Goal: Task Accomplishment & Management: Manage account settings

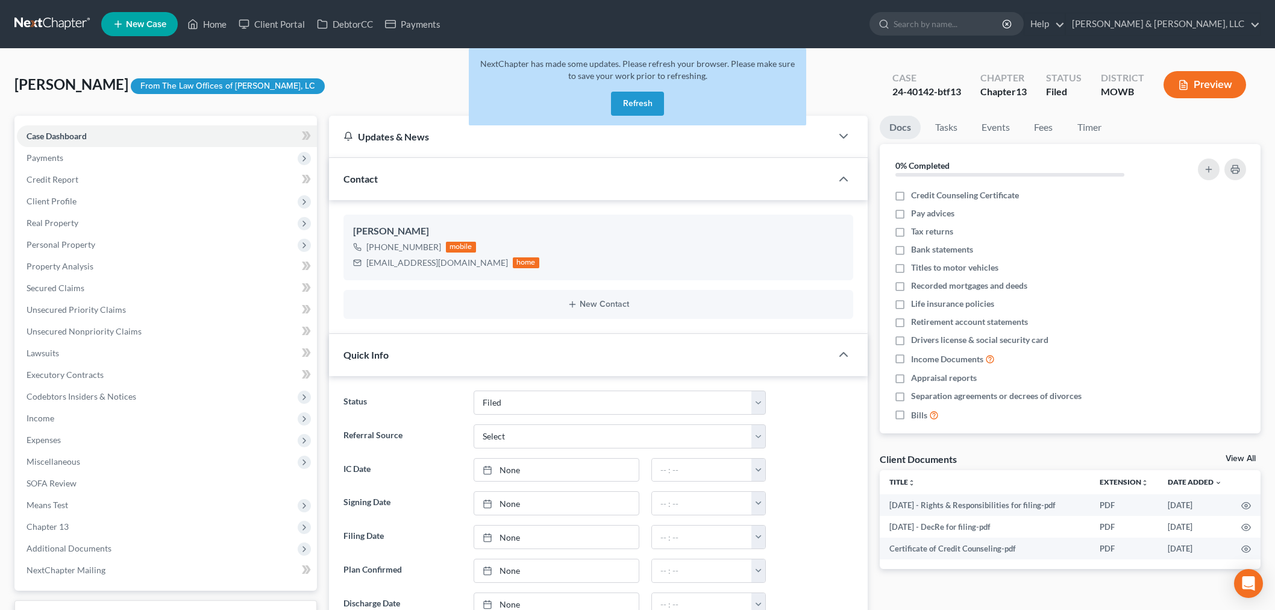
select select "6"
select select "0"
click at [378, 83] on div "Arellano-Rosales, Edgar Upgraded From The Law Offices of Tracy L. Robinson, LC …" at bounding box center [637, 89] width 1246 height 52
drag, startPoint x: 214, startPoint y: 22, endPoint x: 243, endPoint y: 43, distance: 35.9
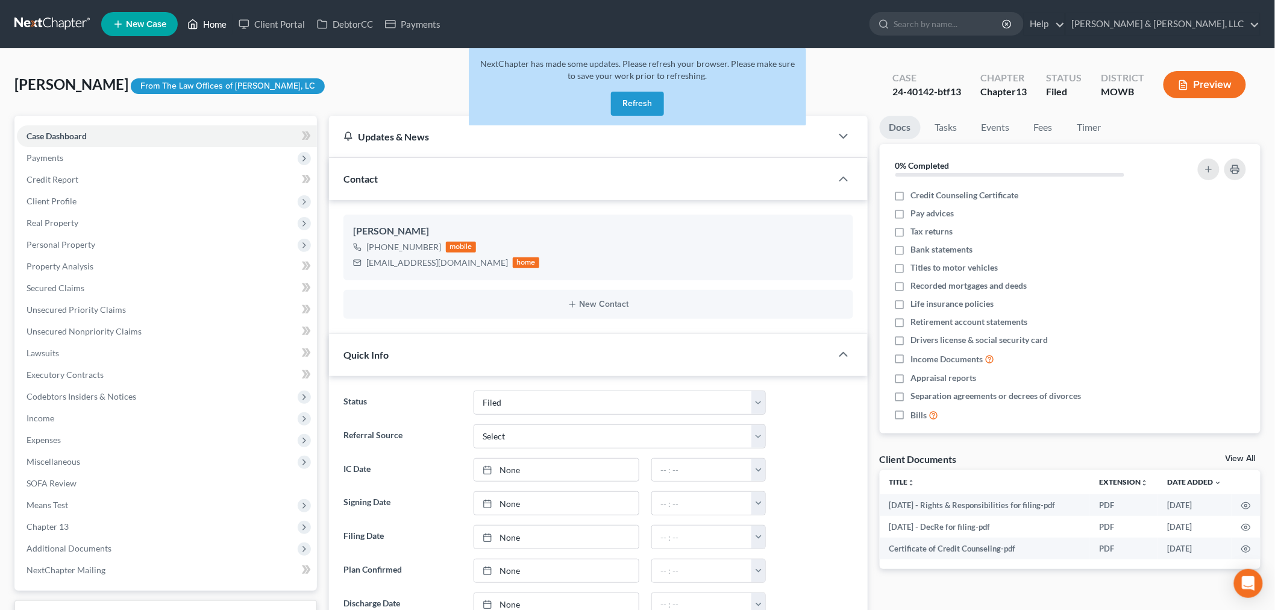
click at [214, 22] on link "Home" at bounding box center [206, 24] width 51 height 22
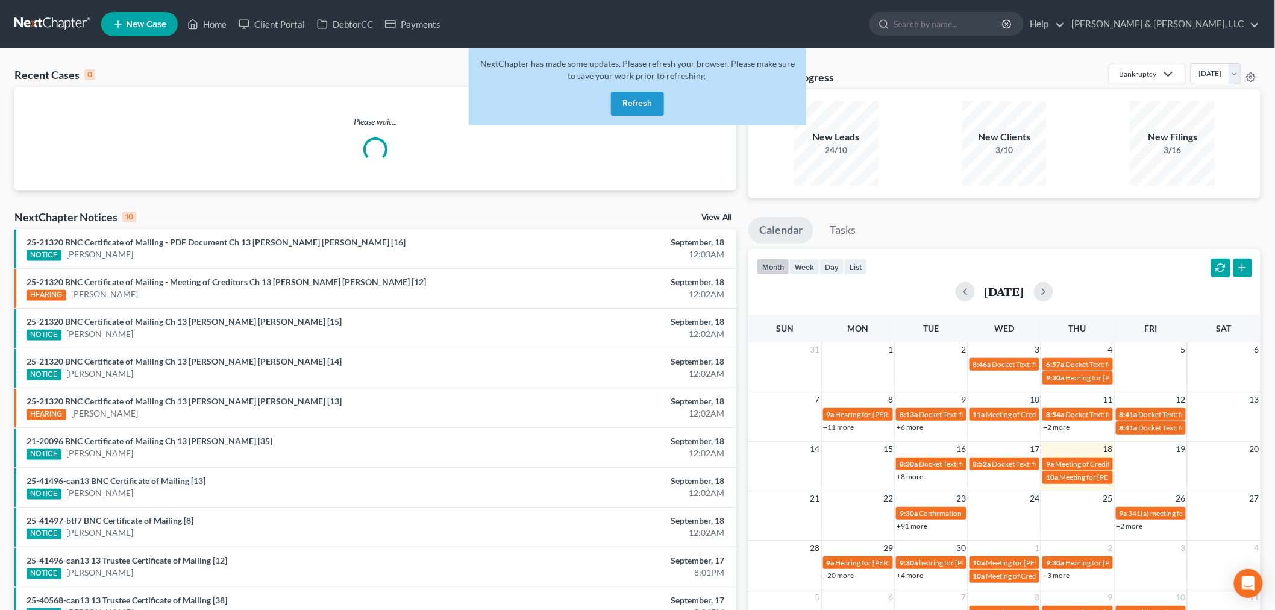
click at [621, 109] on button "Refresh" at bounding box center [637, 104] width 53 height 24
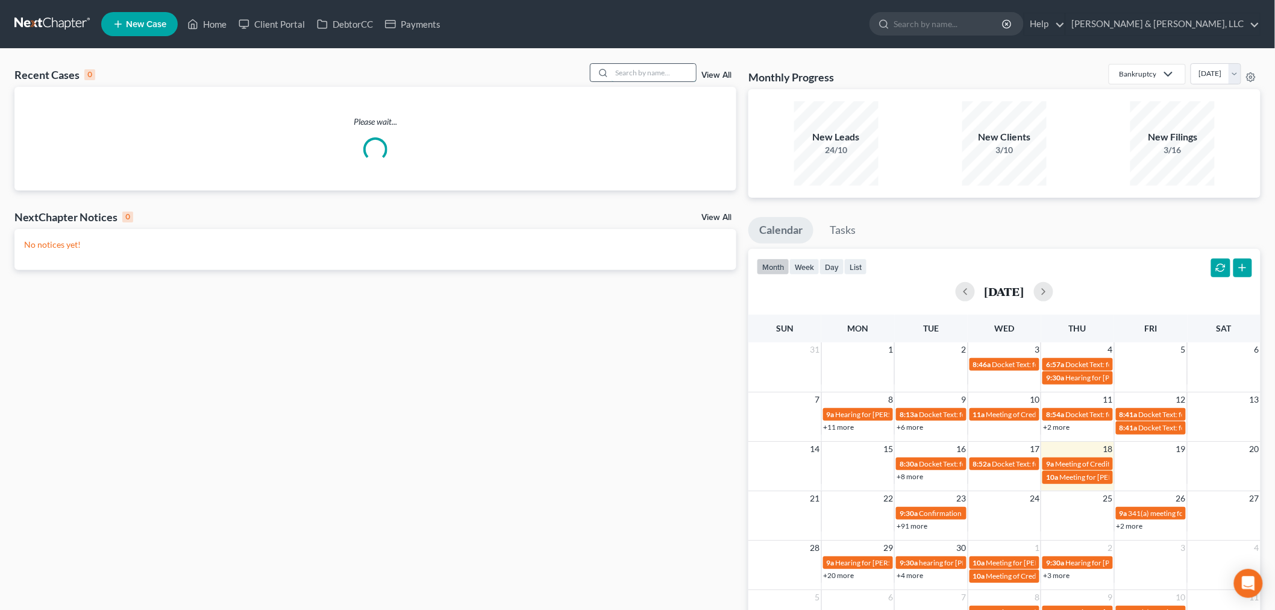
click at [637, 74] on input "search" at bounding box center [654, 72] width 84 height 17
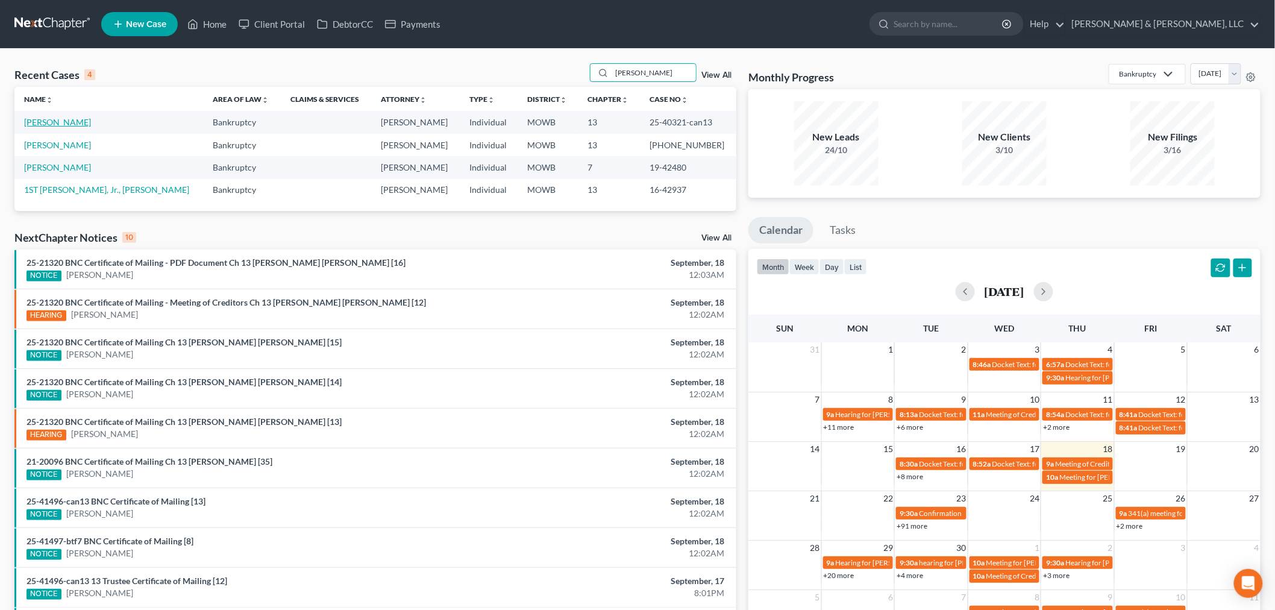
type input "[PERSON_NAME]"
click at [57, 124] on link "[PERSON_NAME]" at bounding box center [57, 122] width 67 height 10
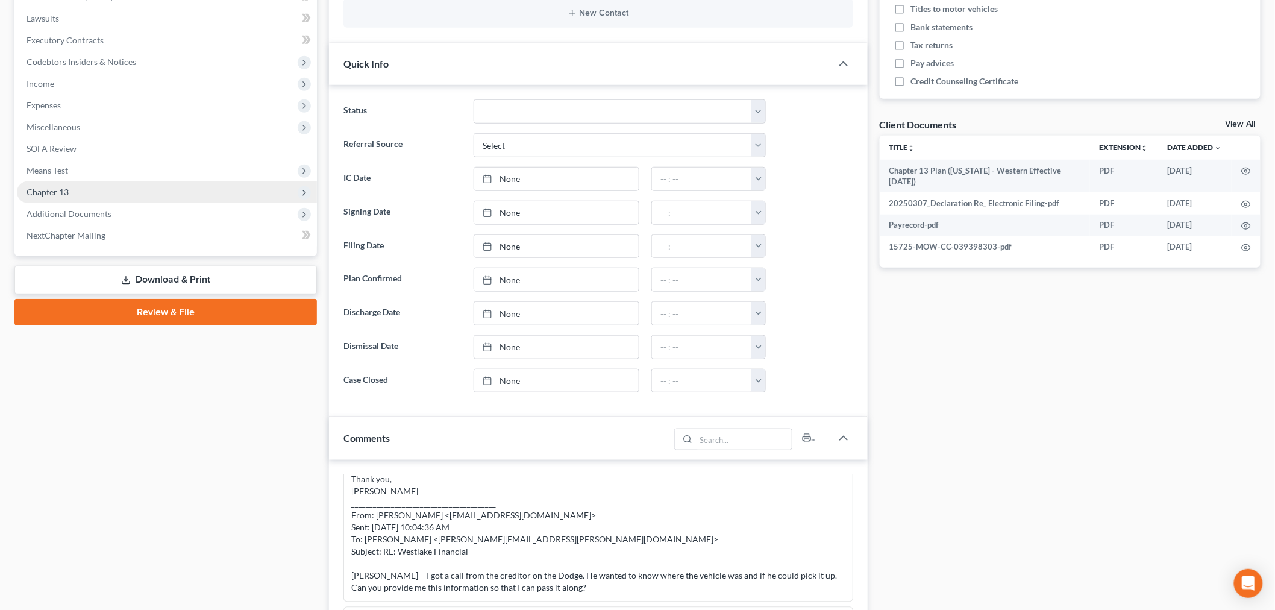
scroll to position [3074, 0]
click at [59, 80] on span "Income" at bounding box center [167, 84] width 300 height 22
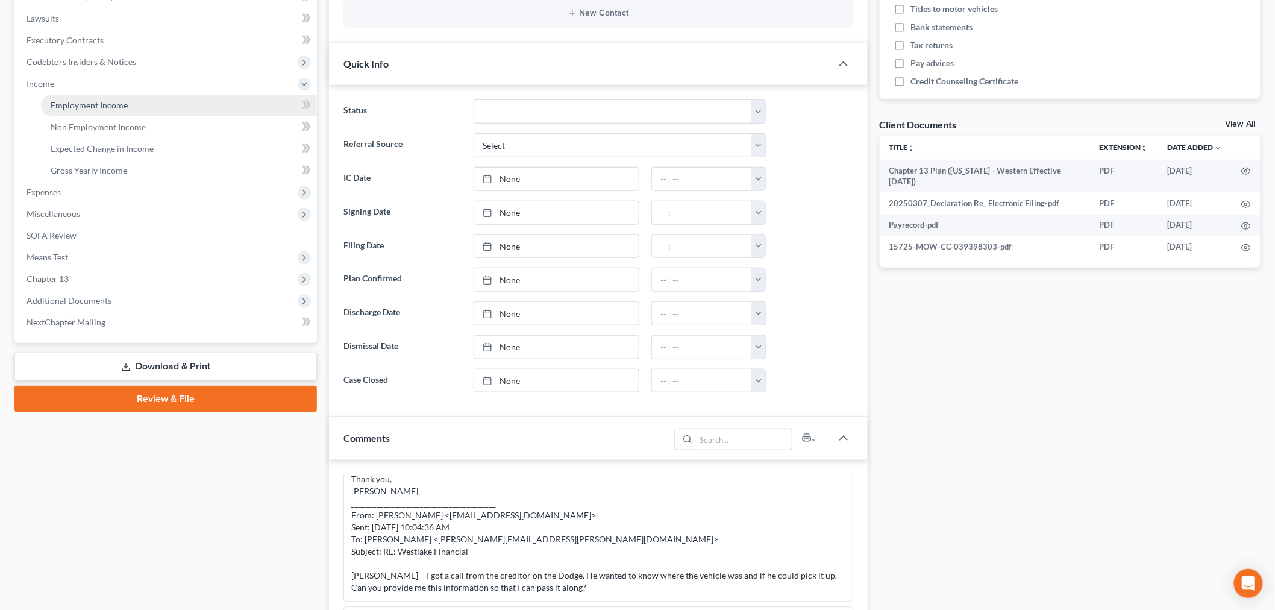
click at [107, 110] on link "Employment Income" at bounding box center [179, 106] width 276 height 22
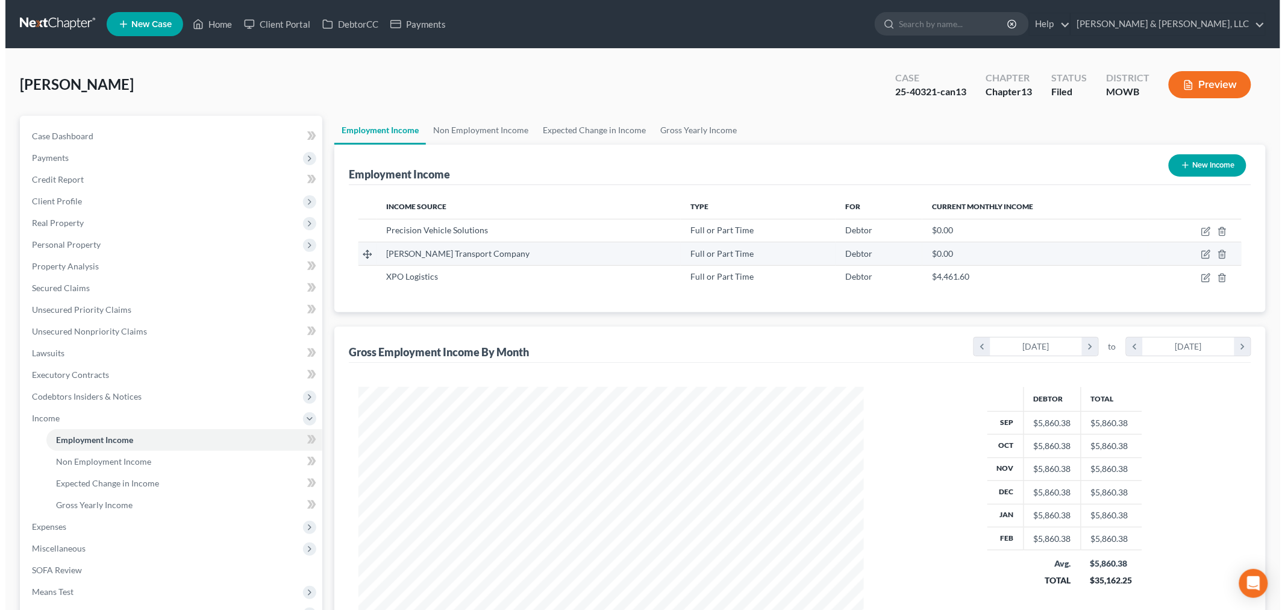
scroll to position [252, 529]
click at [1199, 277] on icon "button" at bounding box center [1201, 278] width 10 height 10
select select "0"
select select "23"
select select "3"
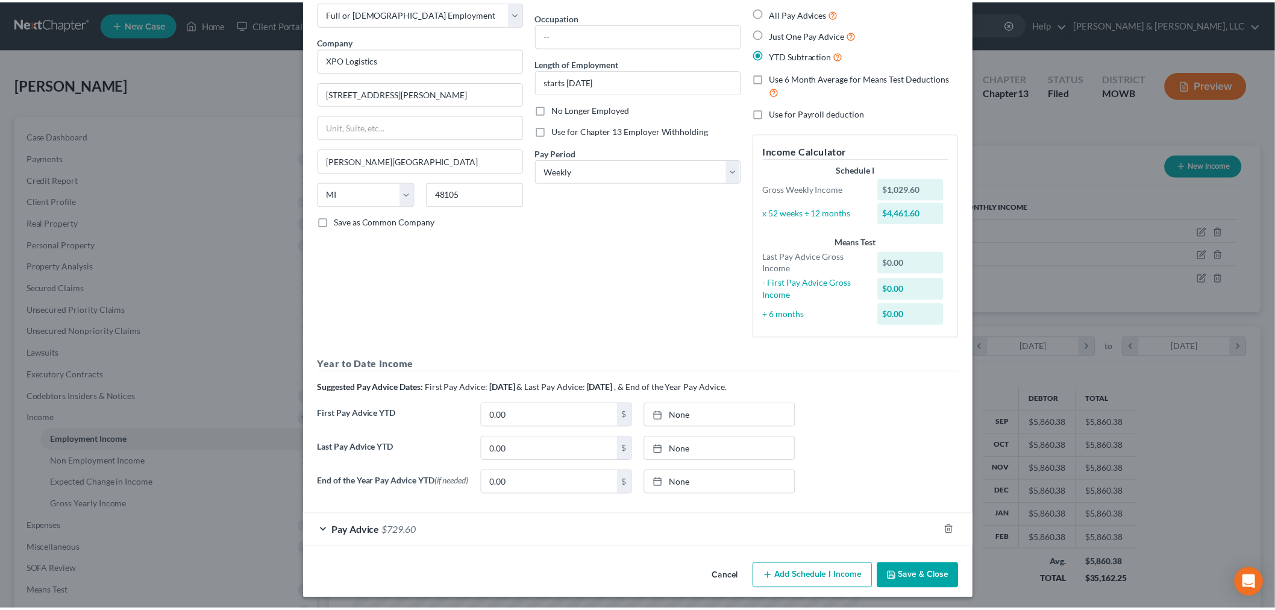
scroll to position [73, 0]
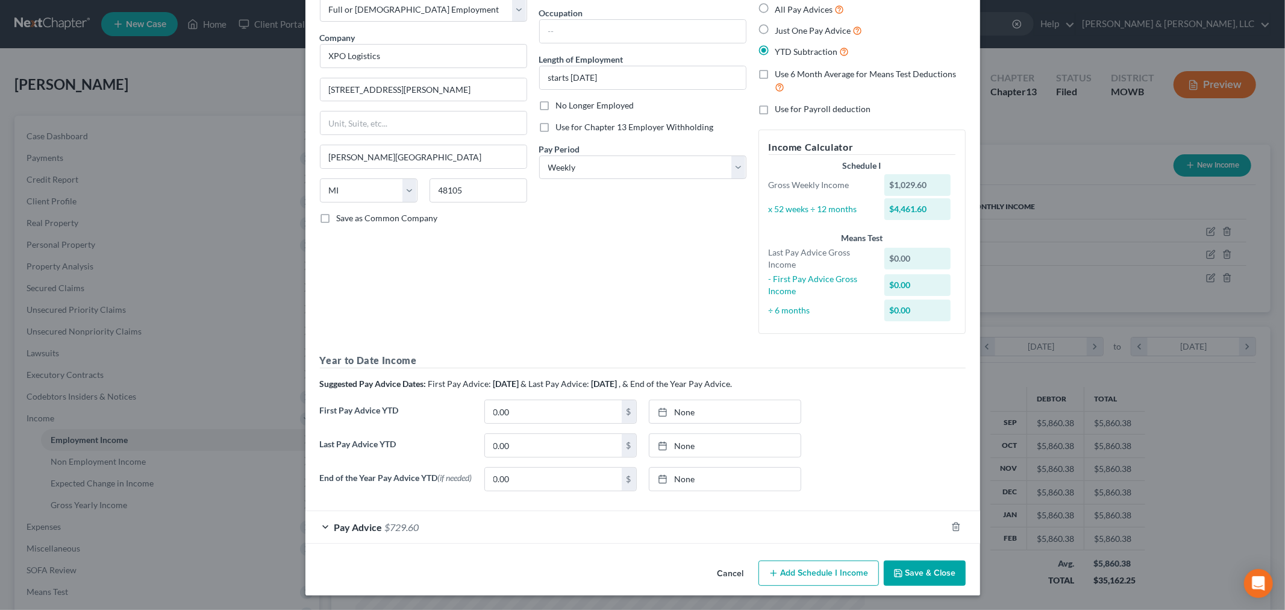
click at [917, 575] on button "Save & Close" at bounding box center [925, 572] width 82 height 25
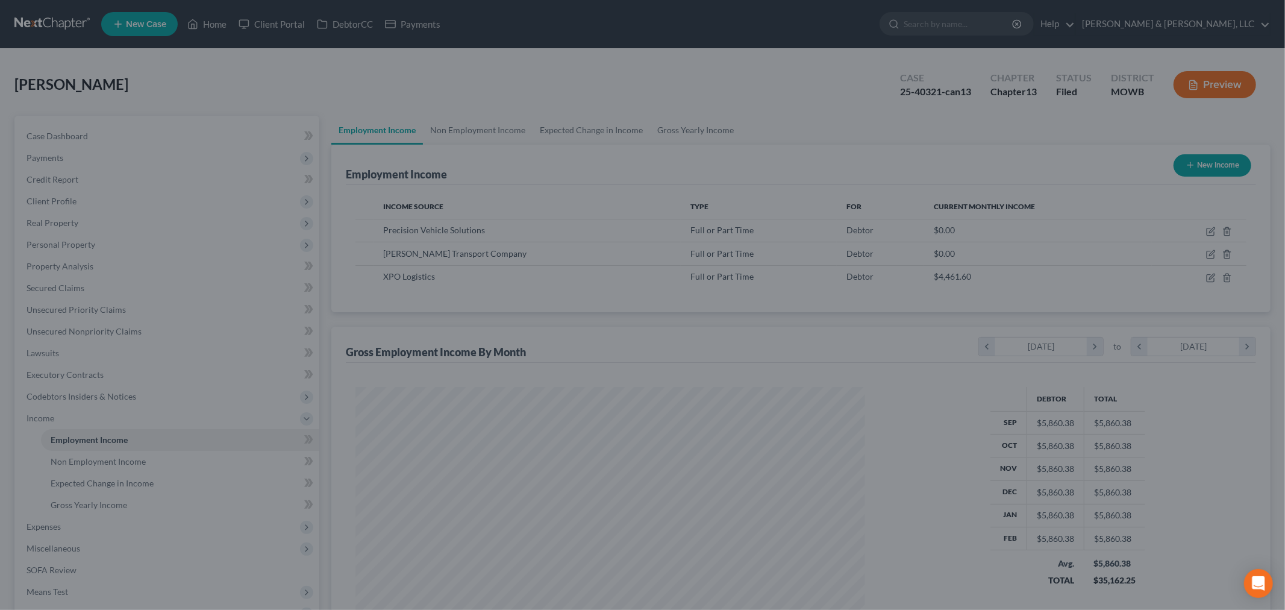
scroll to position [602414, 602137]
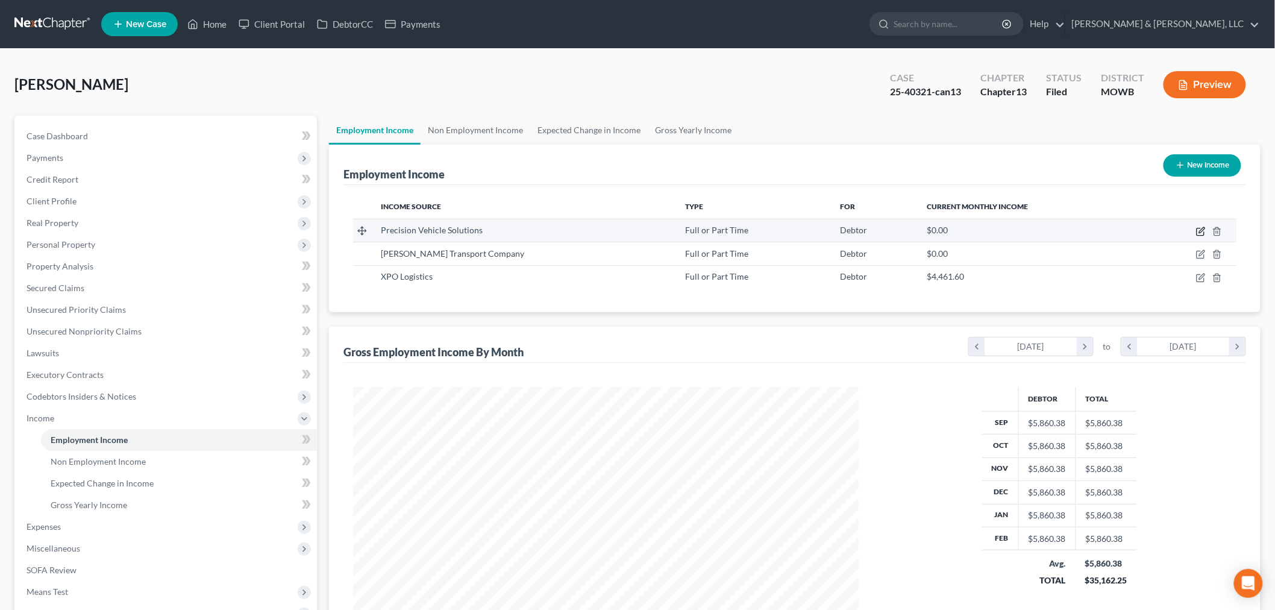
click at [1201, 231] on icon "button" at bounding box center [1201, 229] width 5 height 5
select select "0"
select select "23"
select select "3"
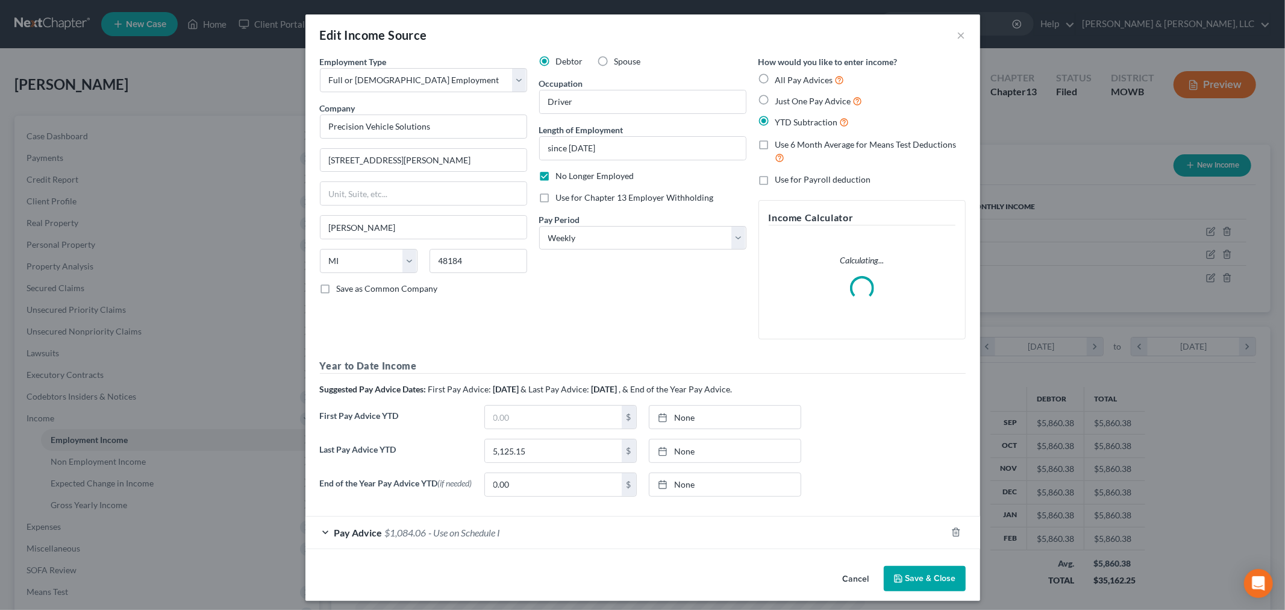
scroll to position [254, 534]
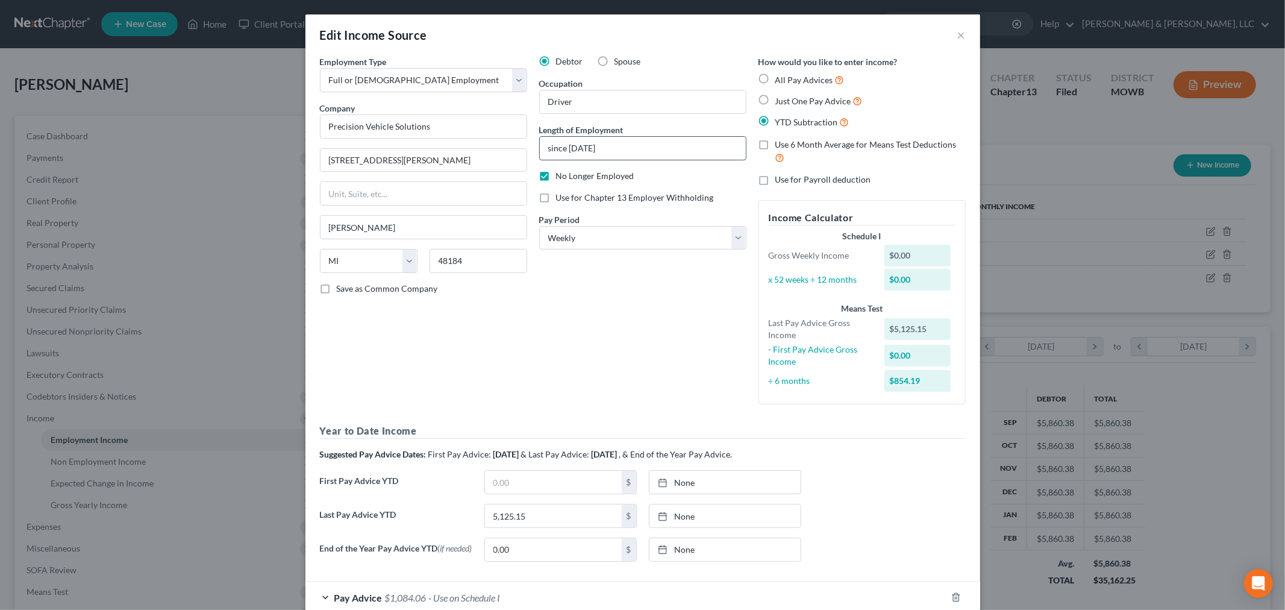
click at [585, 148] on input "since Feb 1 2025" at bounding box center [643, 148] width 206 height 23
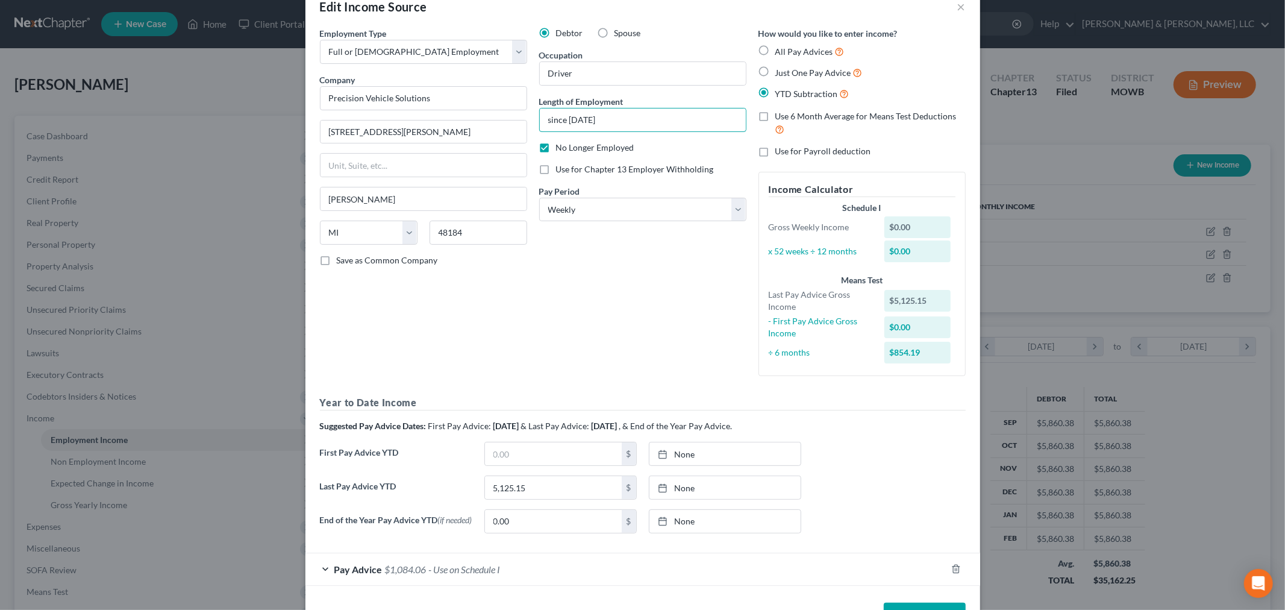
scroll to position [73, 0]
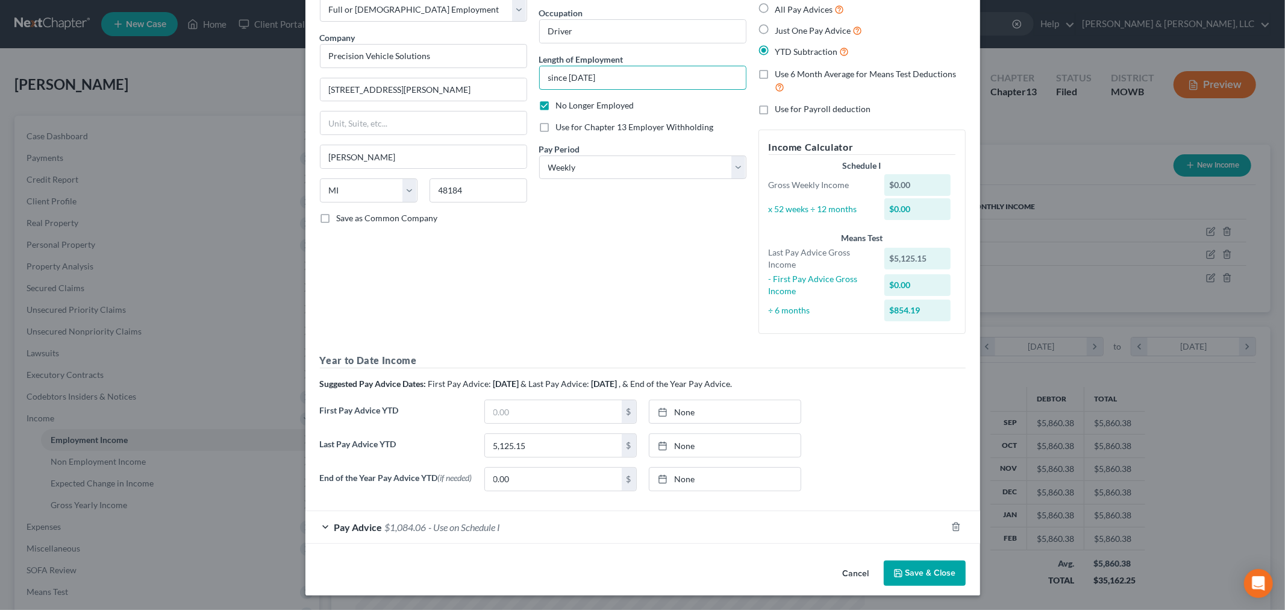
type input "since Feb 2025"
click at [479, 527] on span "- Use on Schedule I" at bounding box center [465, 526] width 72 height 11
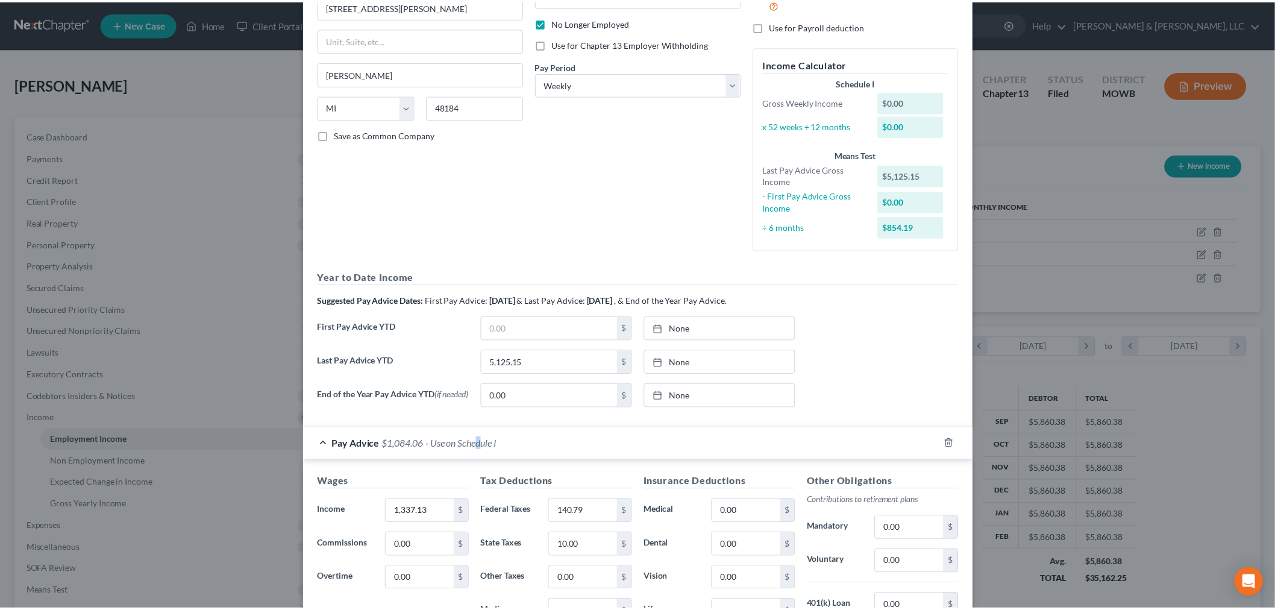
scroll to position [368, 0]
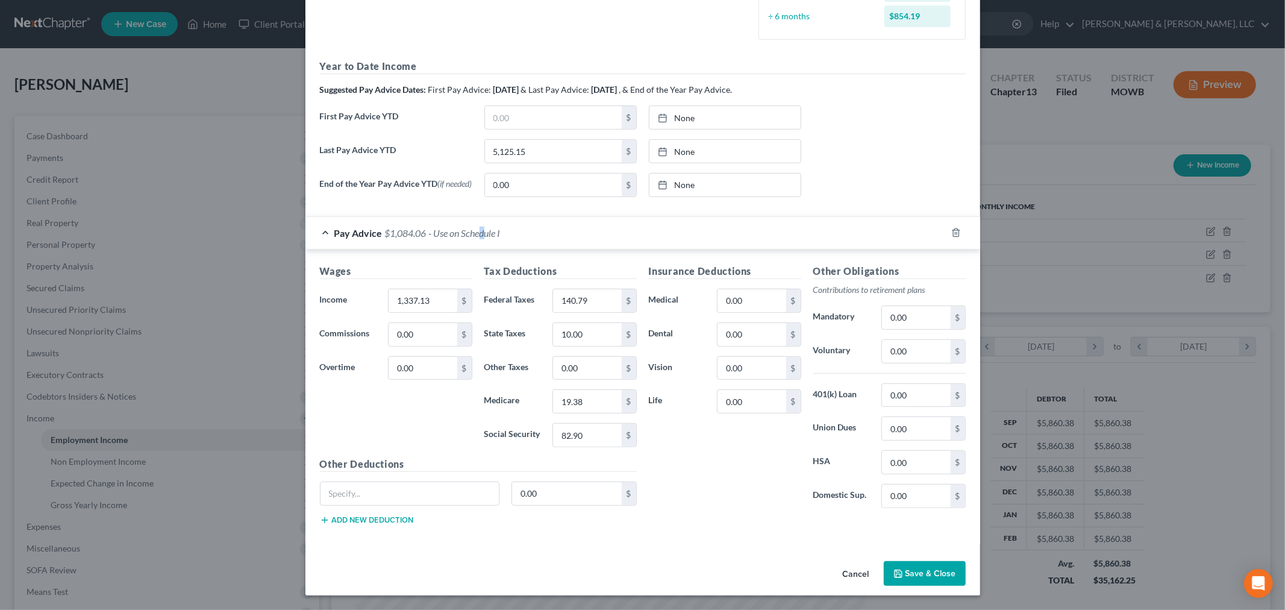
click at [914, 576] on button "Save & Close" at bounding box center [925, 573] width 82 height 25
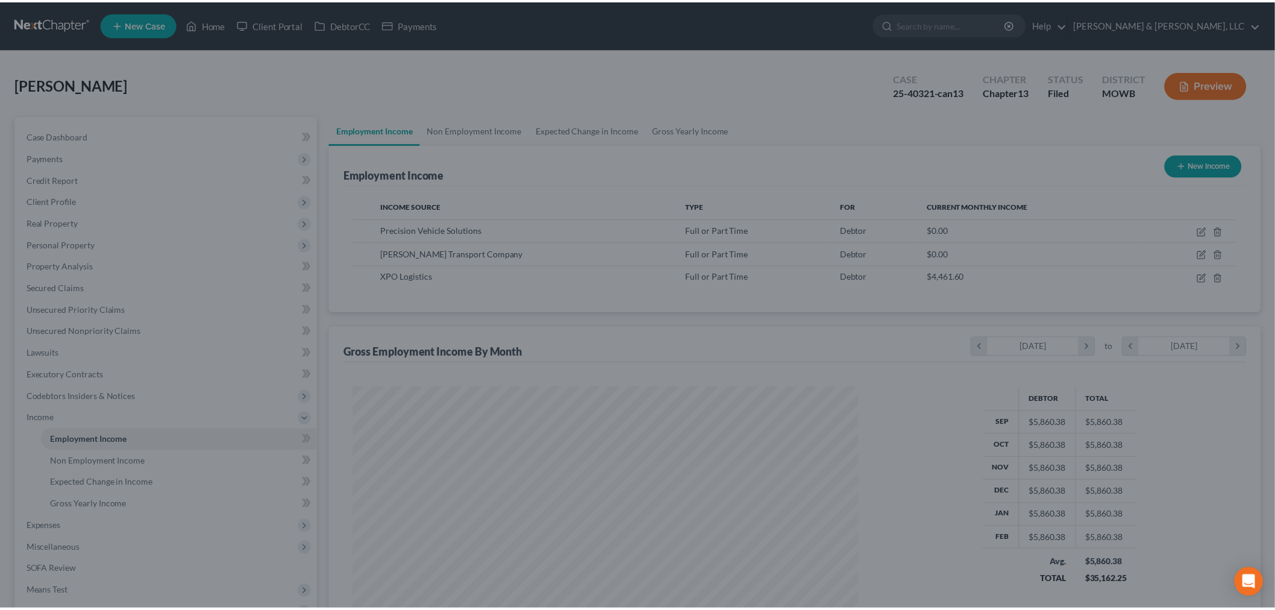
scroll to position [602414, 602137]
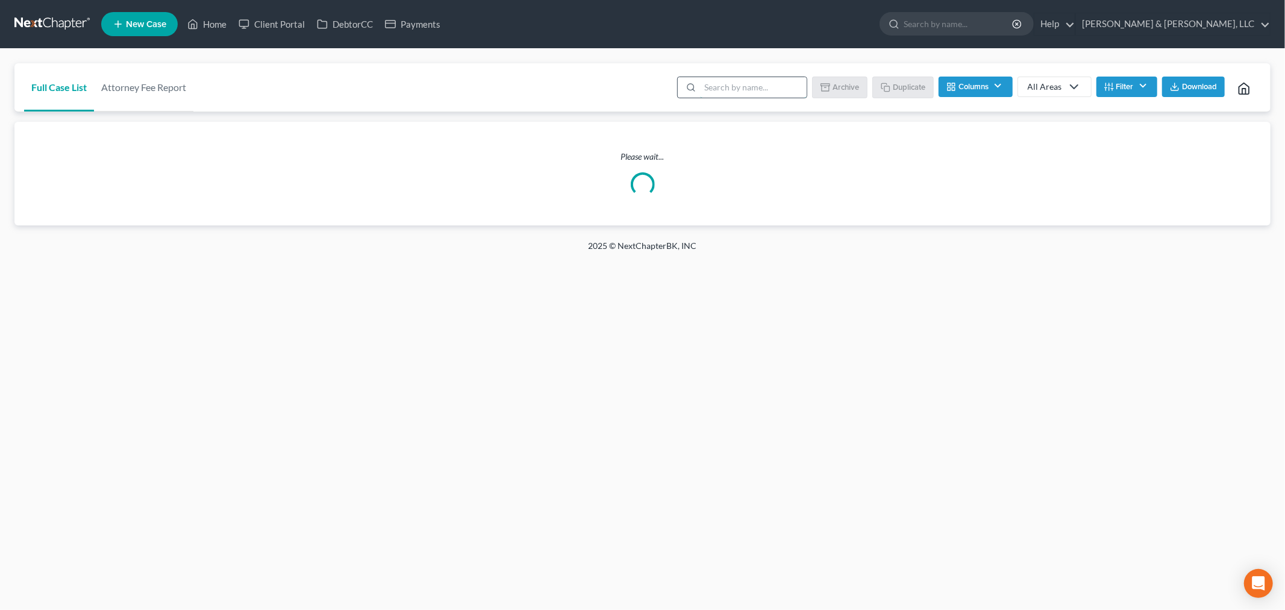
click at [750, 81] on input "search" at bounding box center [753, 87] width 107 height 20
type input "sullins"
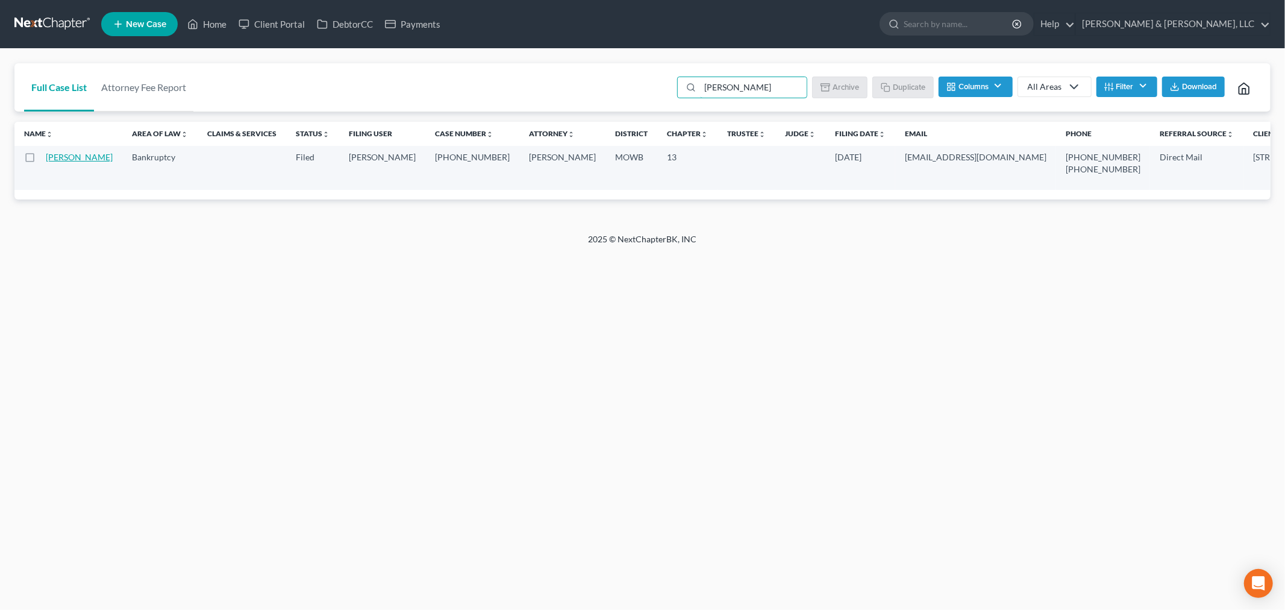
click at [51, 162] on link "Sullins, Amanda" at bounding box center [79, 157] width 67 height 10
select select "2"
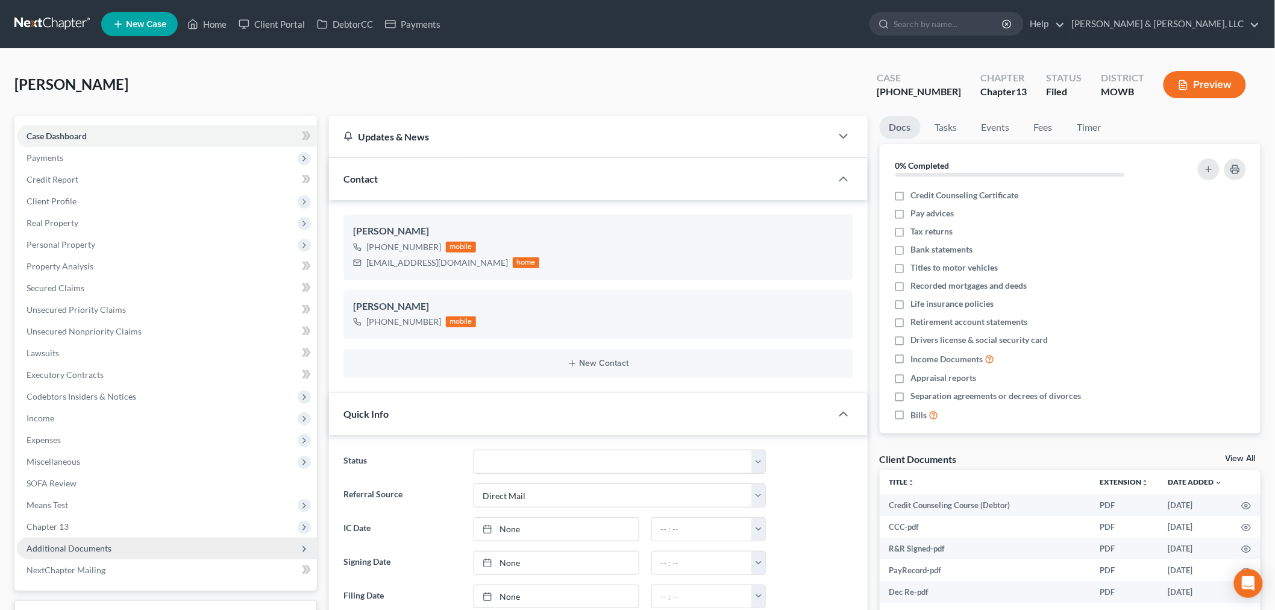
scroll to position [161, 0]
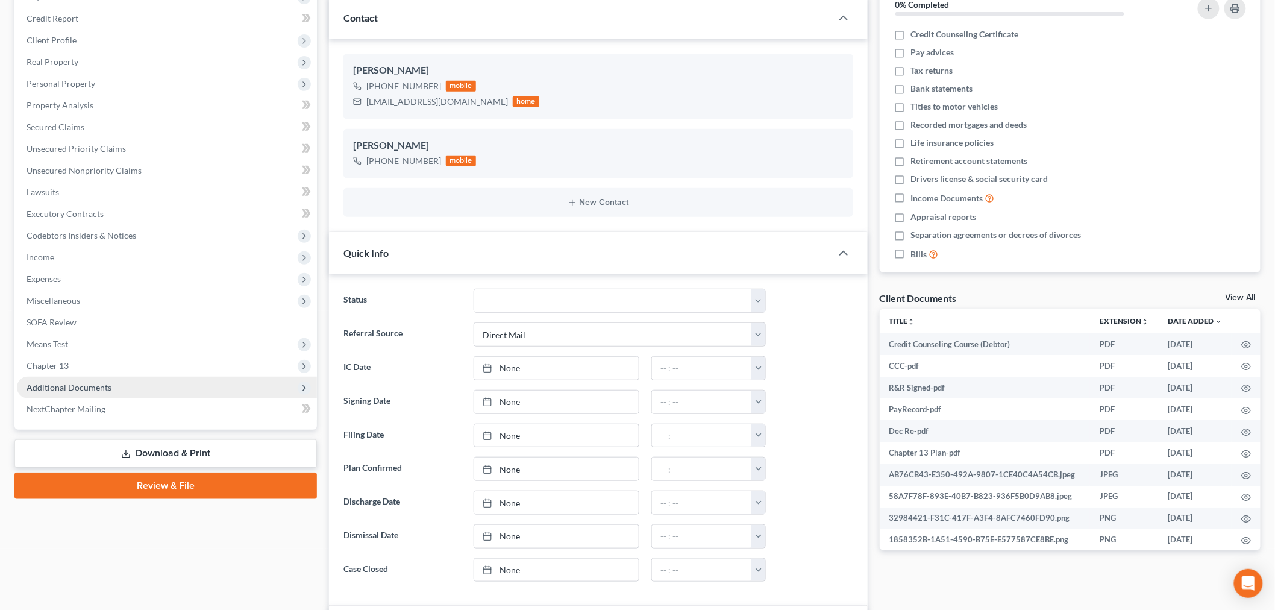
click at [80, 386] on span "Additional Documents" at bounding box center [69, 387] width 85 height 10
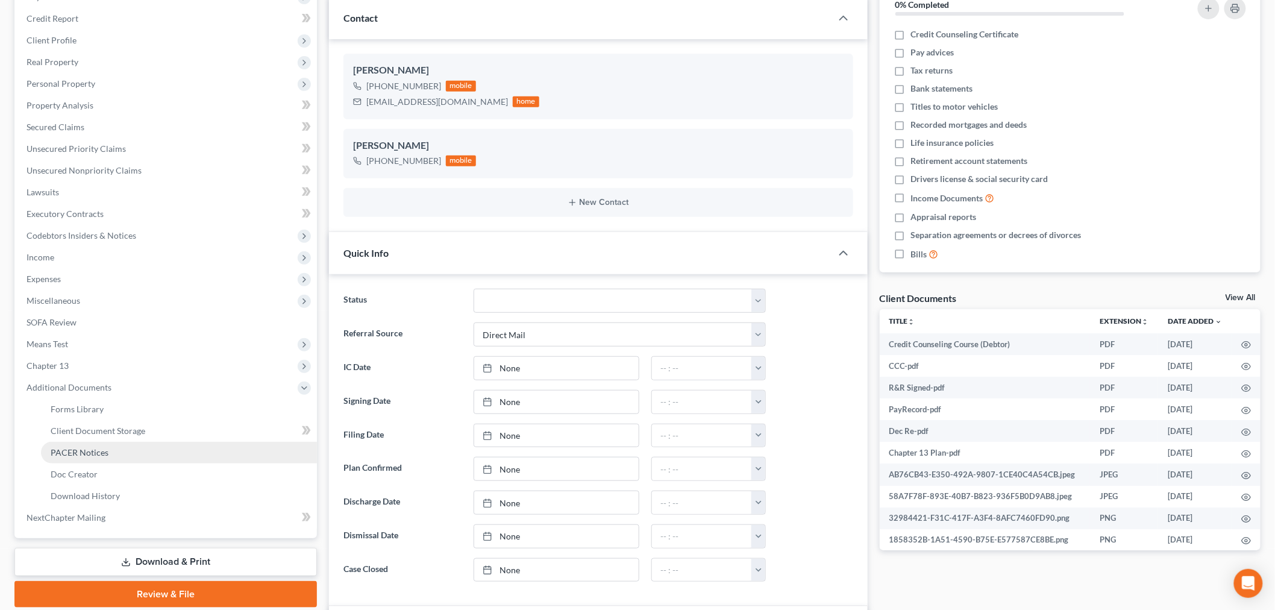
click at [88, 450] on span "PACER Notices" at bounding box center [80, 452] width 58 height 10
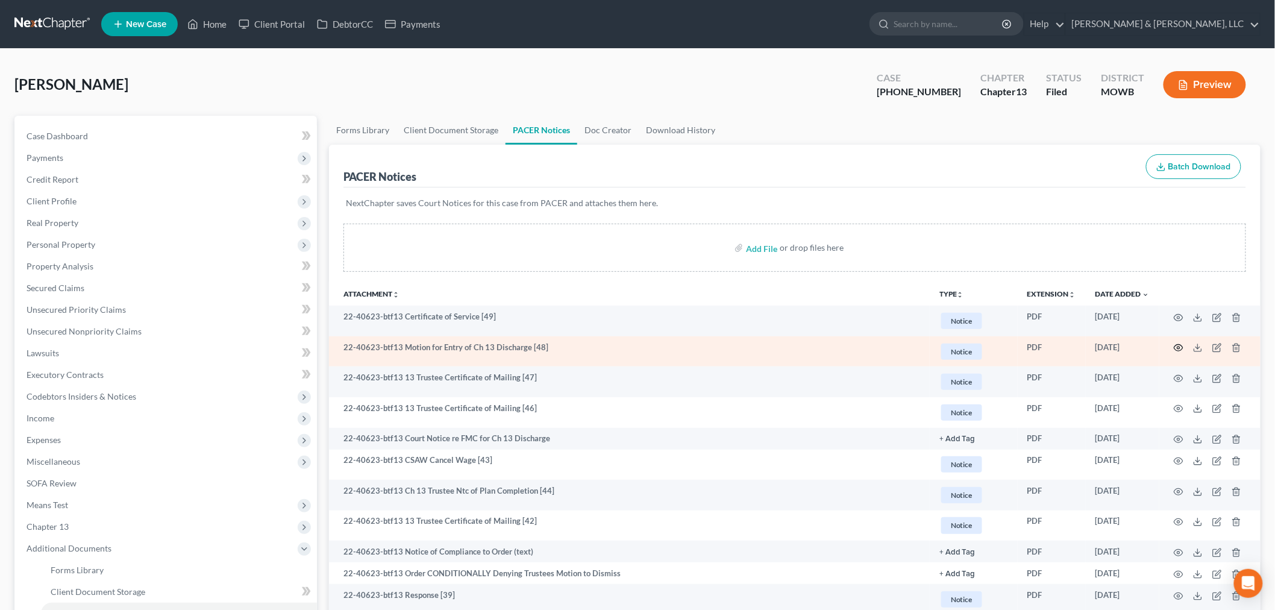
click at [1176, 347] on icon "button" at bounding box center [1179, 348] width 10 height 10
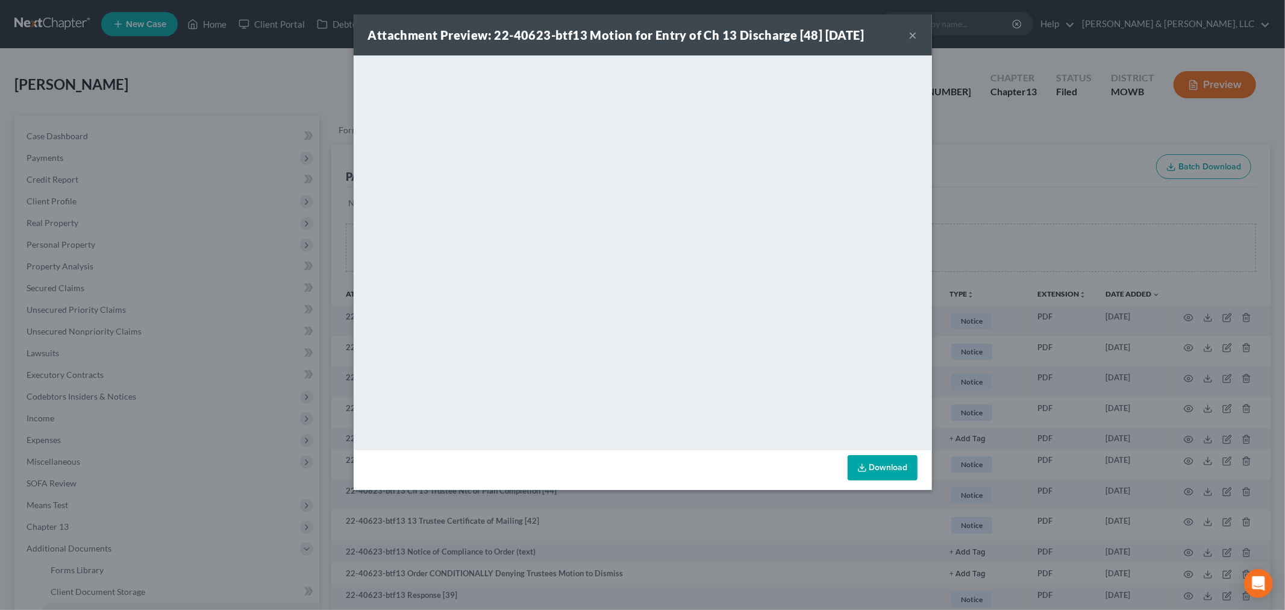
click at [913, 30] on button "×" at bounding box center [913, 35] width 8 height 14
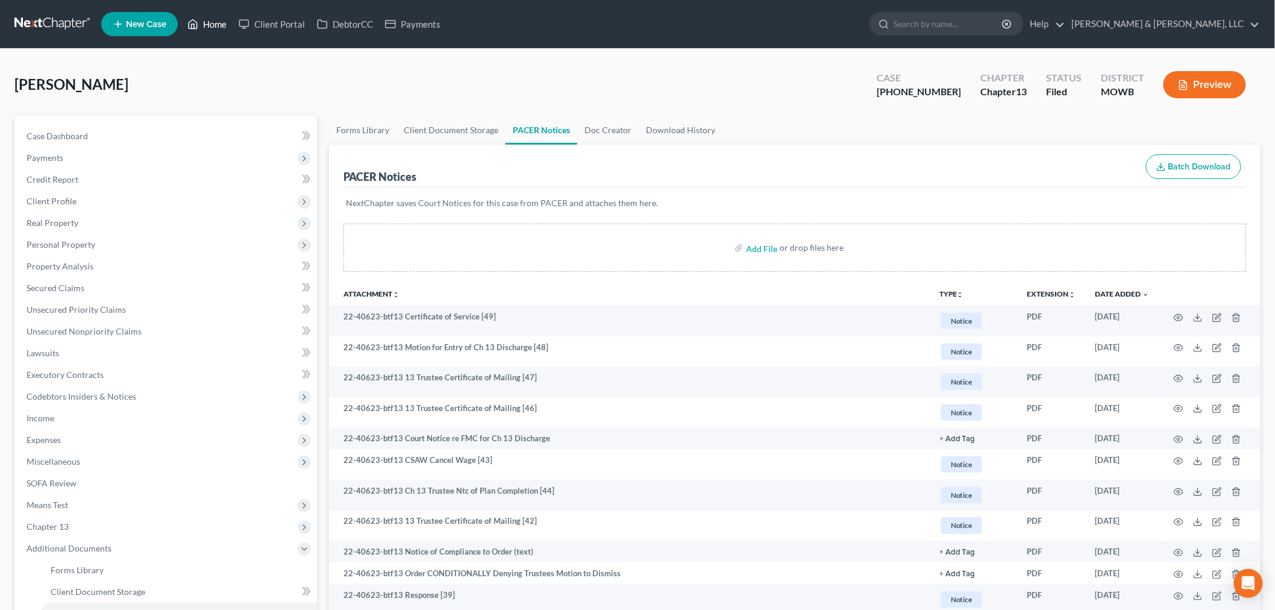
click at [215, 14] on link "Home" at bounding box center [206, 24] width 51 height 22
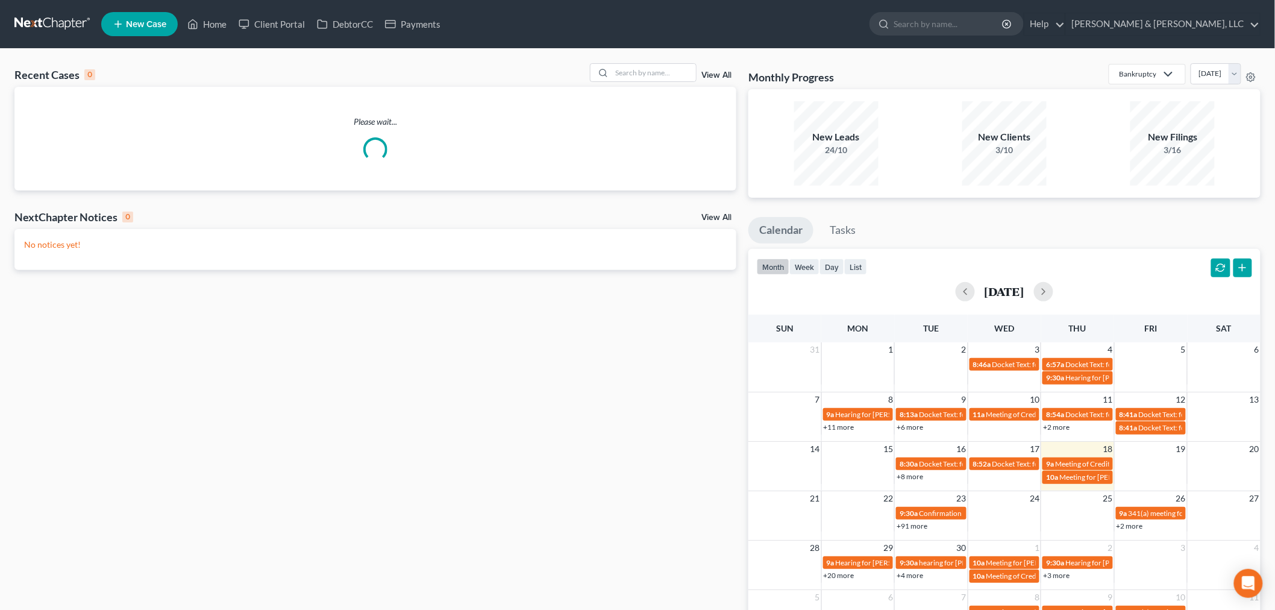
click at [692, 58] on div "Recent Cases 0 View All Please wait... NextChapter Notices 0 View All No notice…" at bounding box center [637, 362] width 1275 height 626
click at [687, 64] on input "search" at bounding box center [654, 72] width 84 height 17
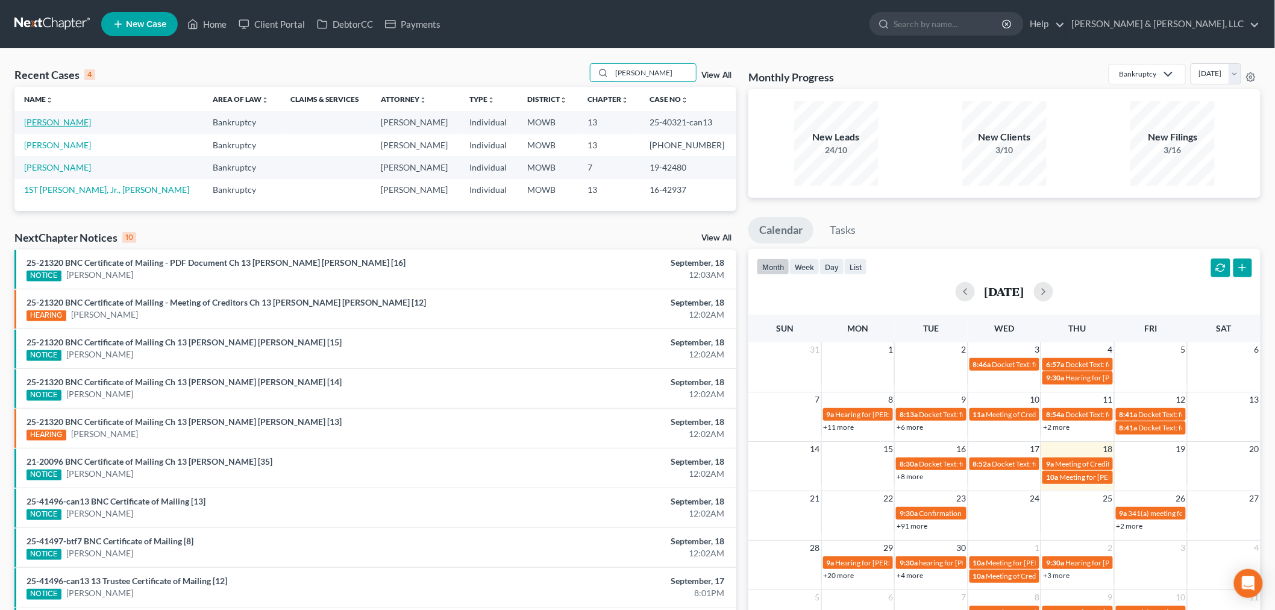
type input "warmack"
click at [47, 119] on link "Warmack, Timothy" at bounding box center [57, 122] width 67 height 10
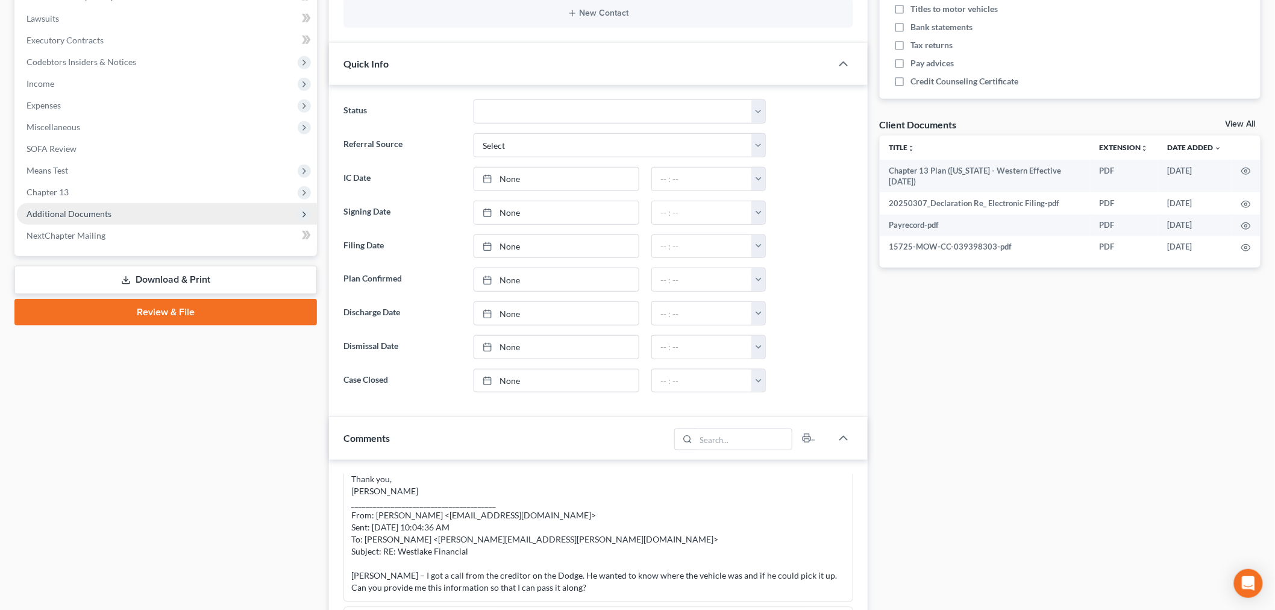
scroll to position [3074, 0]
click at [61, 212] on span "Additional Documents" at bounding box center [69, 214] width 85 height 10
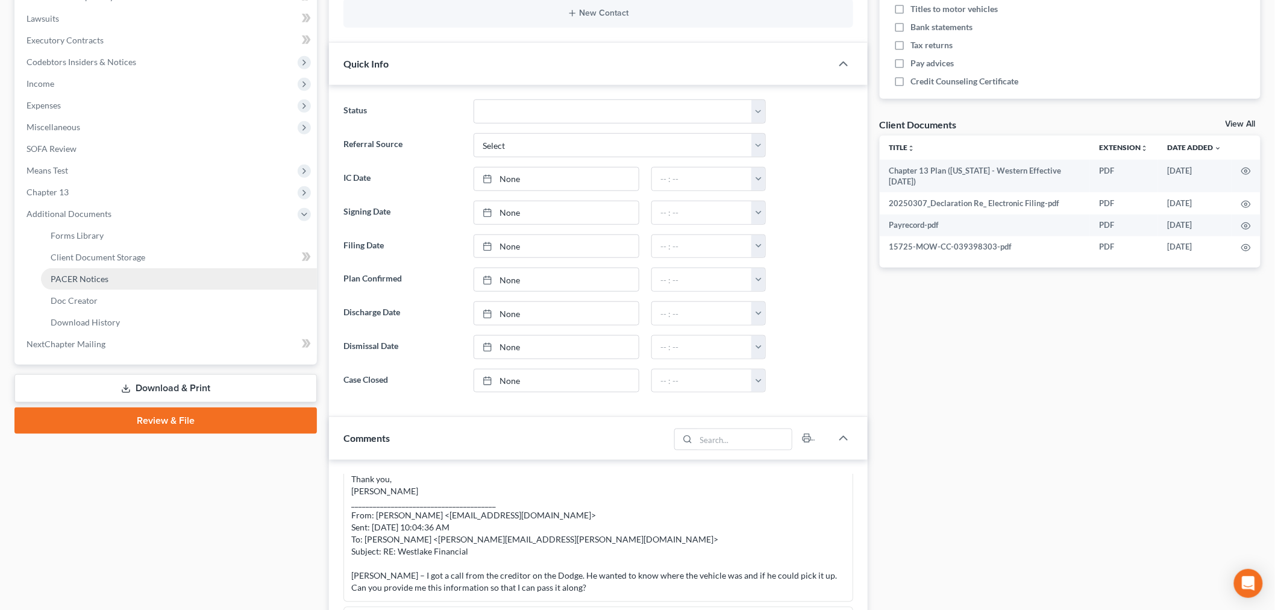
click at [83, 278] on span "PACER Notices" at bounding box center [80, 279] width 58 height 10
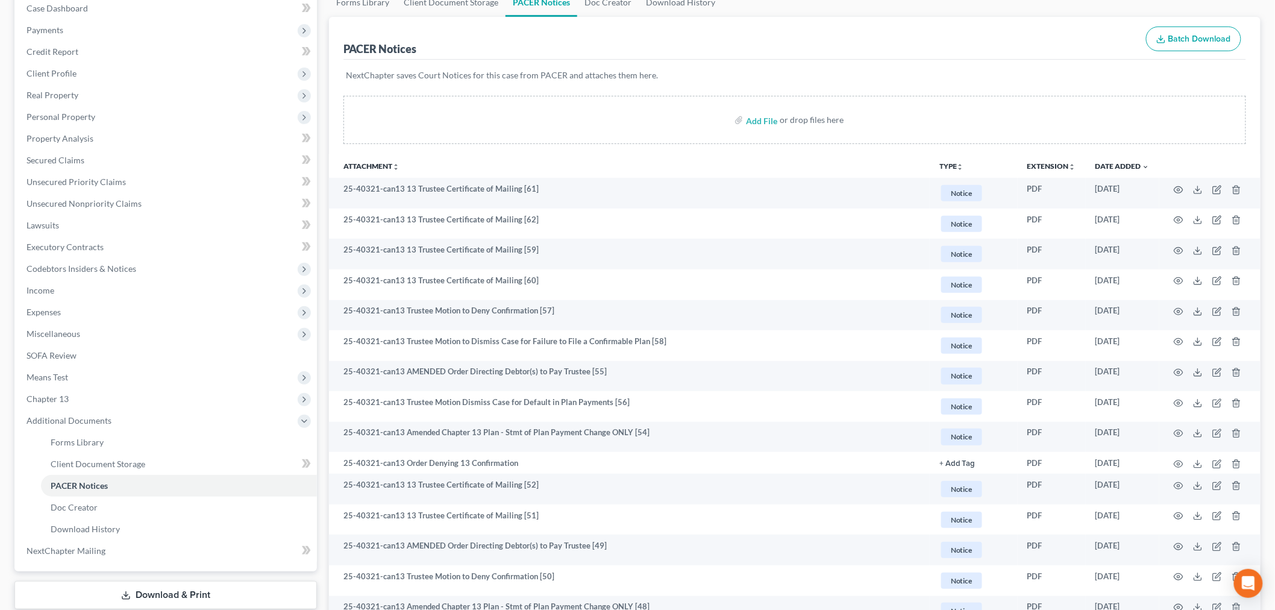
scroll to position [201, 0]
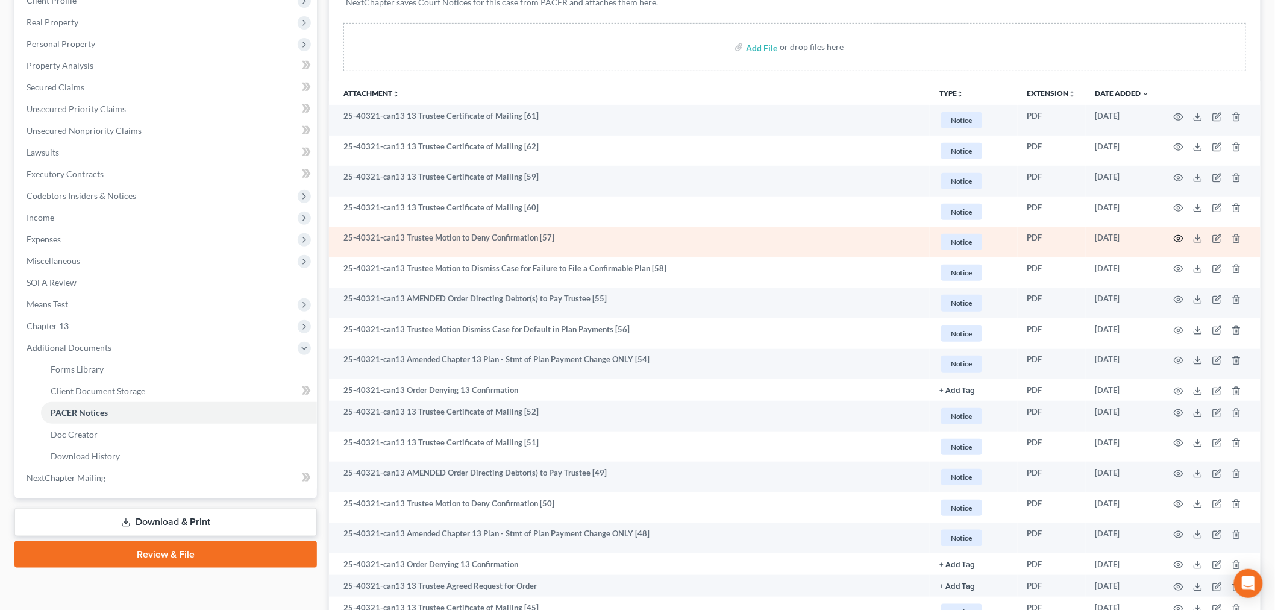
click at [1179, 236] on icon "button" at bounding box center [1179, 239] width 10 height 10
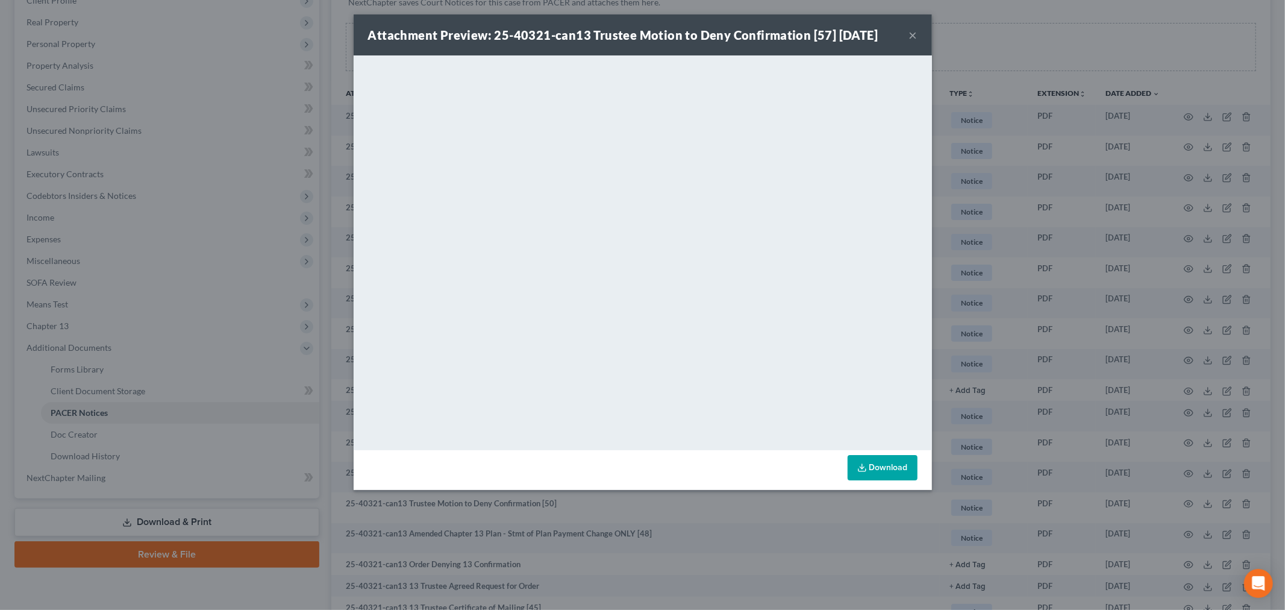
click at [914, 35] on button "×" at bounding box center [913, 35] width 8 height 14
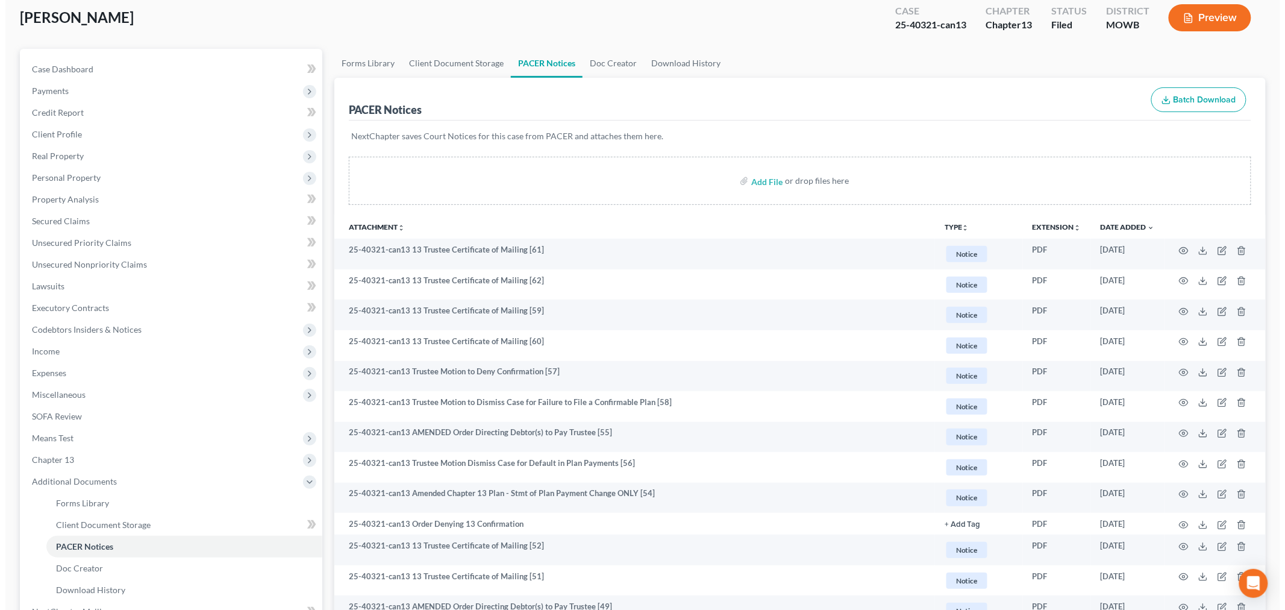
scroll to position [134, 0]
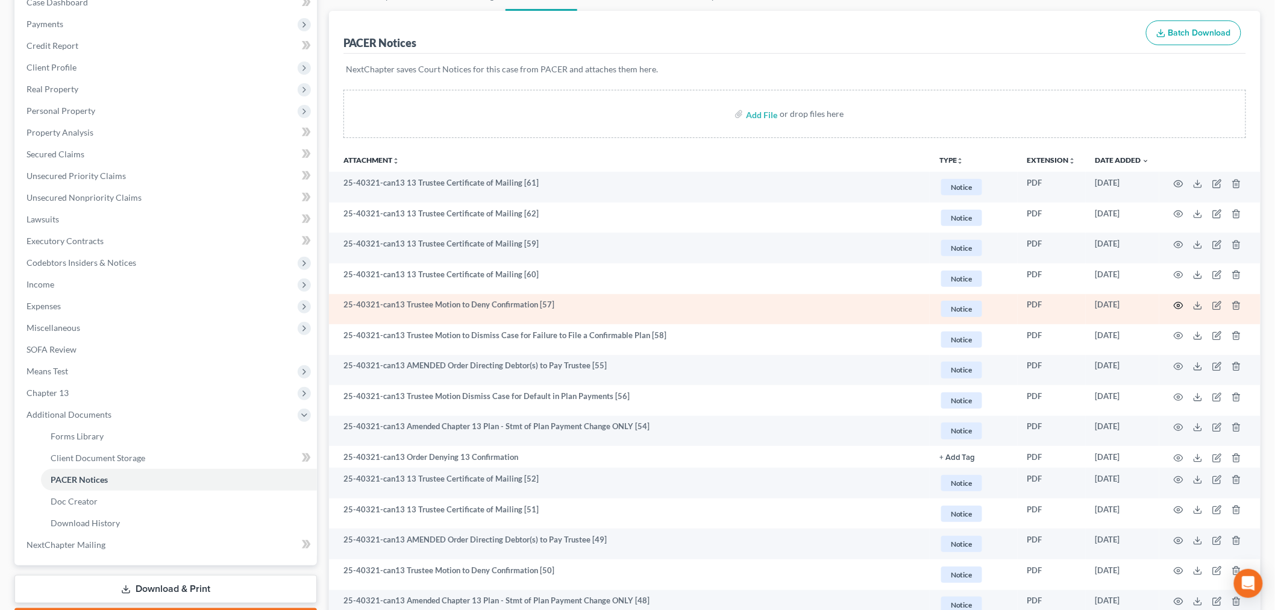
click at [1177, 305] on icon "button" at bounding box center [1179, 306] width 10 height 10
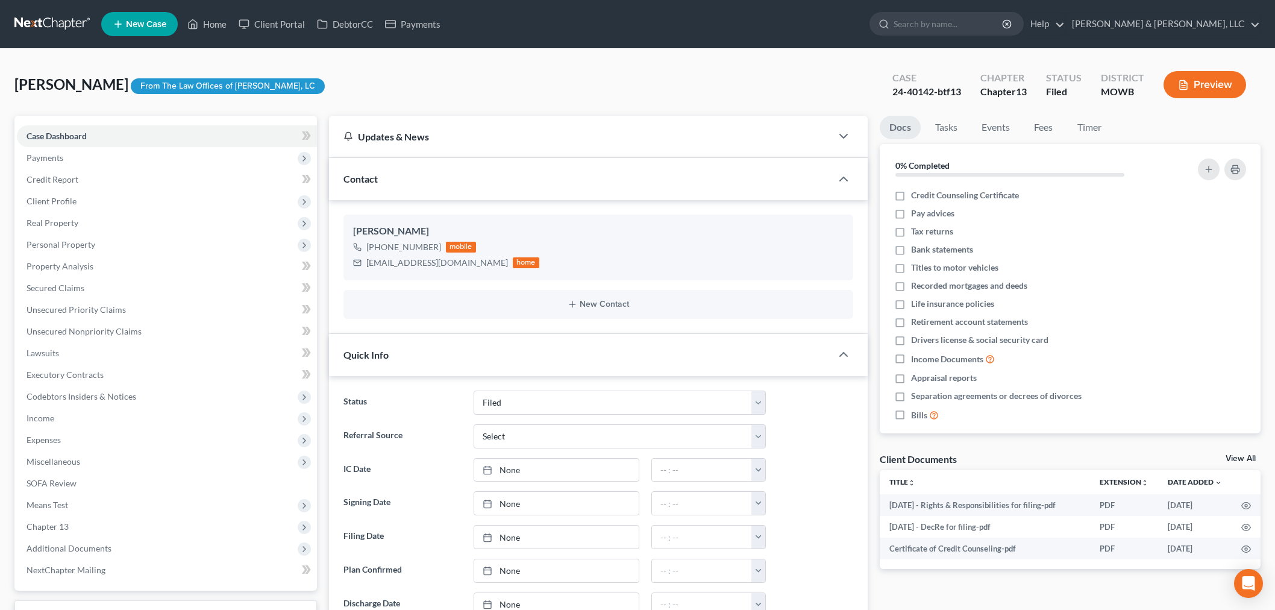
select select "6"
select select "0"
click at [218, 27] on link "Home" at bounding box center [206, 24] width 51 height 22
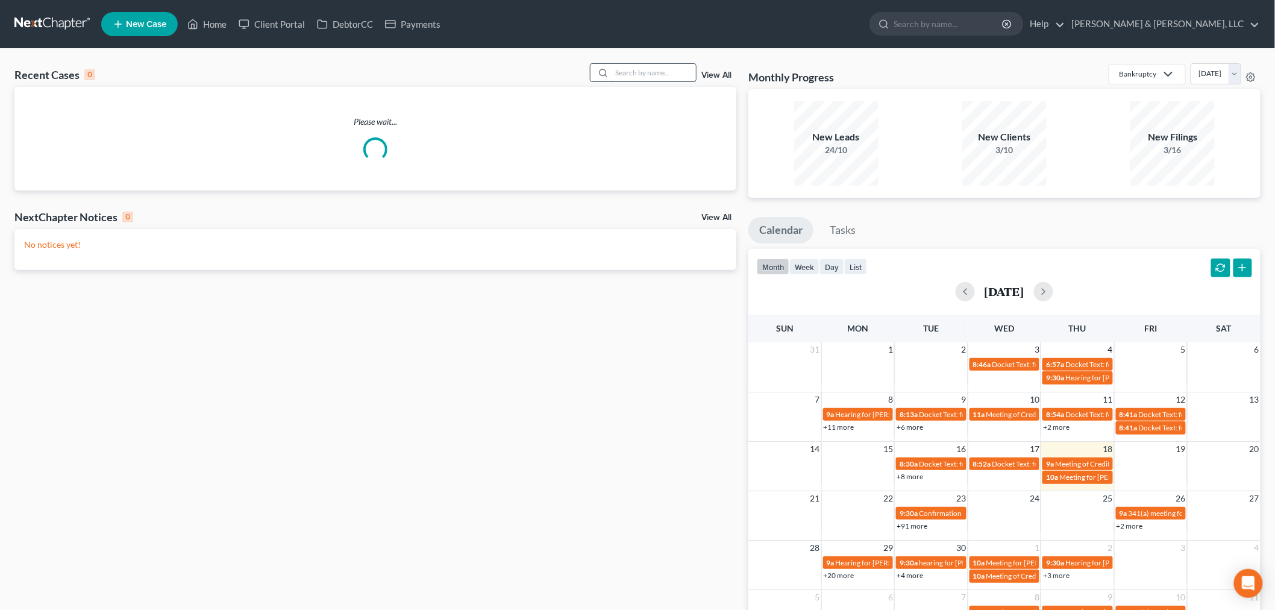
click at [677, 77] on input "search" at bounding box center [654, 72] width 84 height 17
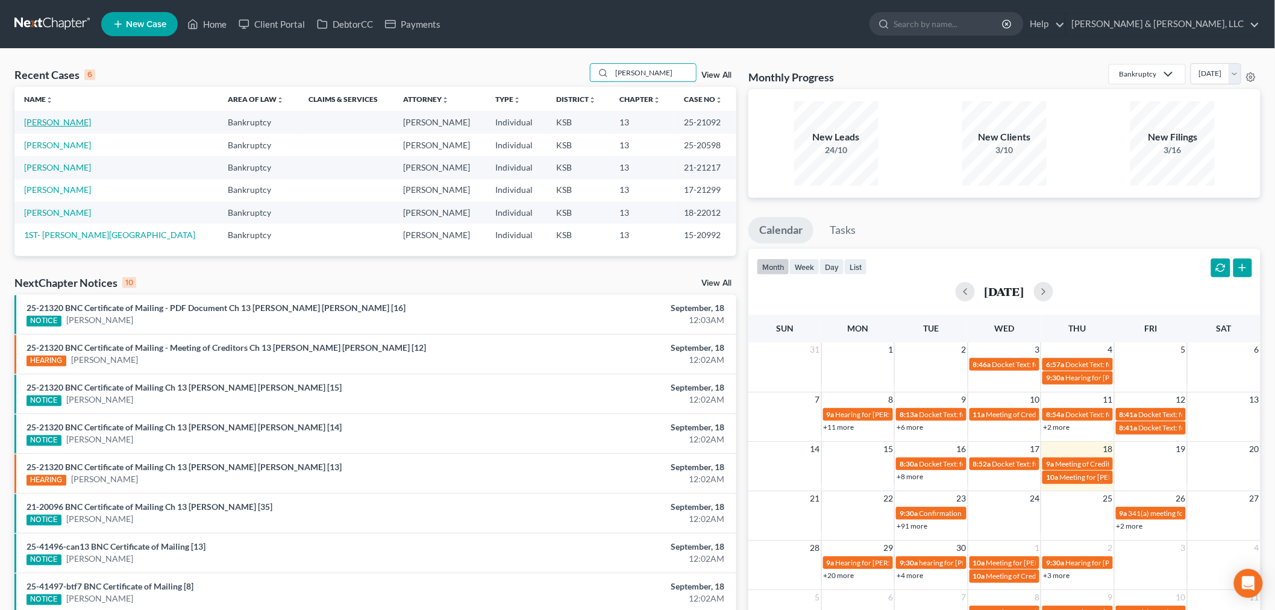
type input "manning"
click at [52, 121] on link "Manning, Tysha" at bounding box center [57, 122] width 67 height 10
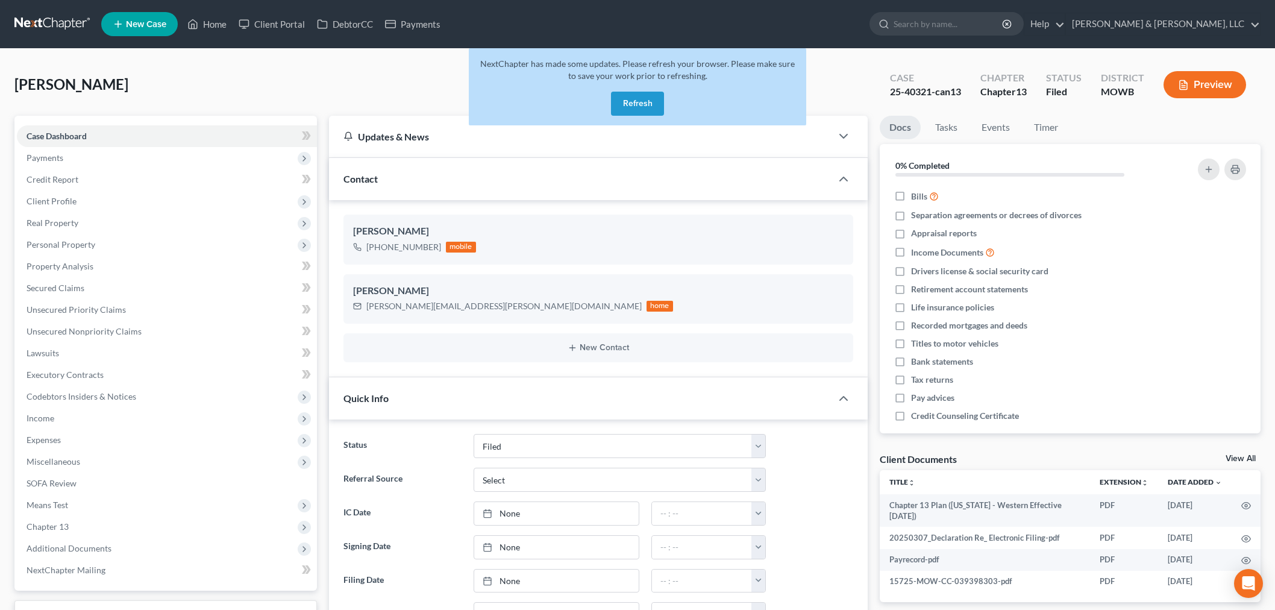
select select "6"
select select "0"
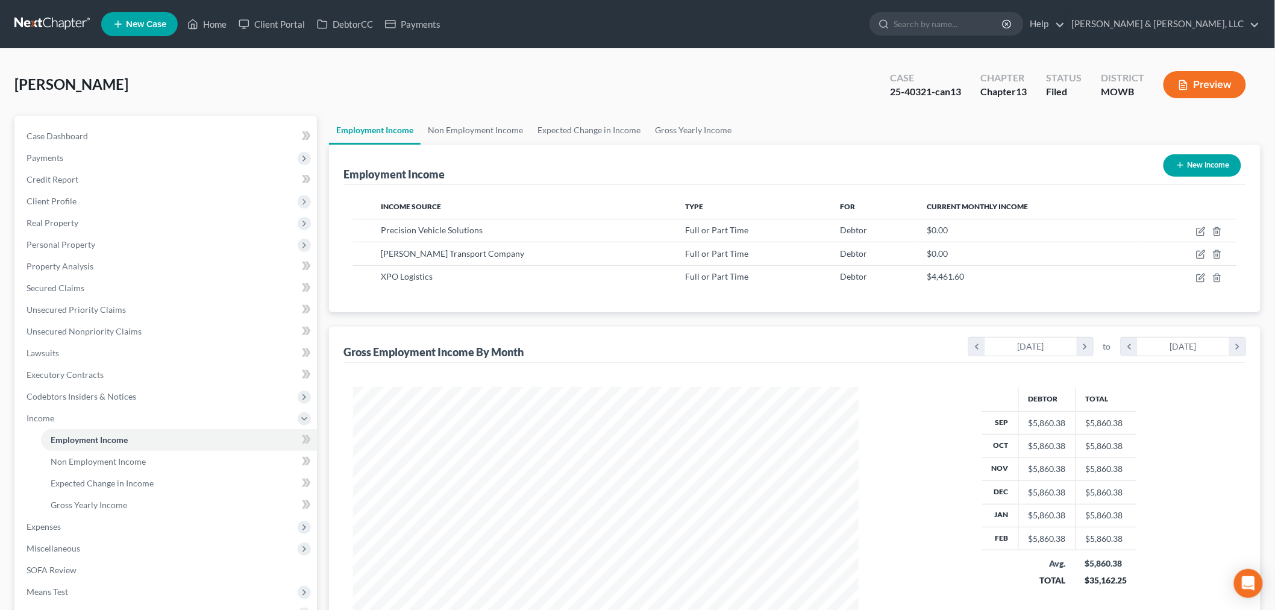
scroll to position [252, 529]
click at [210, 22] on link "Home" at bounding box center [206, 24] width 51 height 22
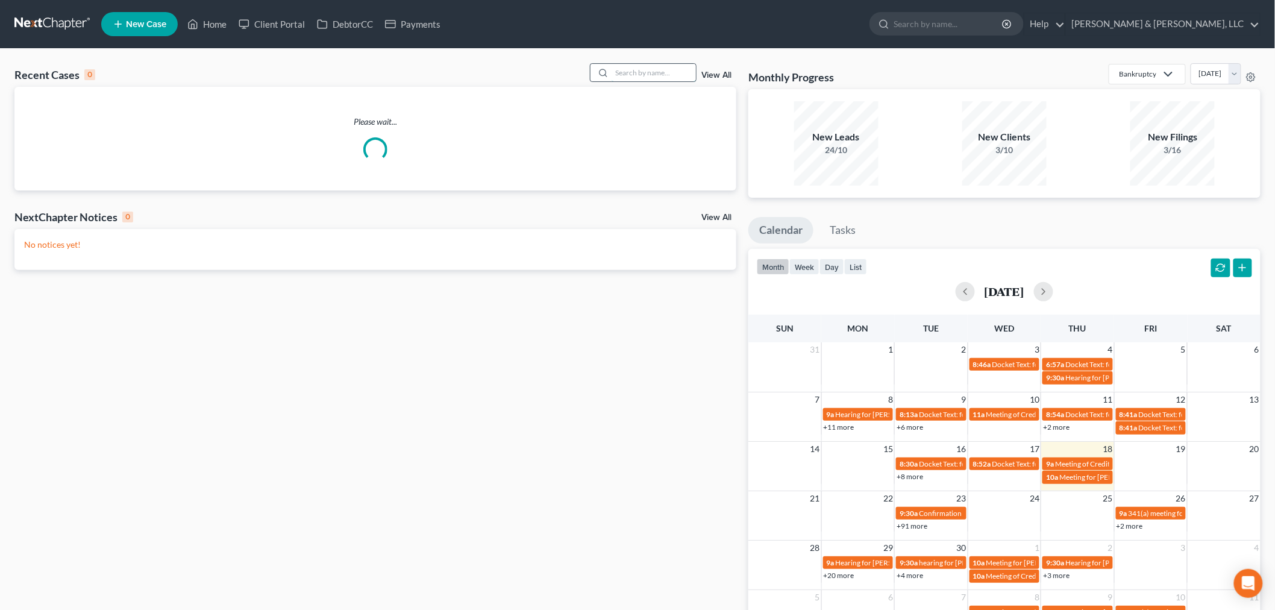
click at [677, 77] on input "search" at bounding box center [654, 72] width 84 height 17
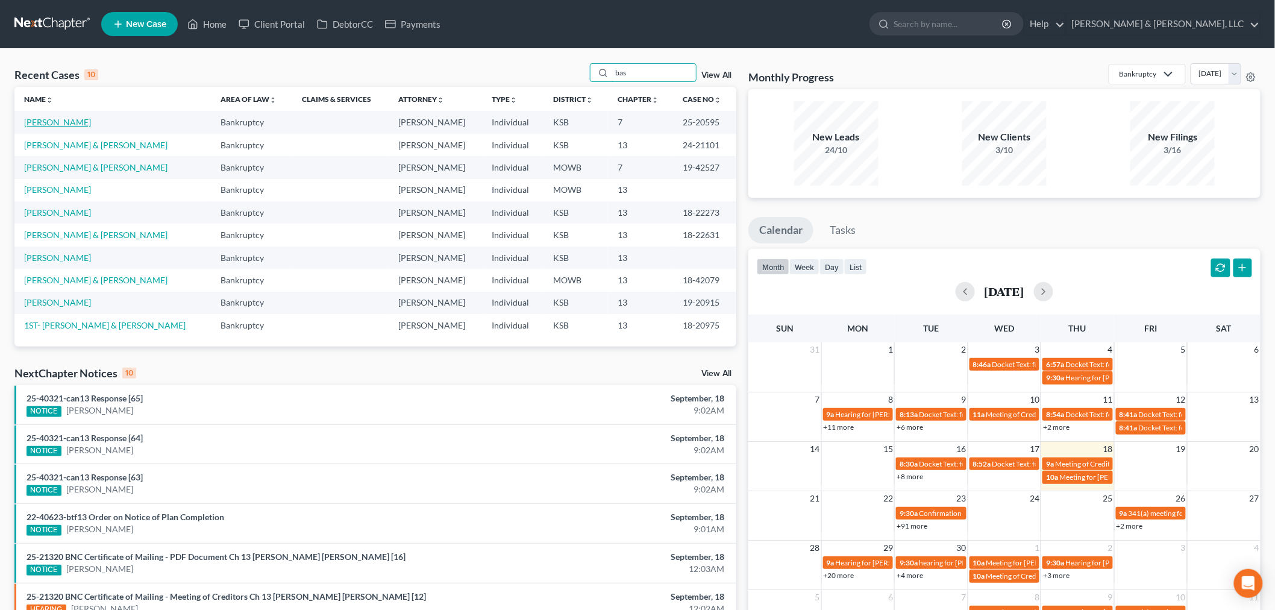
type input "bas"
click at [33, 119] on link "Bass, Pamela" at bounding box center [57, 122] width 67 height 10
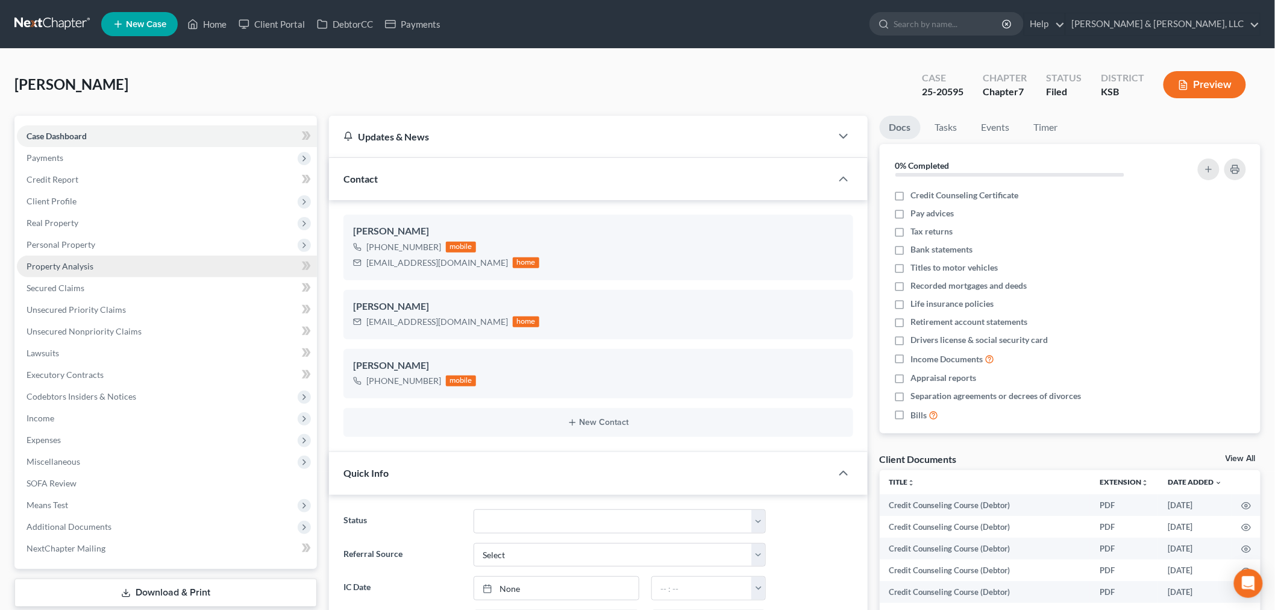
scroll to position [254, 0]
click at [58, 257] on link "Property Analysis" at bounding box center [167, 267] width 300 height 22
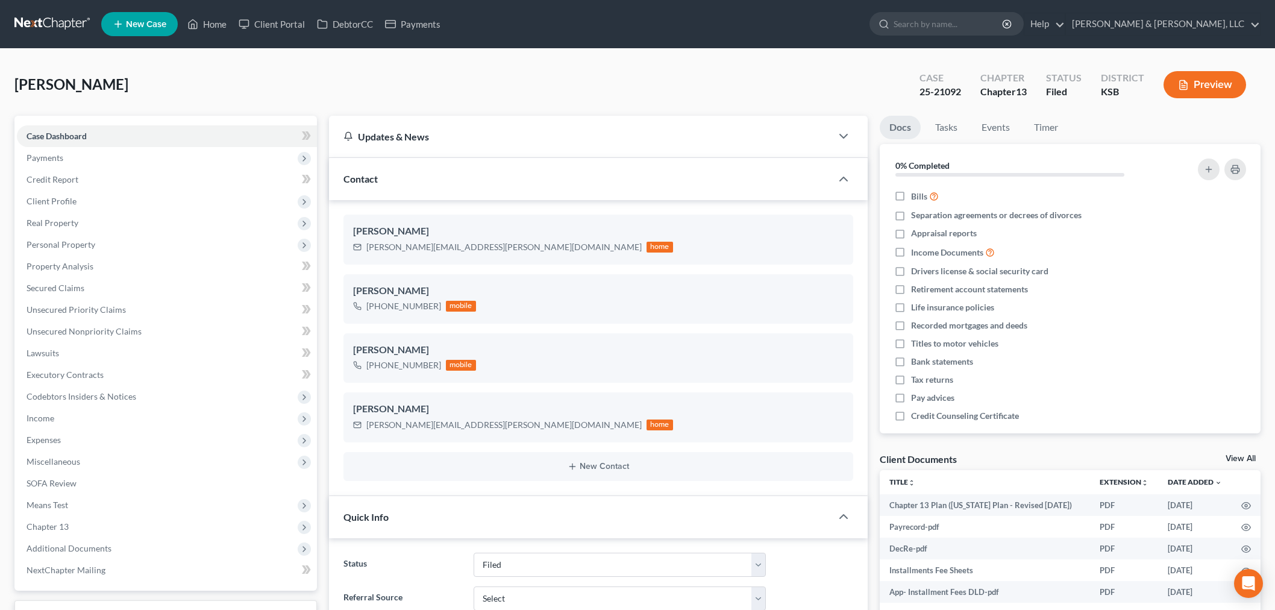
select select "6"
select select "0"
click at [70, 244] on span "Personal Property" at bounding box center [61, 244] width 69 height 10
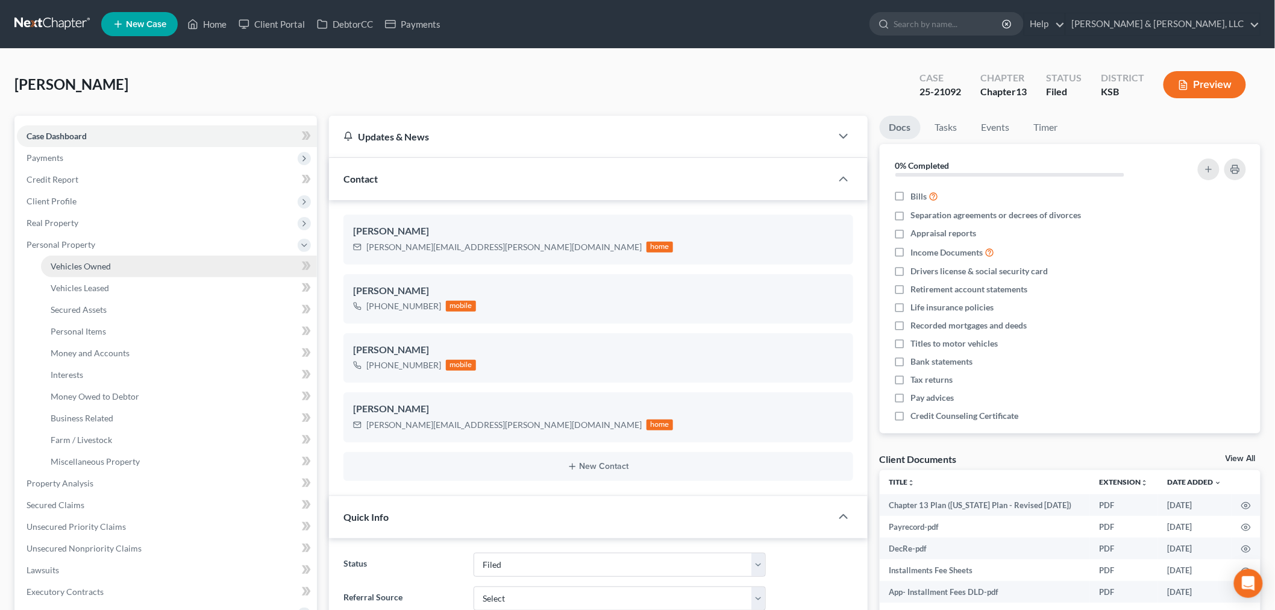
click at [92, 263] on span "Vehicles Owned" at bounding box center [81, 266] width 60 height 10
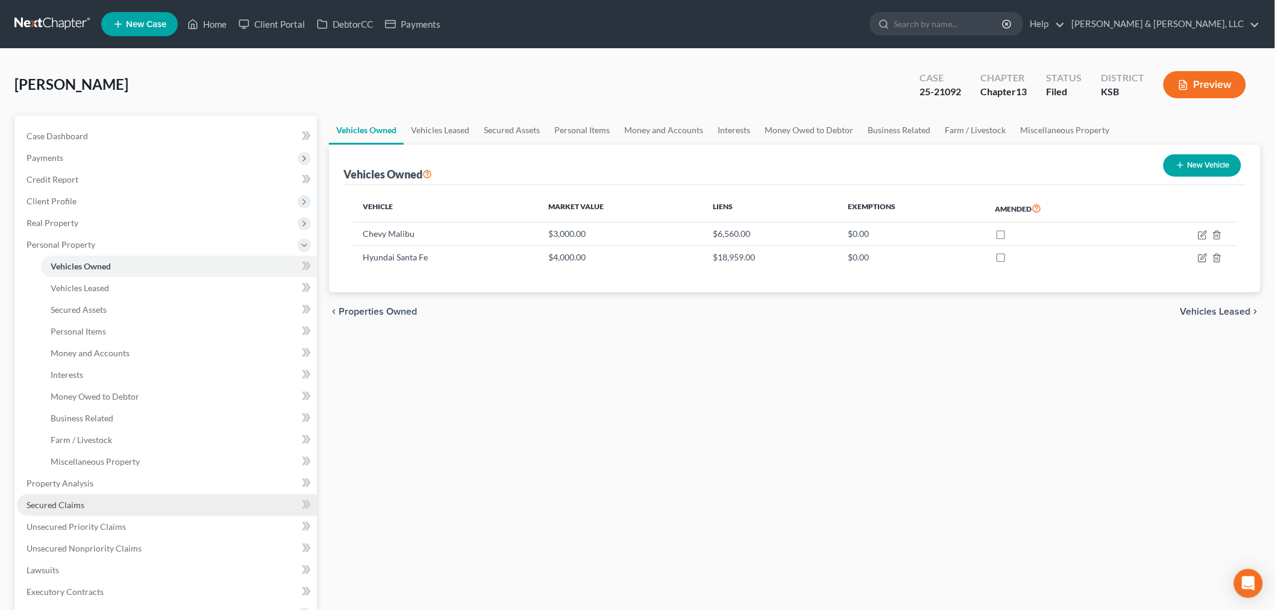
click at [51, 505] on span "Secured Claims" at bounding box center [56, 505] width 58 height 10
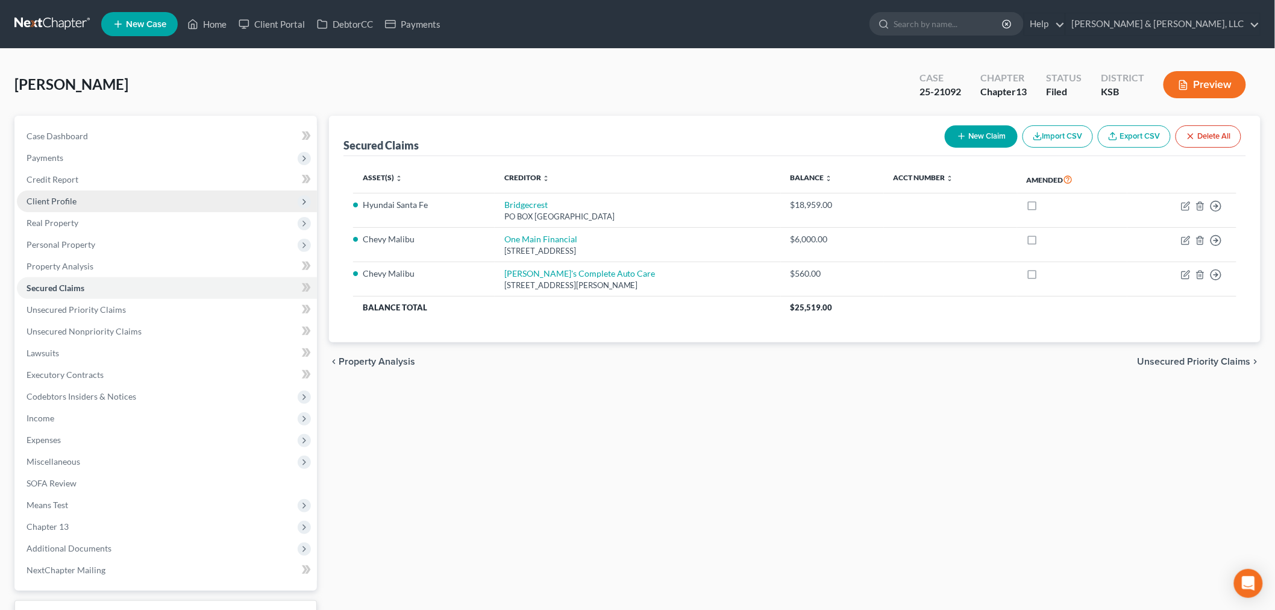
click at [49, 202] on span "Client Profile" at bounding box center [52, 201] width 50 height 10
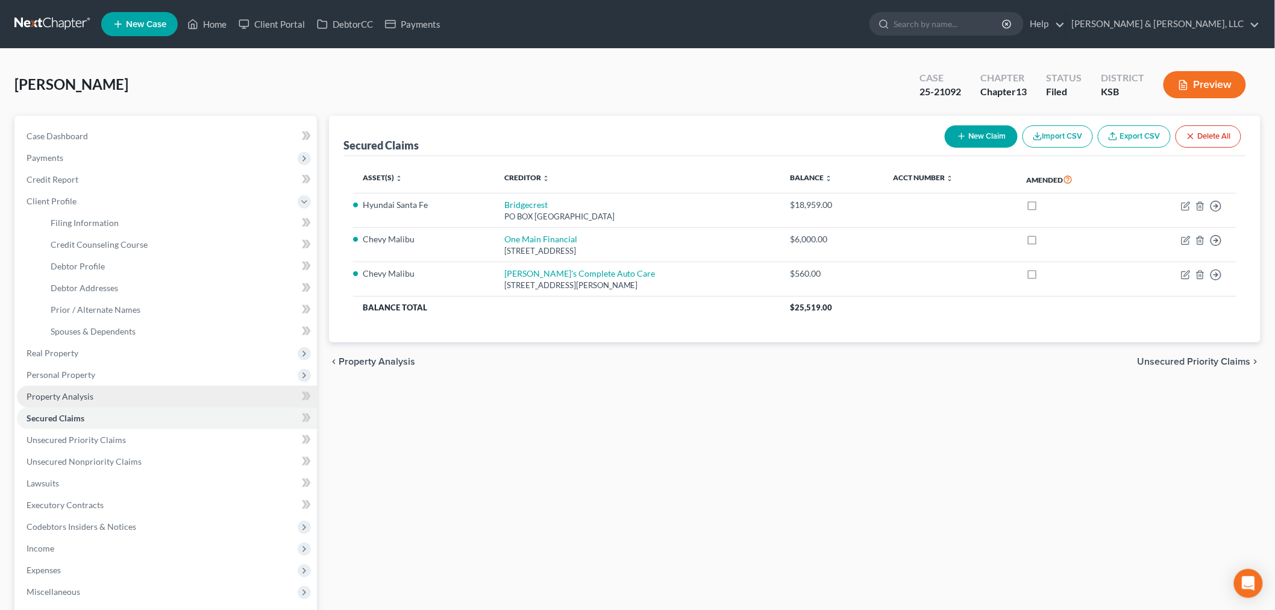
click at [57, 396] on span "Property Analysis" at bounding box center [60, 396] width 67 height 10
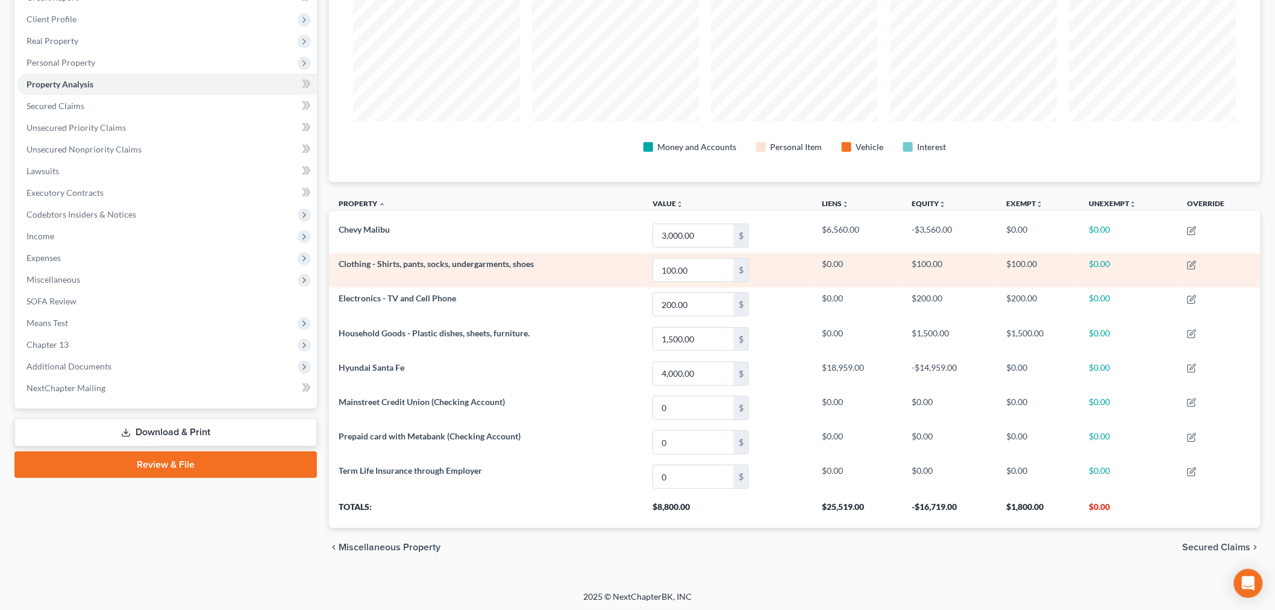
scroll to position [184, 0]
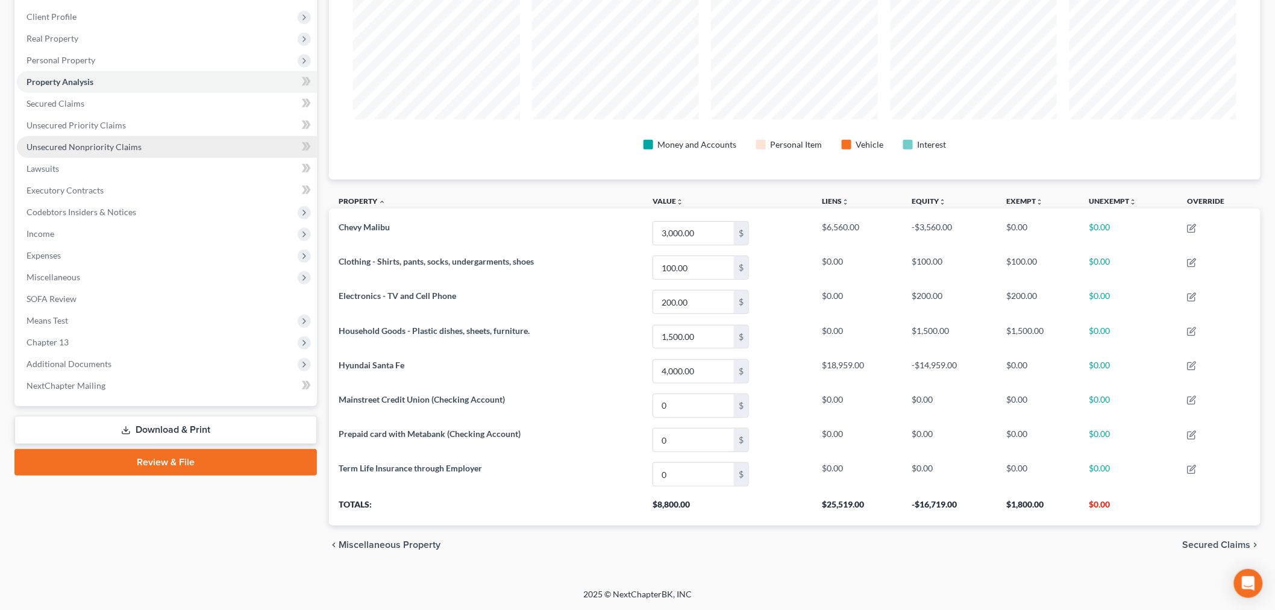
click at [105, 145] on span "Unsecured Nonpriority Claims" at bounding box center [84, 147] width 115 height 10
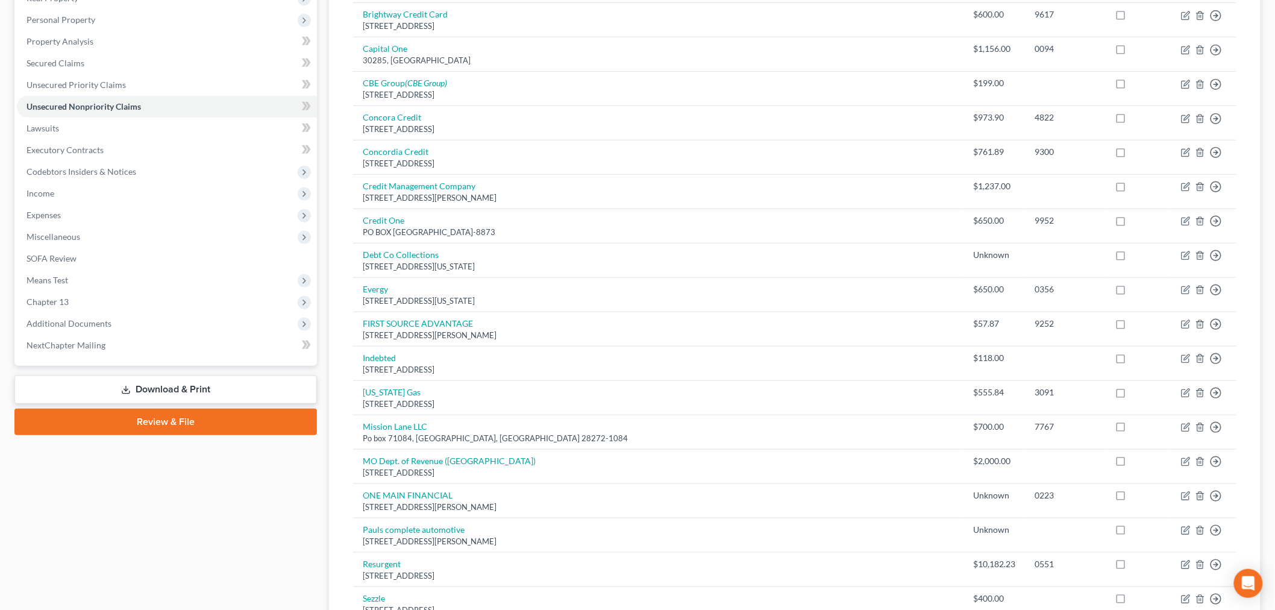
scroll to position [268, 0]
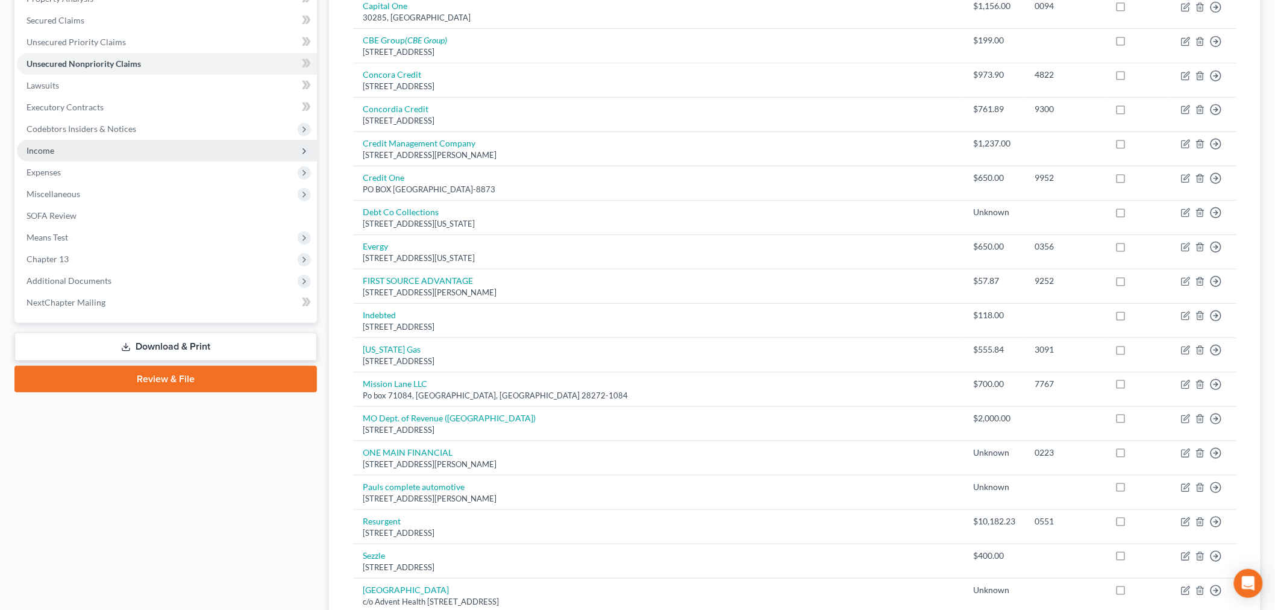
click at [34, 149] on span "Income" at bounding box center [41, 150] width 28 height 10
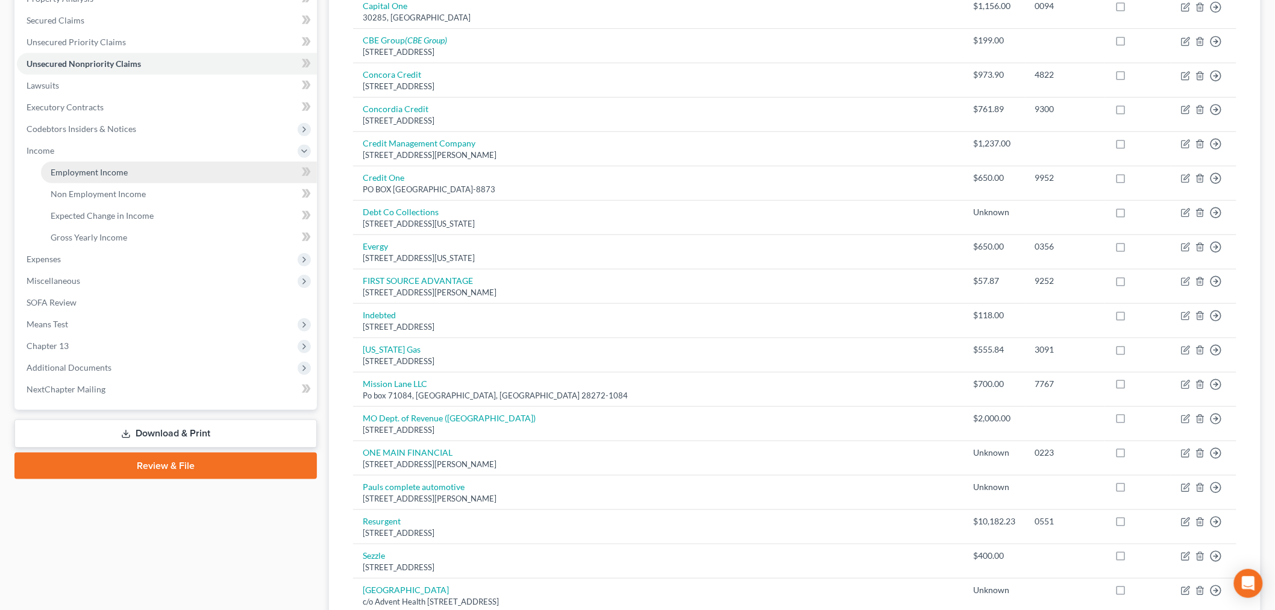
click at [69, 175] on span "Employment Income" at bounding box center [89, 172] width 77 height 10
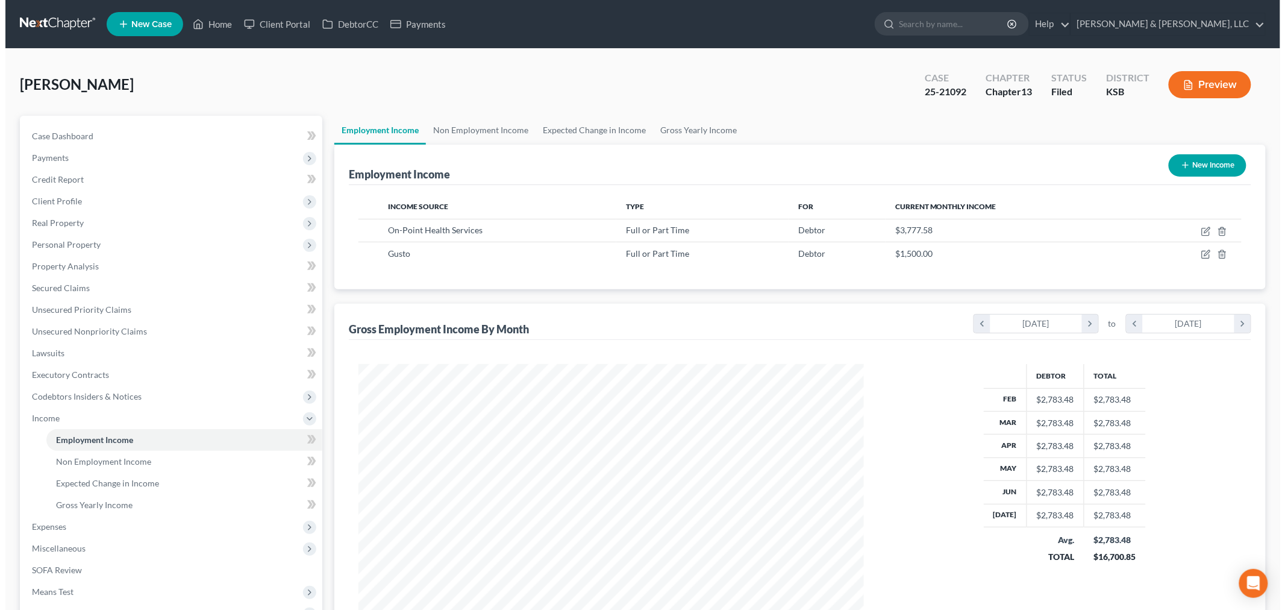
scroll to position [252, 529]
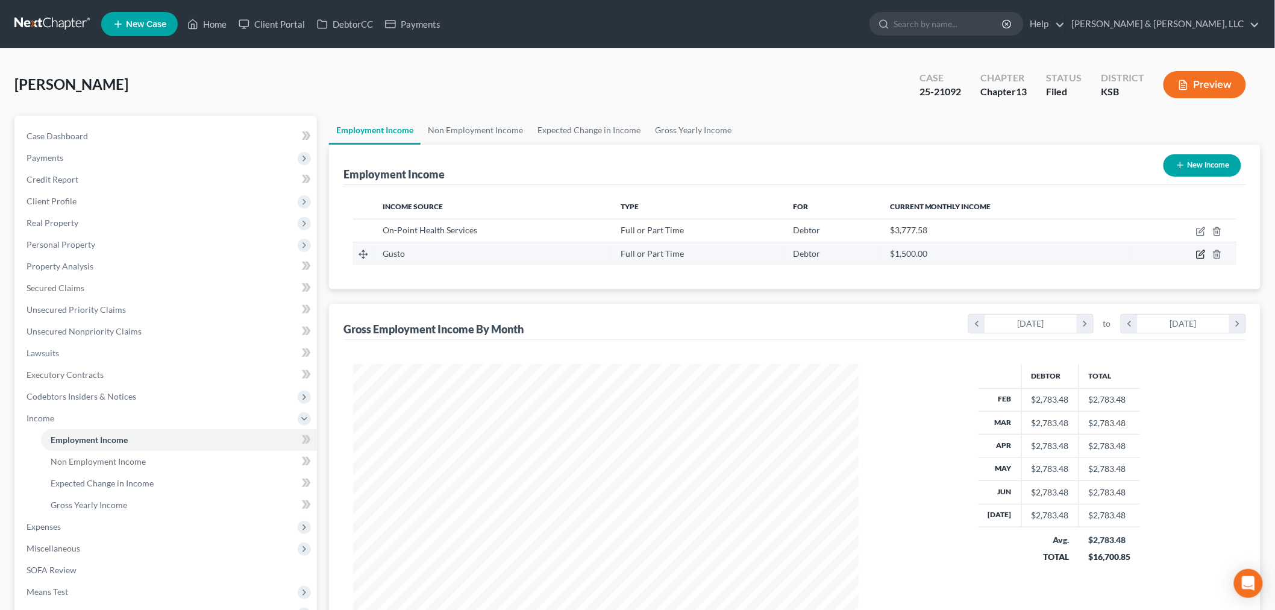
click at [1201, 256] on icon "button" at bounding box center [1201, 255] width 10 height 10
select select "0"
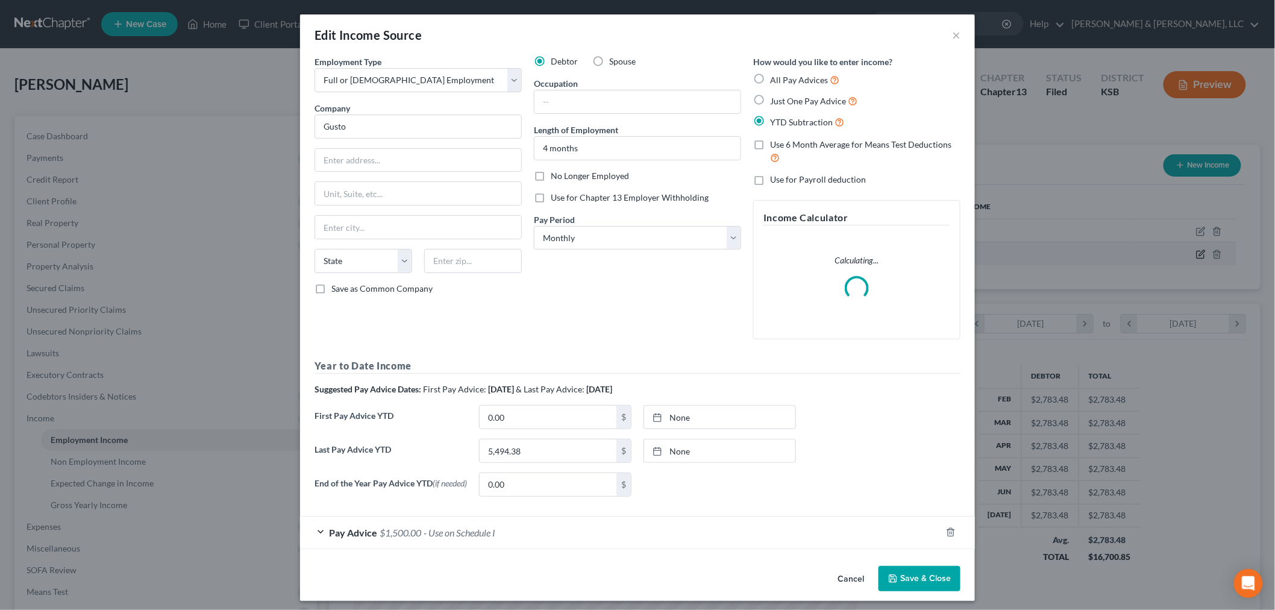
scroll to position [254, 534]
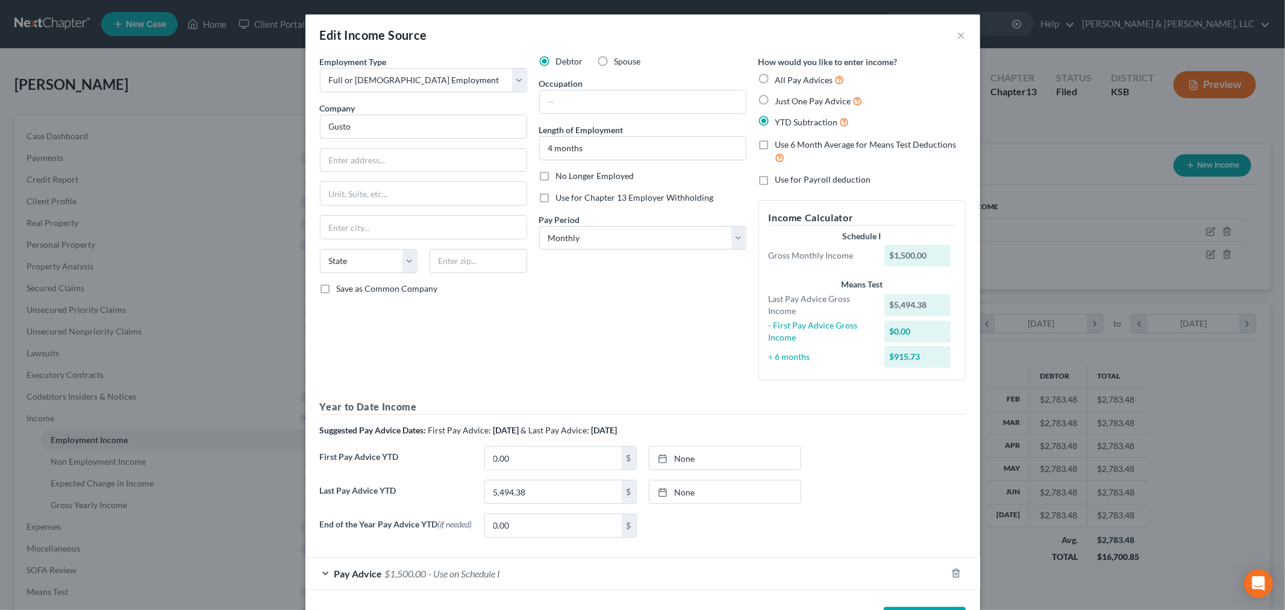
click at [917, 579] on div "Pay Advice $1,500.00 - Use on Schedule I" at bounding box center [626, 573] width 641 height 32
click at [958, 33] on button "×" at bounding box center [962, 35] width 8 height 14
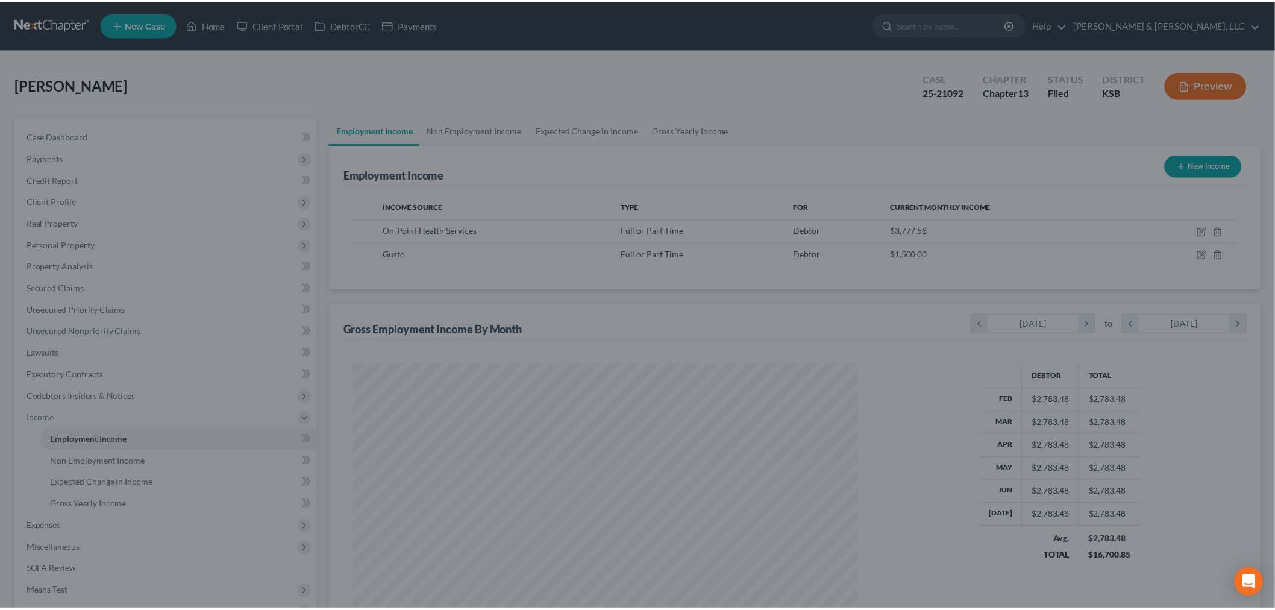
scroll to position [602414, 602137]
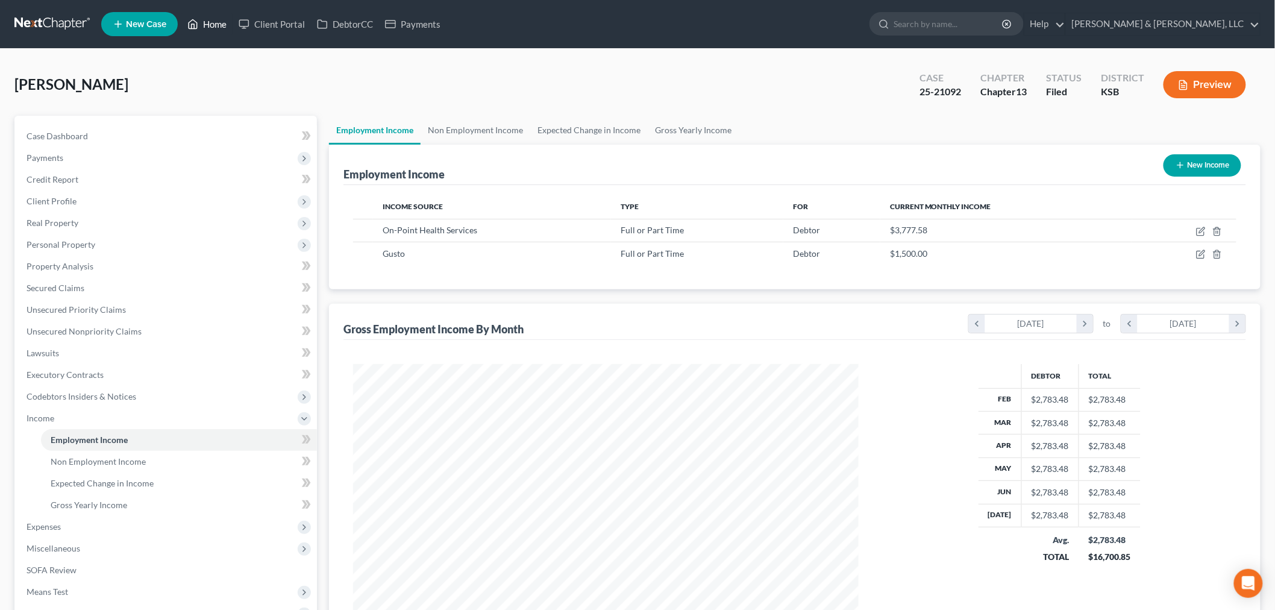
click at [209, 27] on link "Home" at bounding box center [206, 24] width 51 height 22
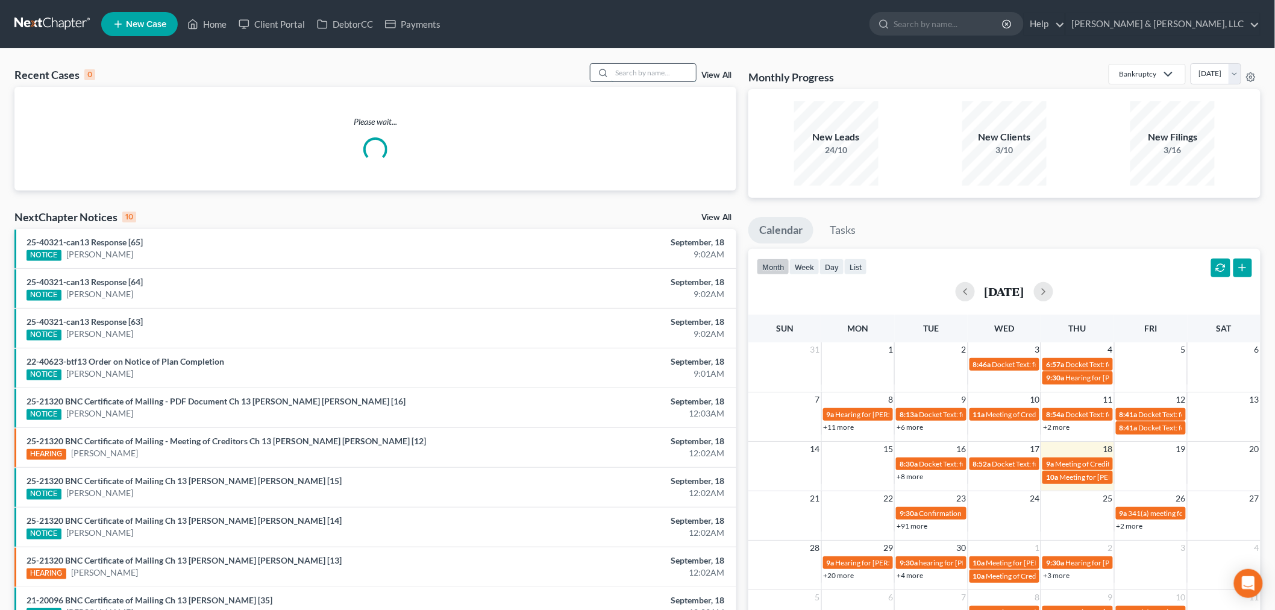
click at [657, 77] on input "search" at bounding box center [654, 72] width 84 height 17
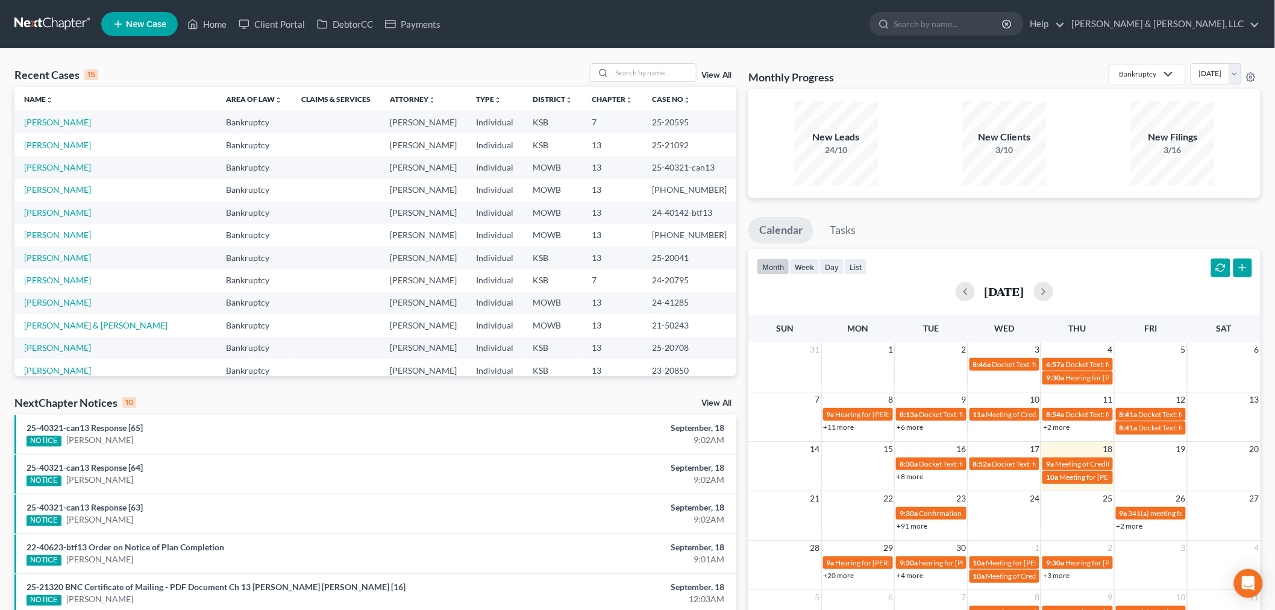
click at [49, 139] on td "[PERSON_NAME]" at bounding box center [115, 145] width 202 height 22
click at [43, 146] on link "[PERSON_NAME]" at bounding box center [57, 145] width 67 height 10
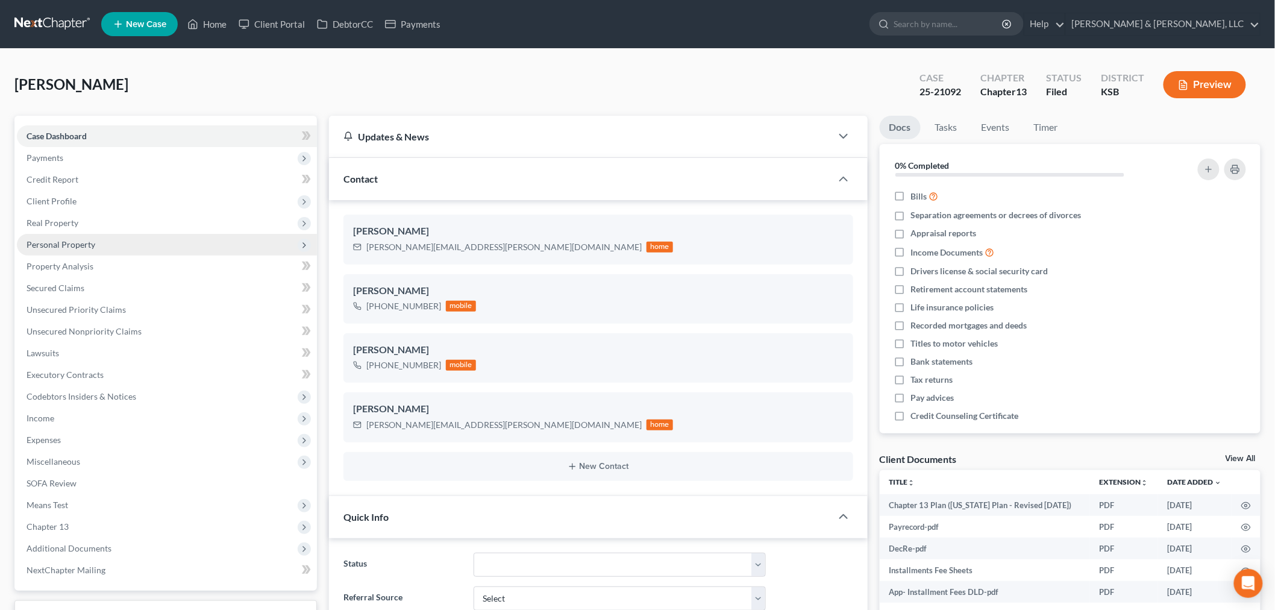
scroll to position [2648, 0]
click at [66, 239] on span "Personal Property" at bounding box center [61, 244] width 69 height 10
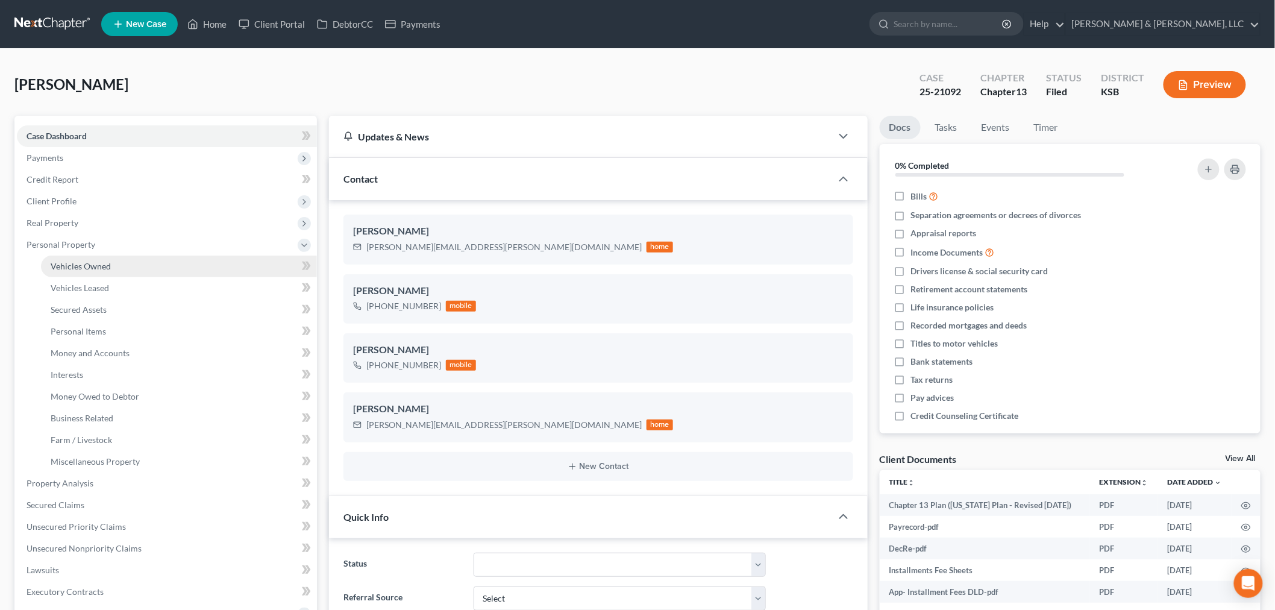
click at [75, 262] on span "Vehicles Owned" at bounding box center [81, 266] width 60 height 10
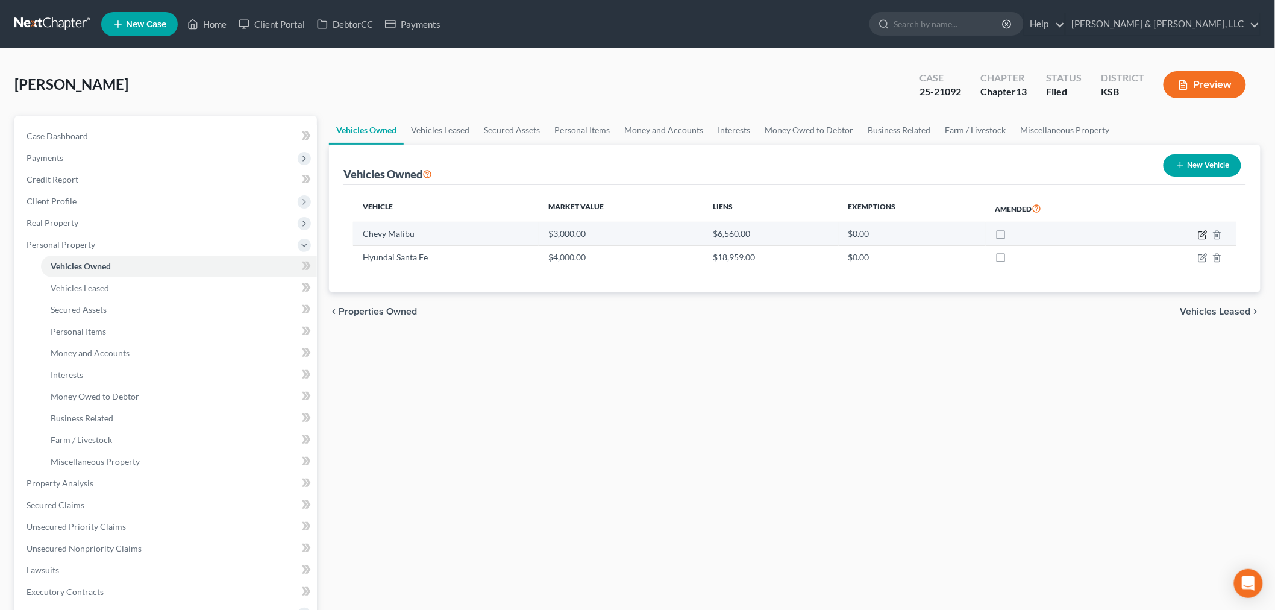
click at [1202, 230] on td at bounding box center [1184, 233] width 106 height 23
click at [1205, 237] on icon "button" at bounding box center [1203, 235] width 10 height 10
select select "0"
select select "4"
select select "0"
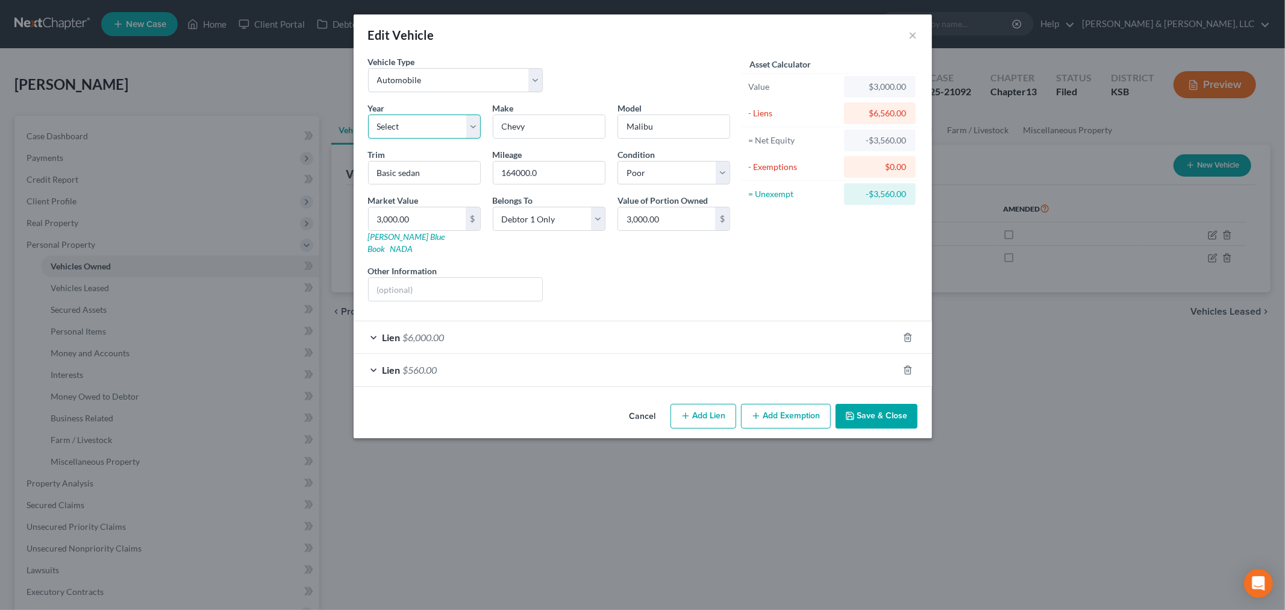
click at [398, 124] on select "Select 2026 2025 2024 2023 2022 2021 2020 2019 2018 2017 2016 2015 2014 2013 20…" at bounding box center [424, 127] width 113 height 24
select select "12"
click at [368, 115] on select "Select 2026 2025 2024 2023 2022 2021 2020 2019 2018 2017 2016 2015 2014 2013 20…" at bounding box center [424, 127] width 113 height 24
click at [882, 411] on button "Save & Close" at bounding box center [877, 416] width 82 height 25
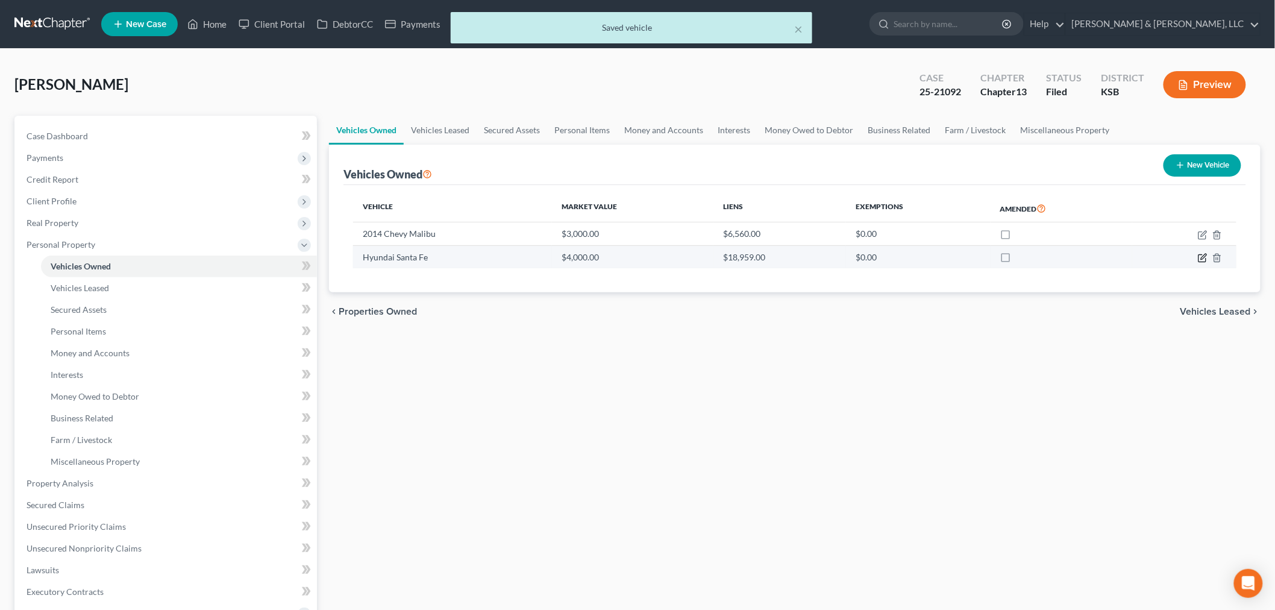
click at [1204, 254] on icon "button" at bounding box center [1203, 258] width 10 height 10
select select "0"
select select "2"
select select "0"
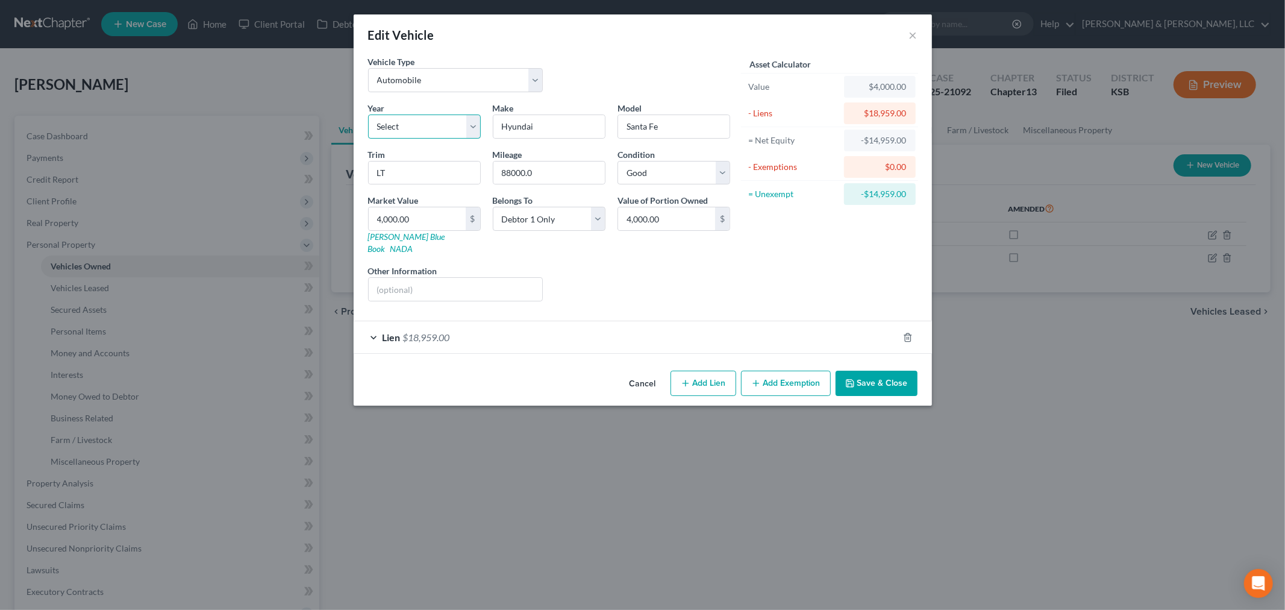
click at [471, 130] on select "Select 2026 2025 2024 2023 2022 2021 2020 2019 2018 2017 2016 2015 2014 2013 20…" at bounding box center [424, 127] width 113 height 24
select select "12"
click at [368, 115] on select "Select 2026 2025 2024 2023 2022 2021 2020 2019 2018 2017 2016 2015 2014 2013 20…" at bounding box center [424, 127] width 113 height 24
click at [886, 377] on button "Save & Close" at bounding box center [877, 383] width 82 height 25
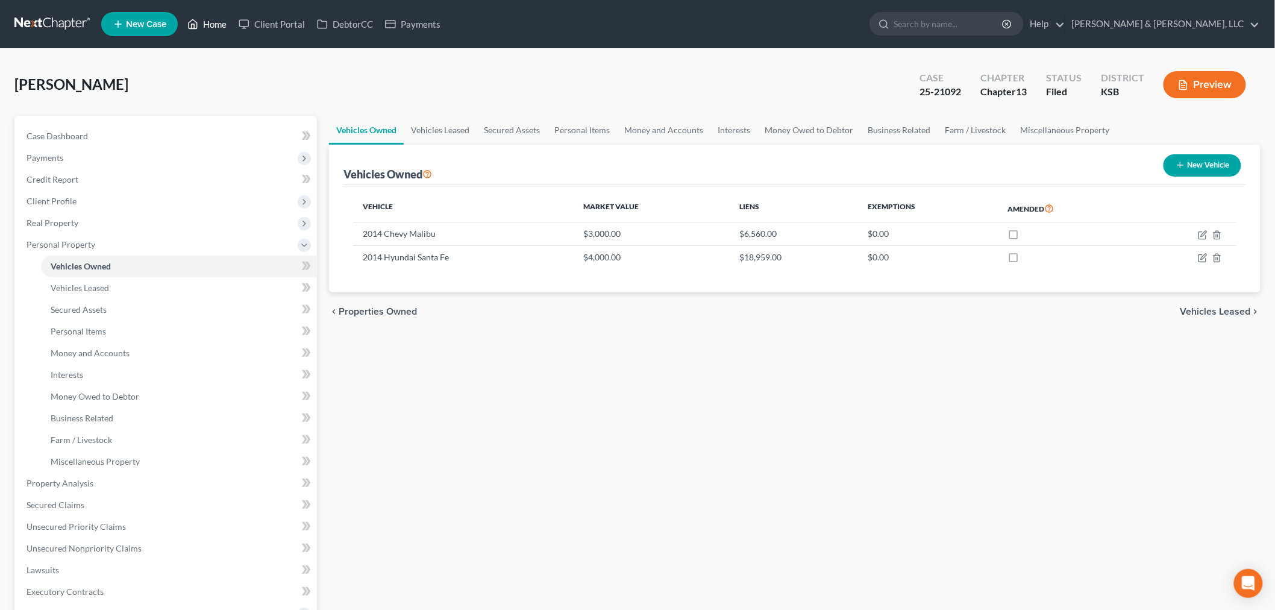
click at [224, 19] on link "Home" at bounding box center [206, 24] width 51 height 22
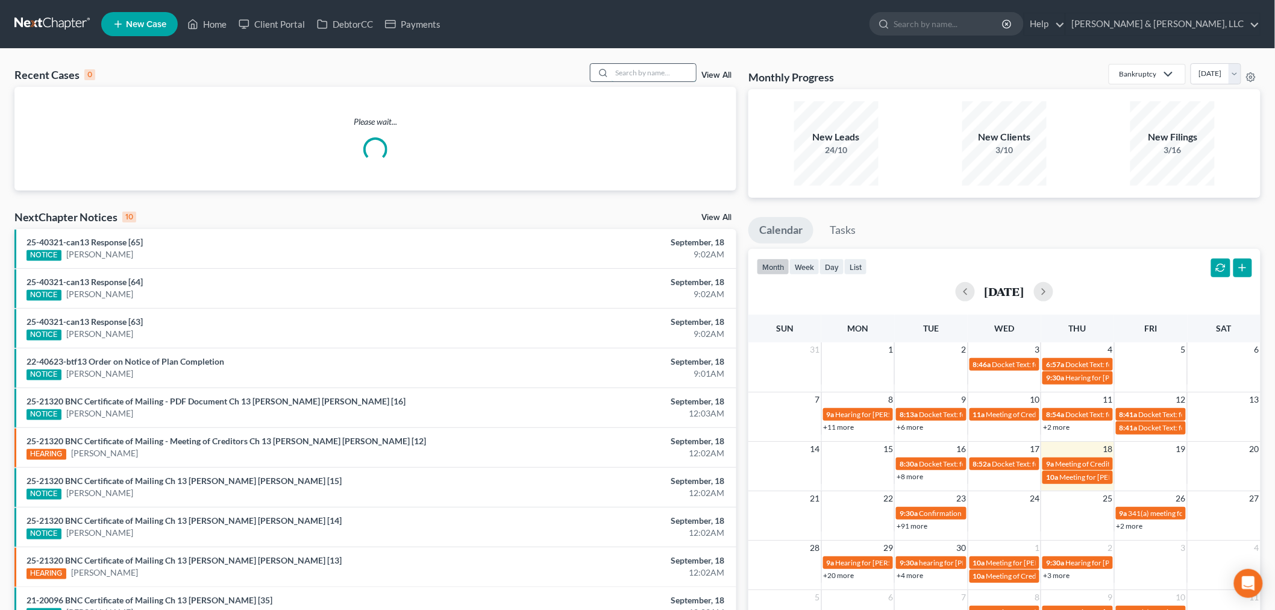
click at [653, 77] on input "search" at bounding box center [654, 72] width 84 height 17
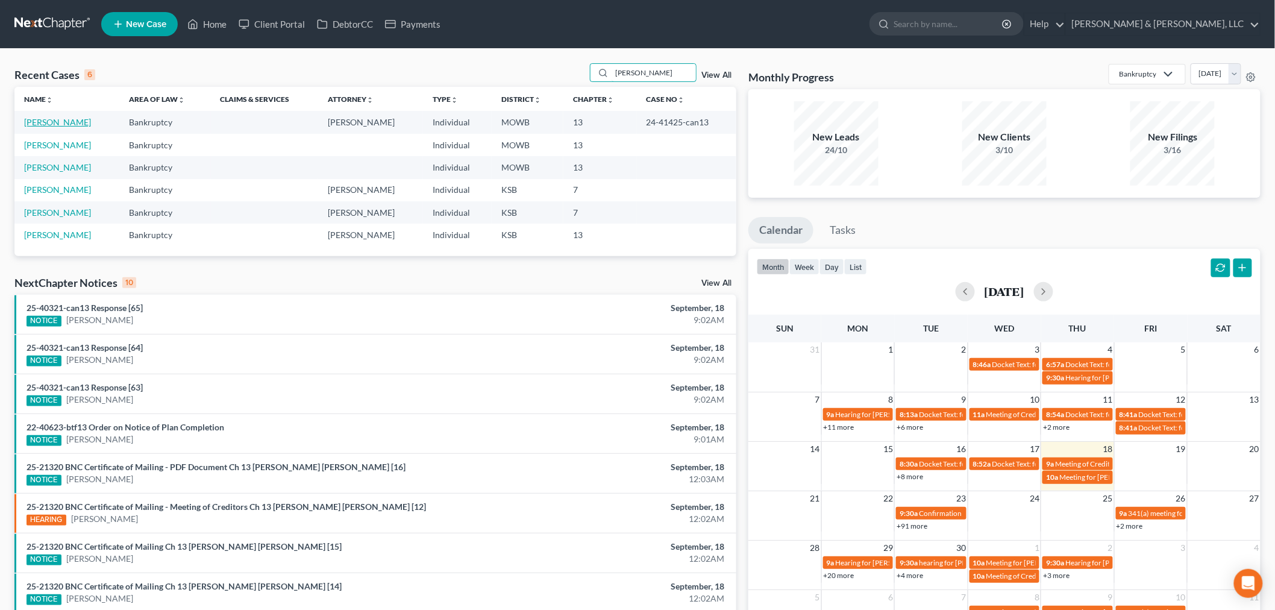
type input "perez"
click at [29, 122] on link "[PERSON_NAME]" at bounding box center [57, 122] width 67 height 10
select select "6"
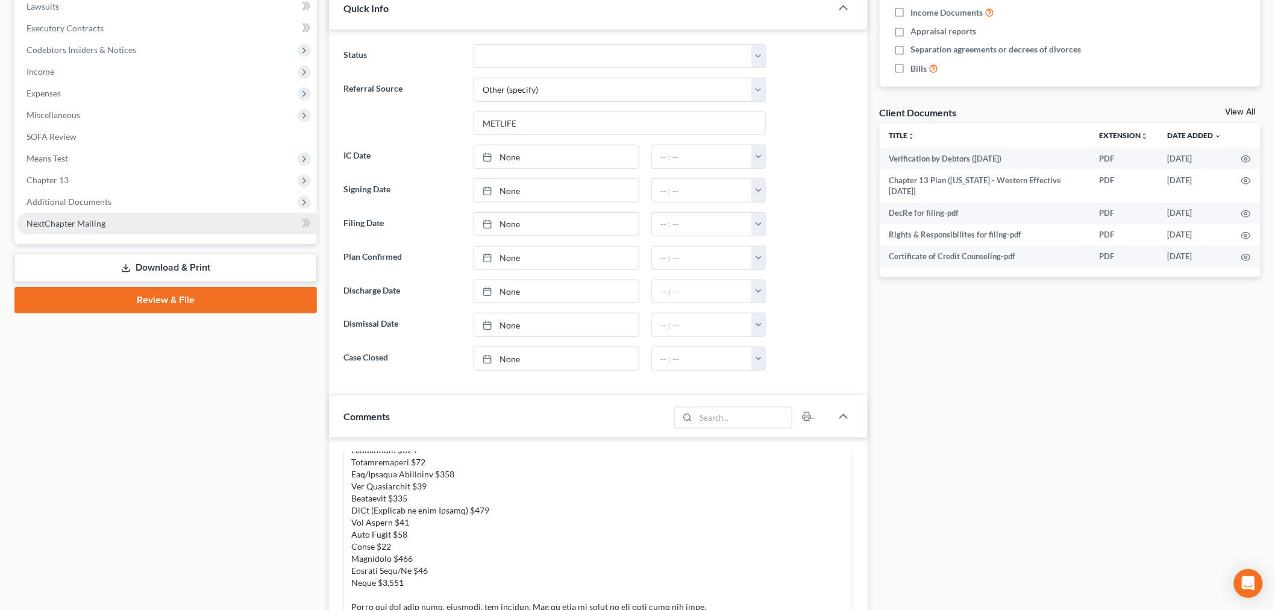
scroll to position [334, 0]
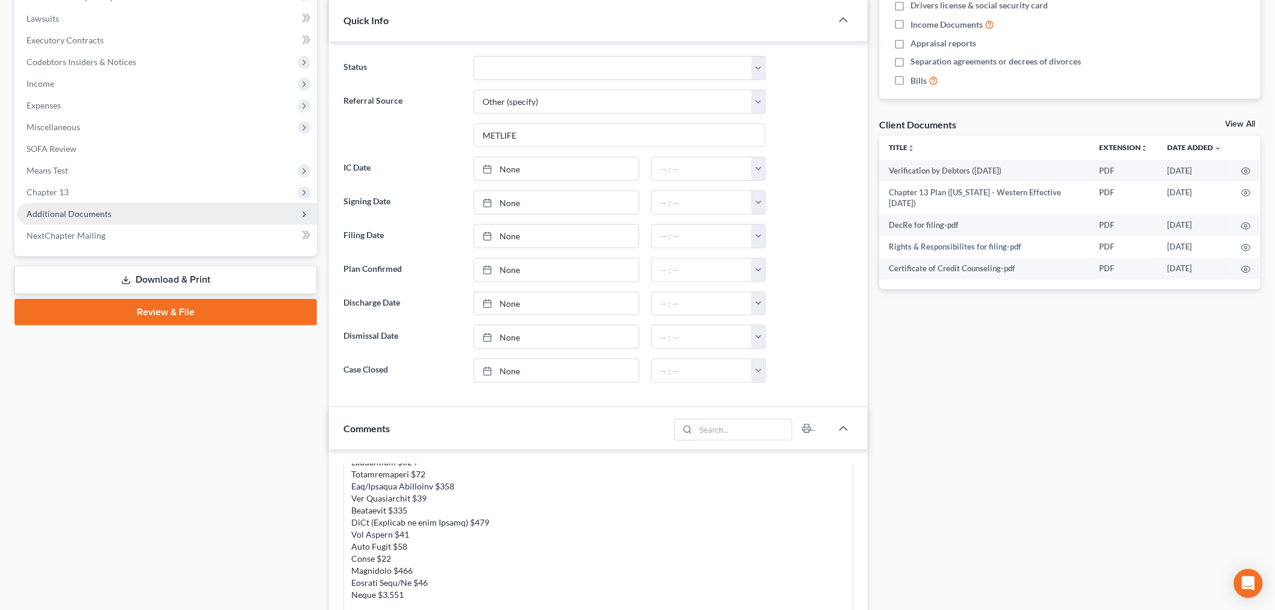
click at [64, 204] on span "Additional Documents" at bounding box center [167, 214] width 300 height 22
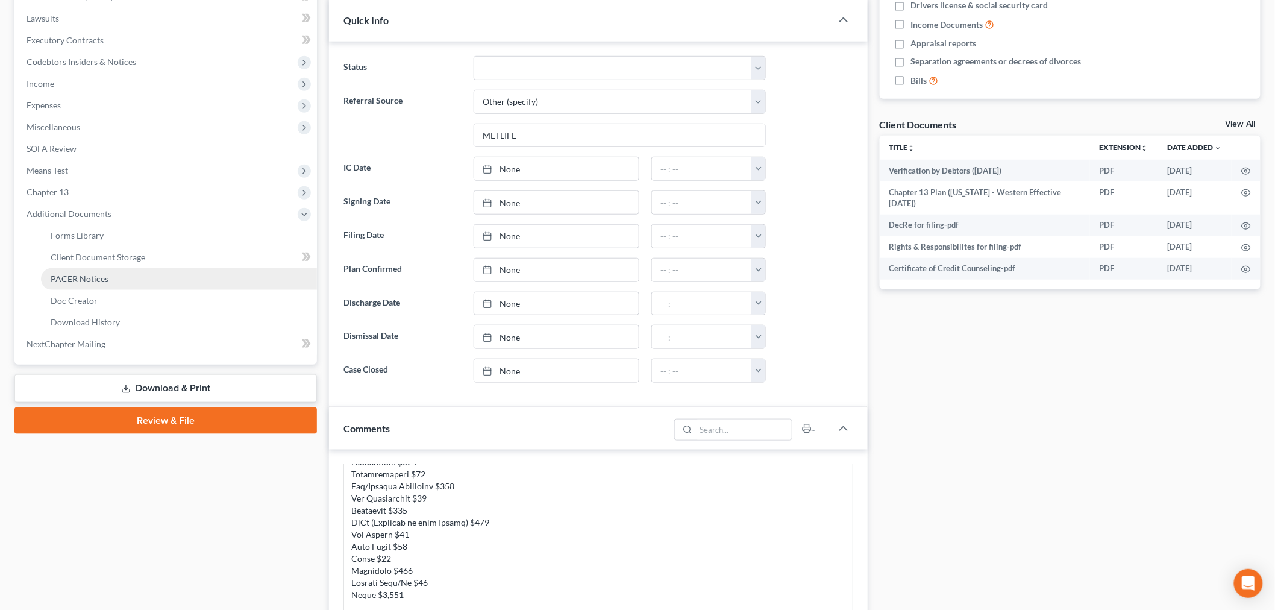
click at [81, 279] on span "PACER Notices" at bounding box center [80, 279] width 58 height 10
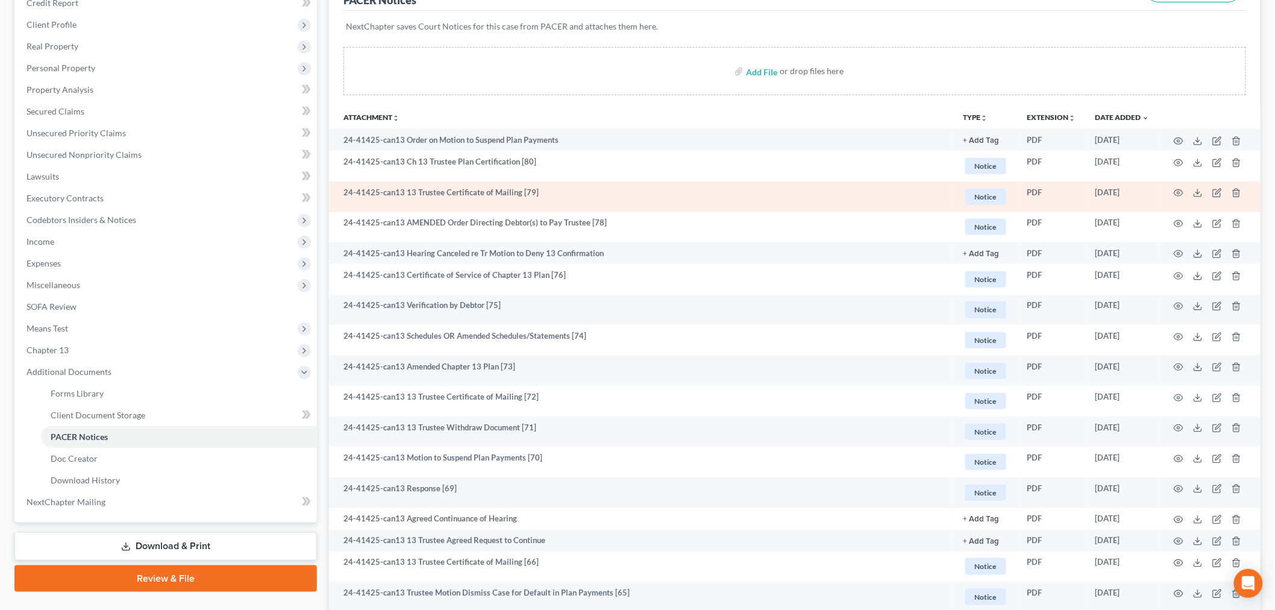
scroll to position [201, 0]
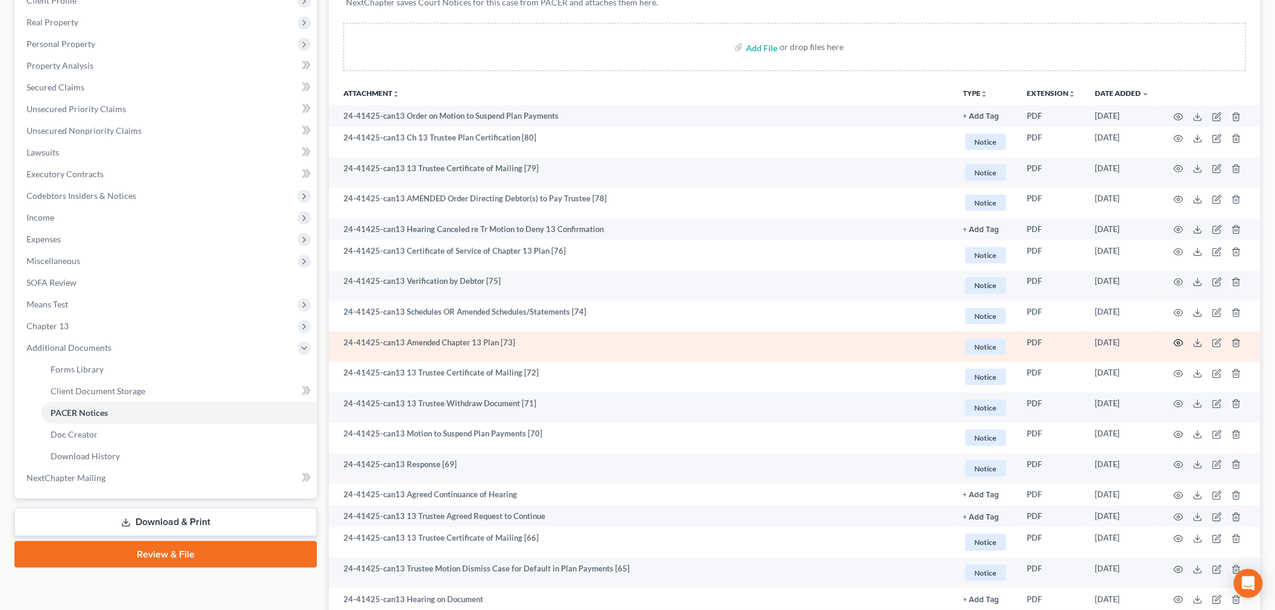
click at [1180, 341] on icon "button" at bounding box center [1179, 343] width 10 height 10
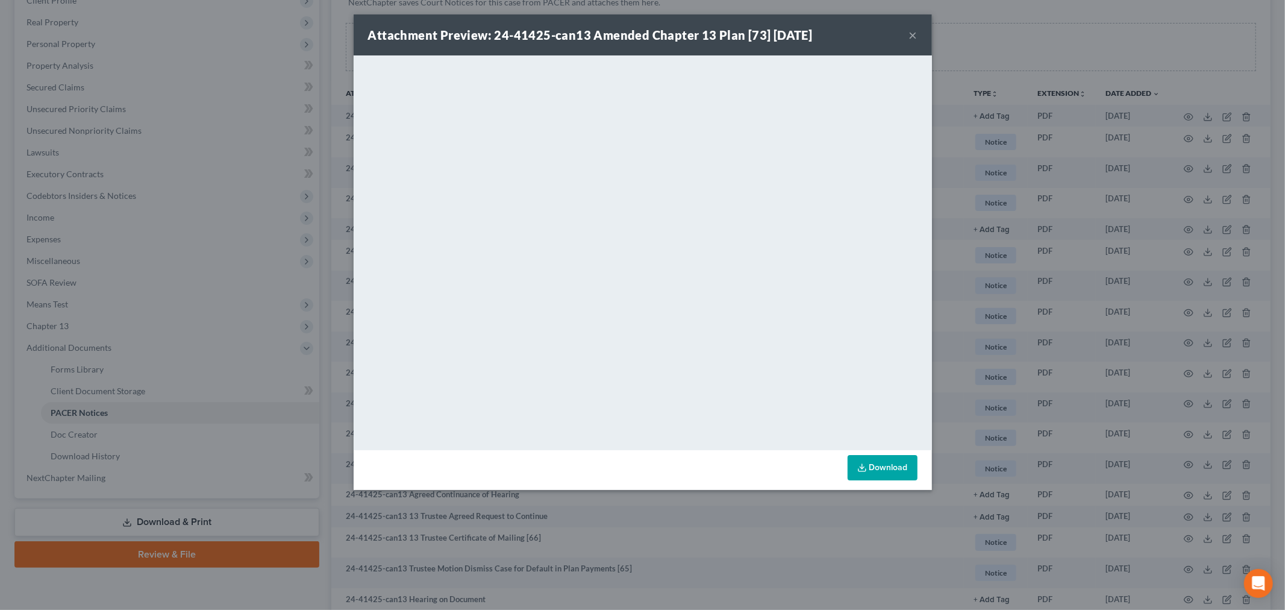
click at [911, 33] on button "×" at bounding box center [913, 35] width 8 height 14
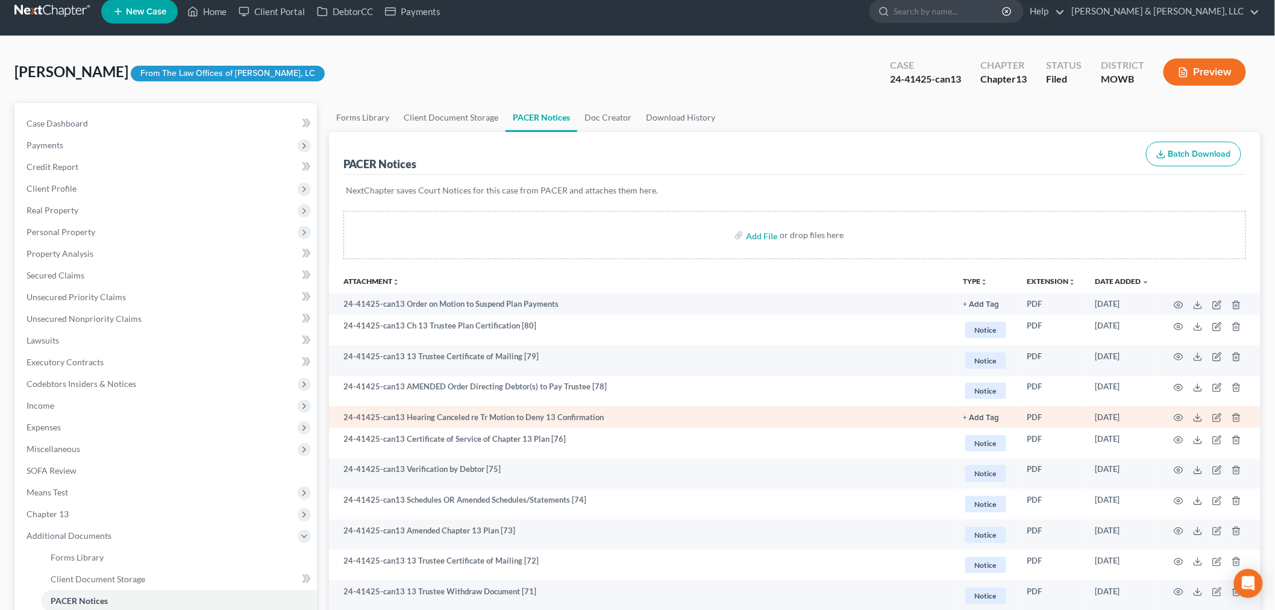
scroll to position [0, 0]
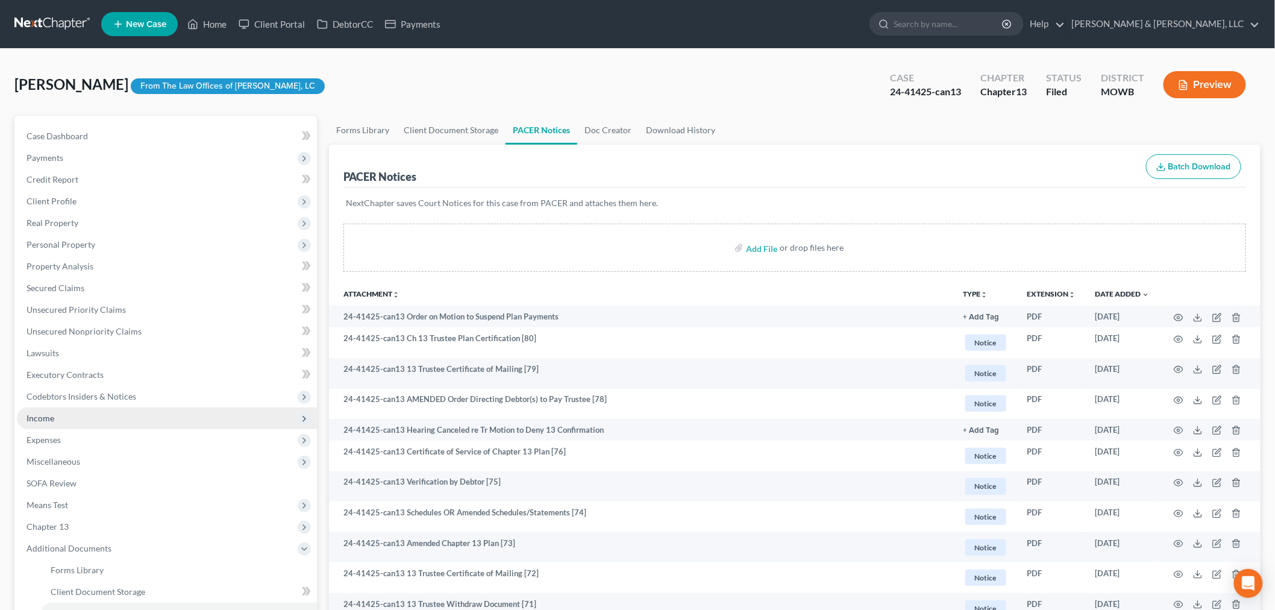
click at [61, 419] on span "Income" at bounding box center [167, 418] width 300 height 22
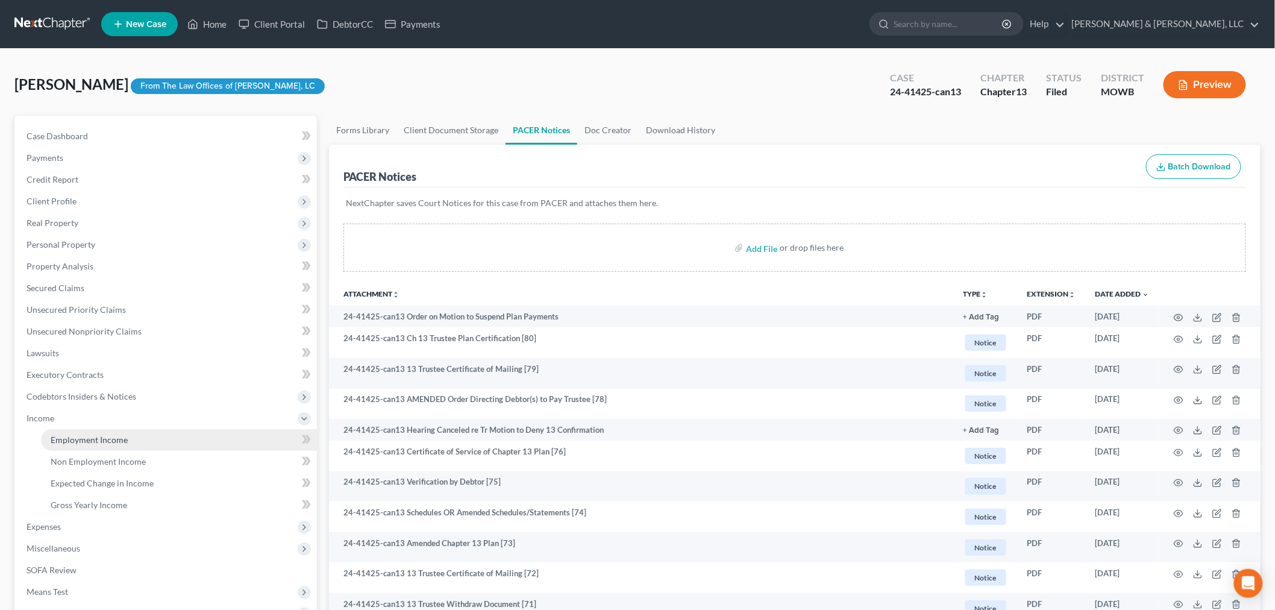
click at [88, 438] on span "Employment Income" at bounding box center [89, 440] width 77 height 10
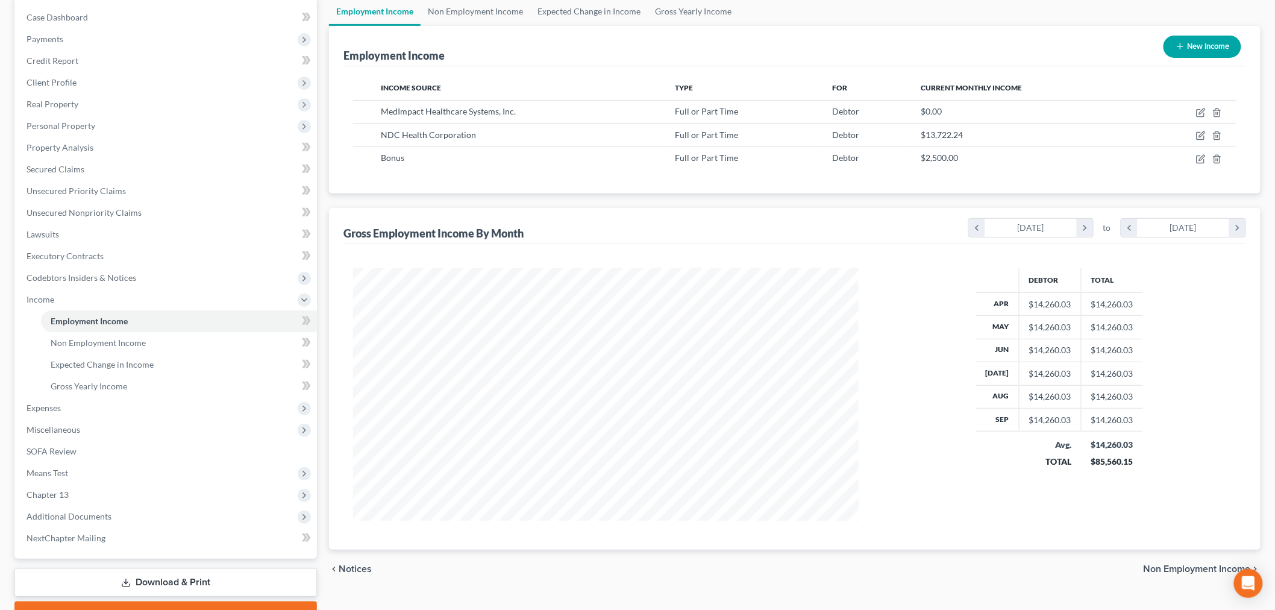
scroll to position [181, 0]
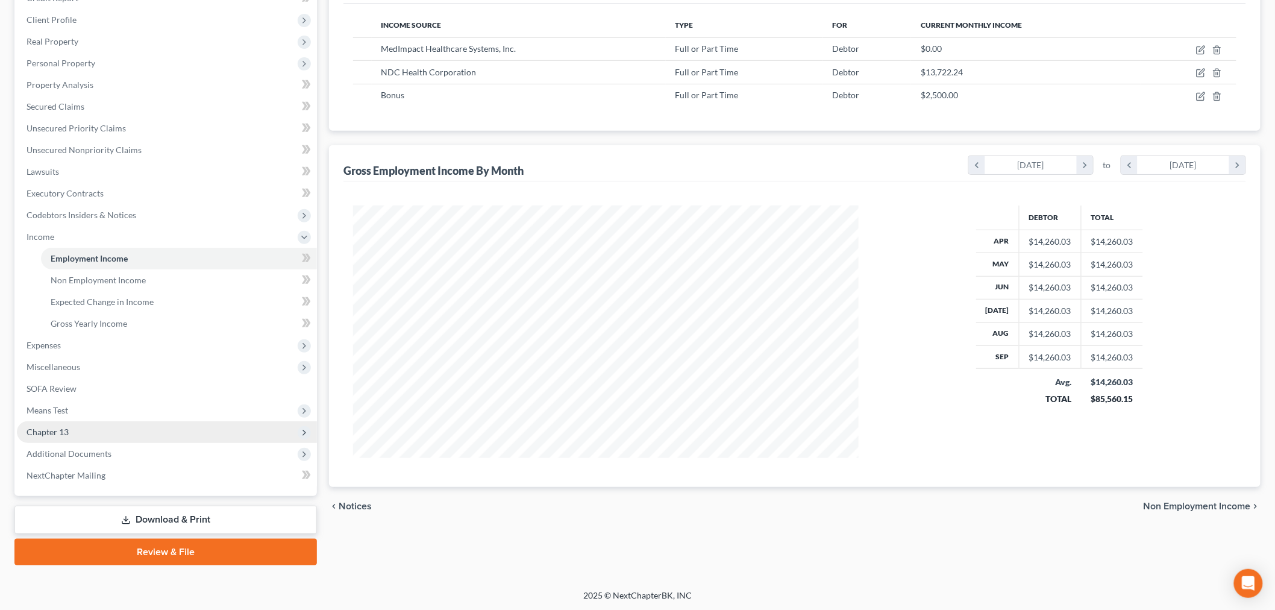
click at [68, 437] on span "Chapter 13" at bounding box center [167, 432] width 300 height 22
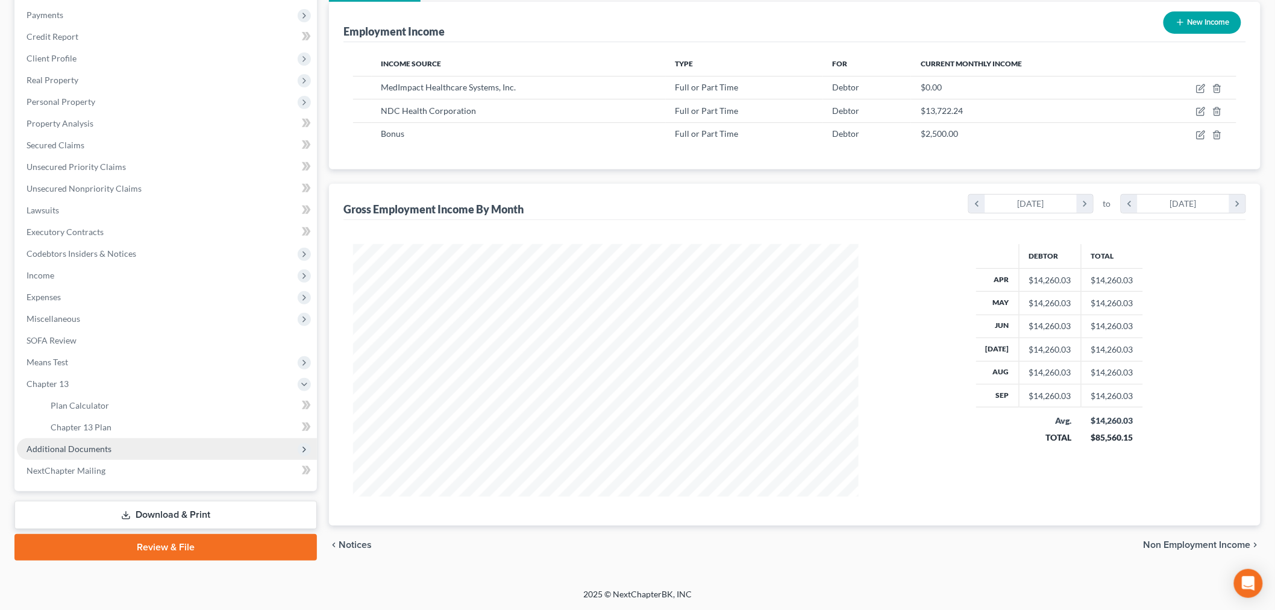
scroll to position [142, 0]
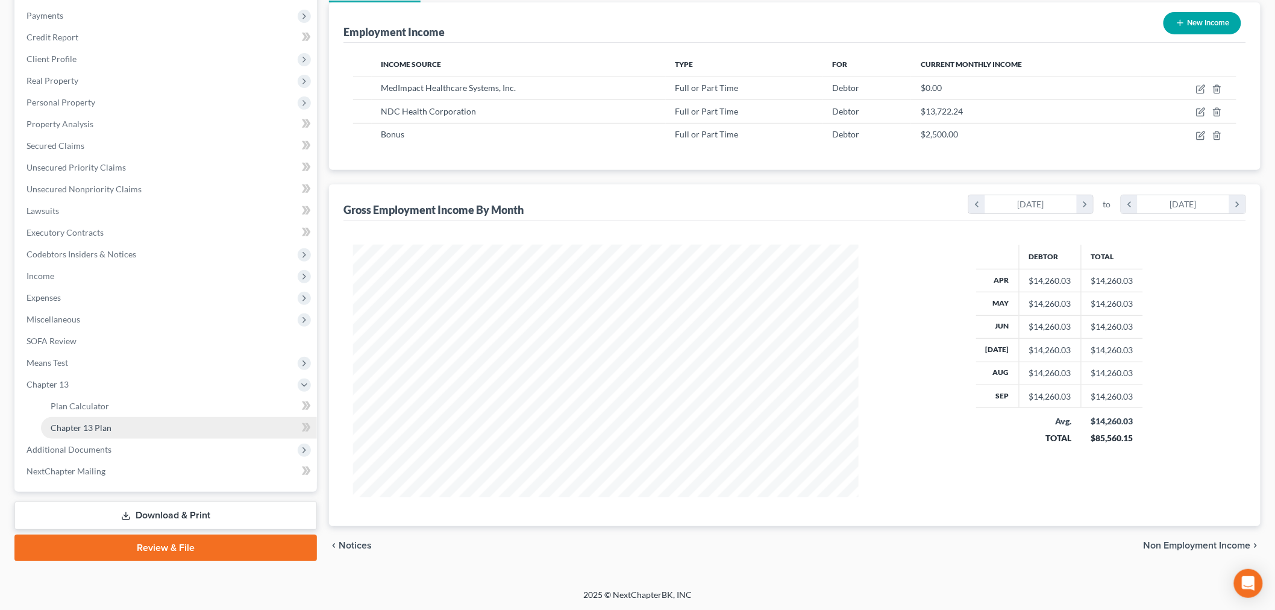
click at [84, 425] on span "Chapter 13 Plan" at bounding box center [81, 427] width 61 height 10
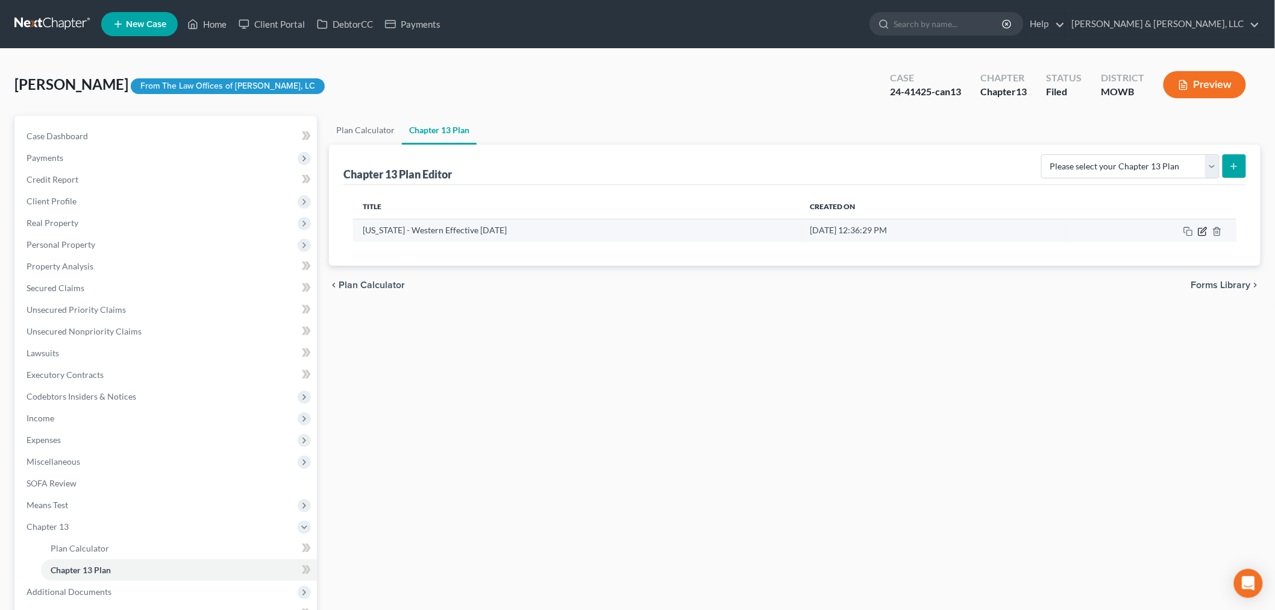
click at [1205, 230] on icon "button" at bounding box center [1203, 229] width 5 height 5
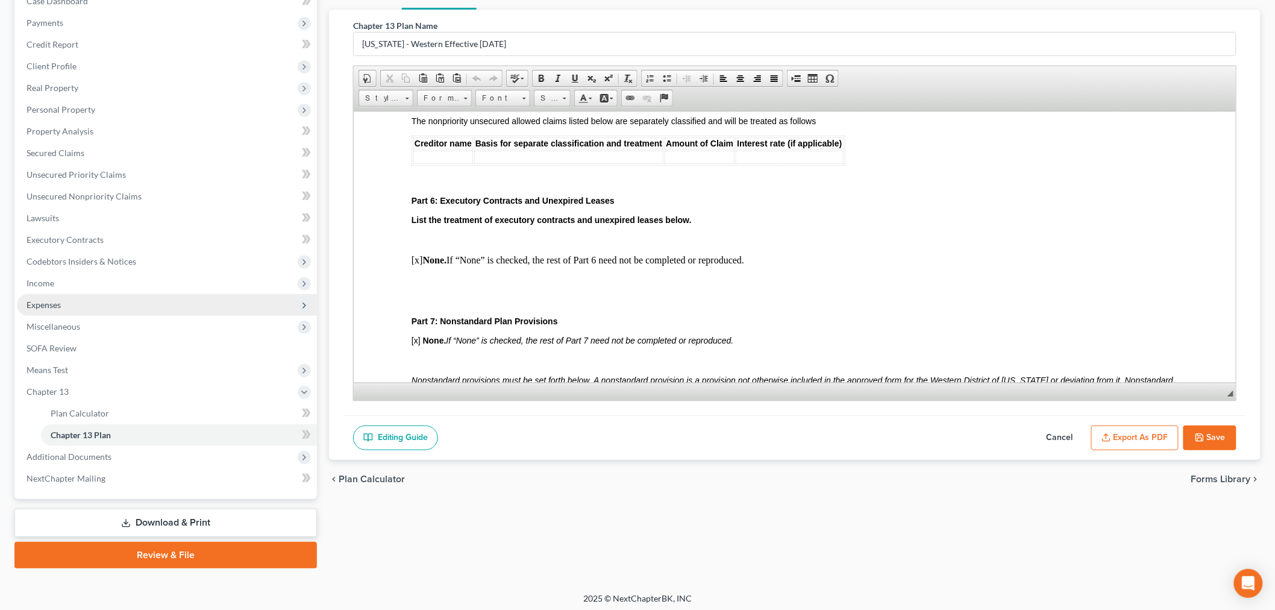
scroll to position [137, 0]
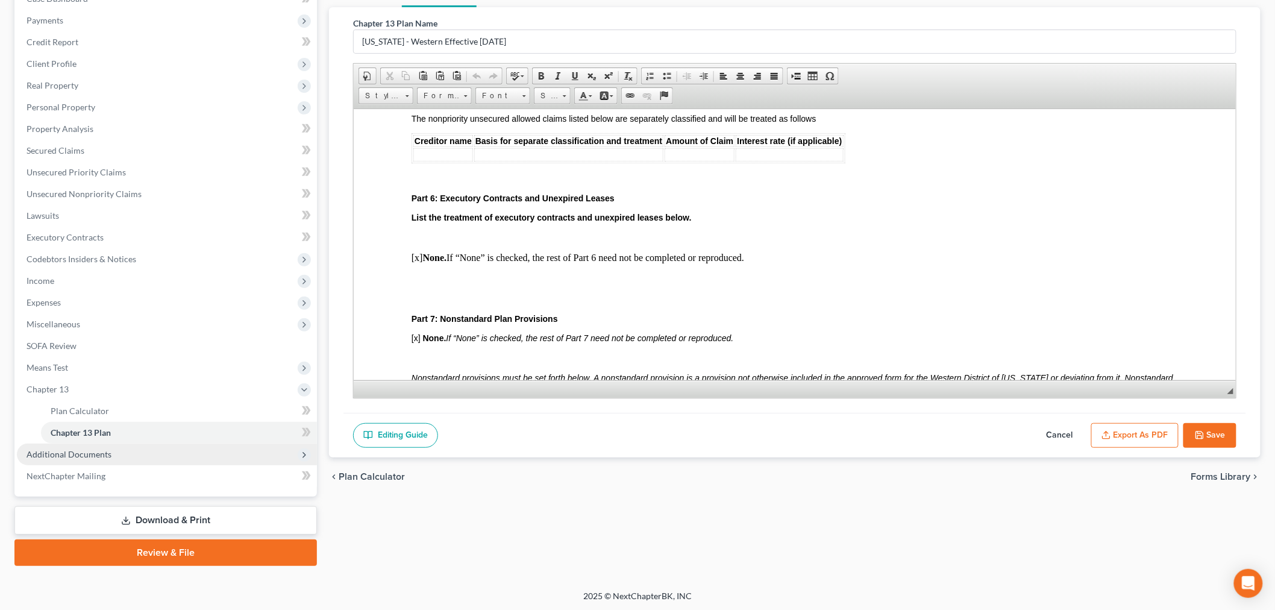
click at [111, 445] on span "Additional Documents" at bounding box center [167, 455] width 300 height 22
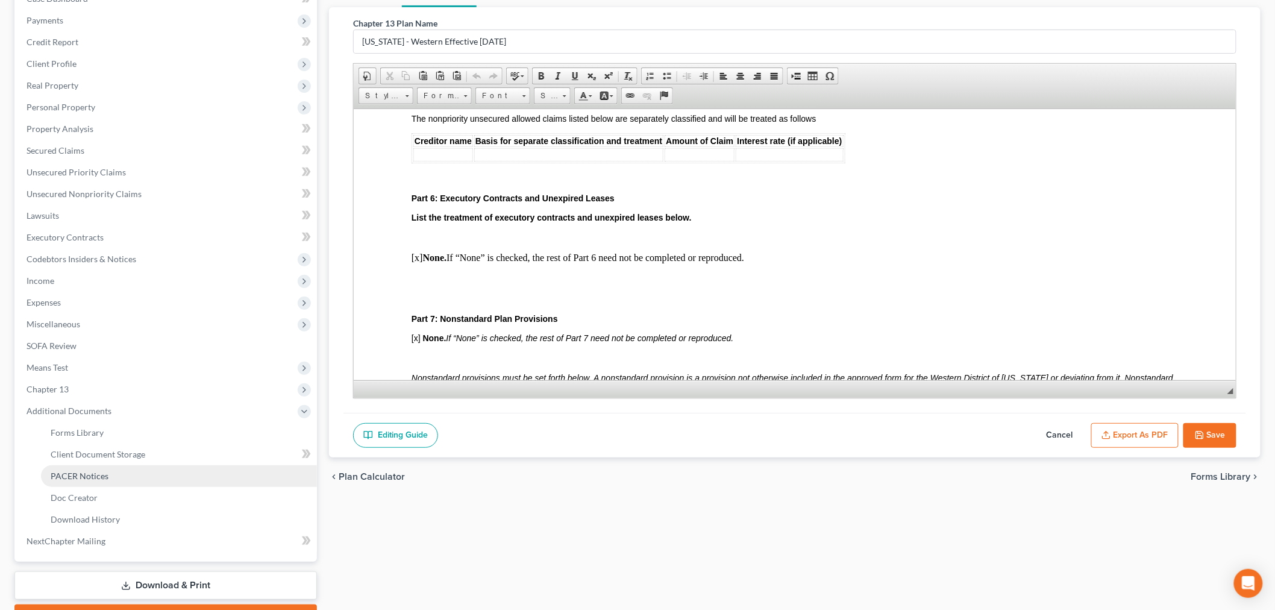
click at [115, 466] on link "PACER Notices" at bounding box center [179, 476] width 276 height 22
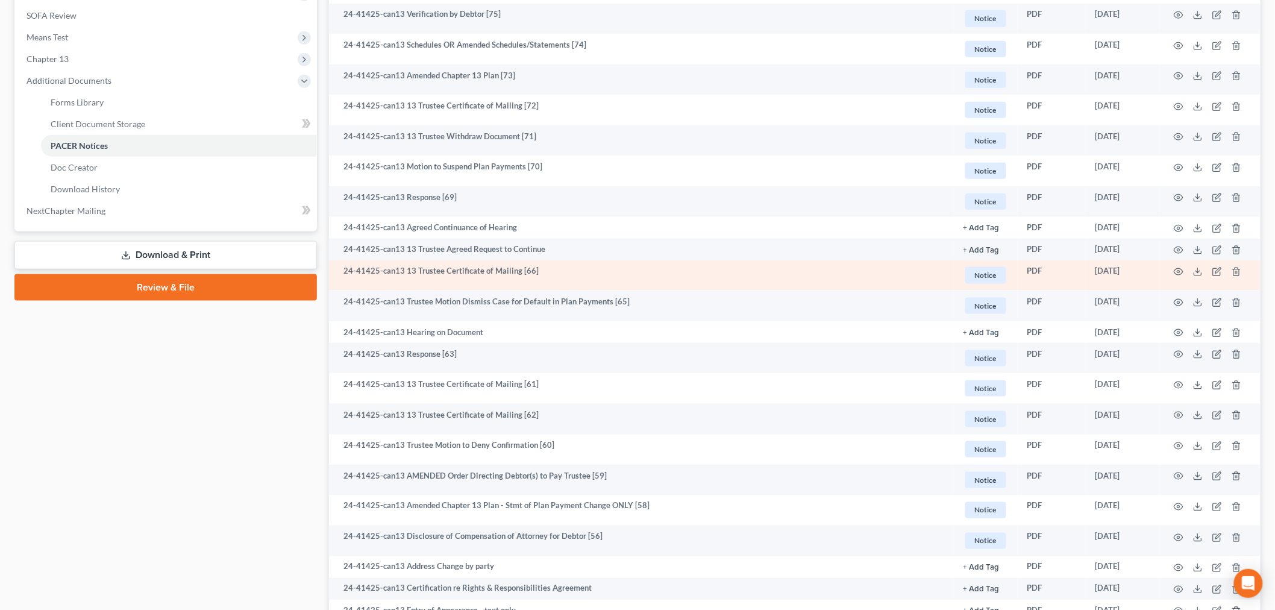
scroll to position [468, 0]
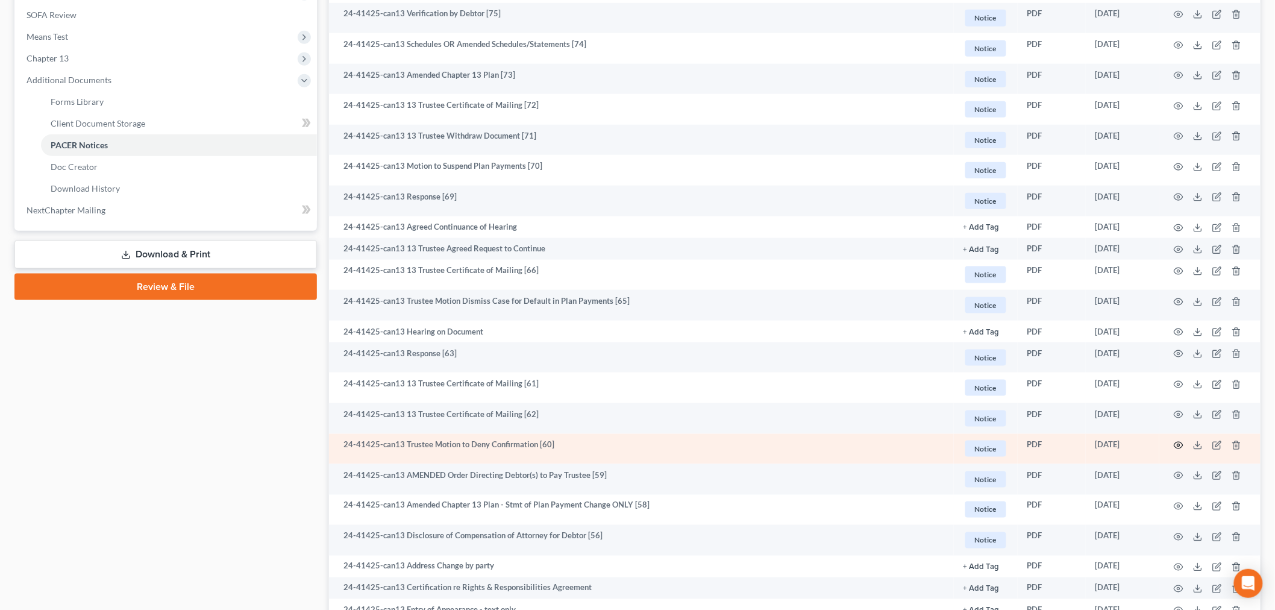
click at [1180, 444] on icon "button" at bounding box center [1179, 446] width 10 height 10
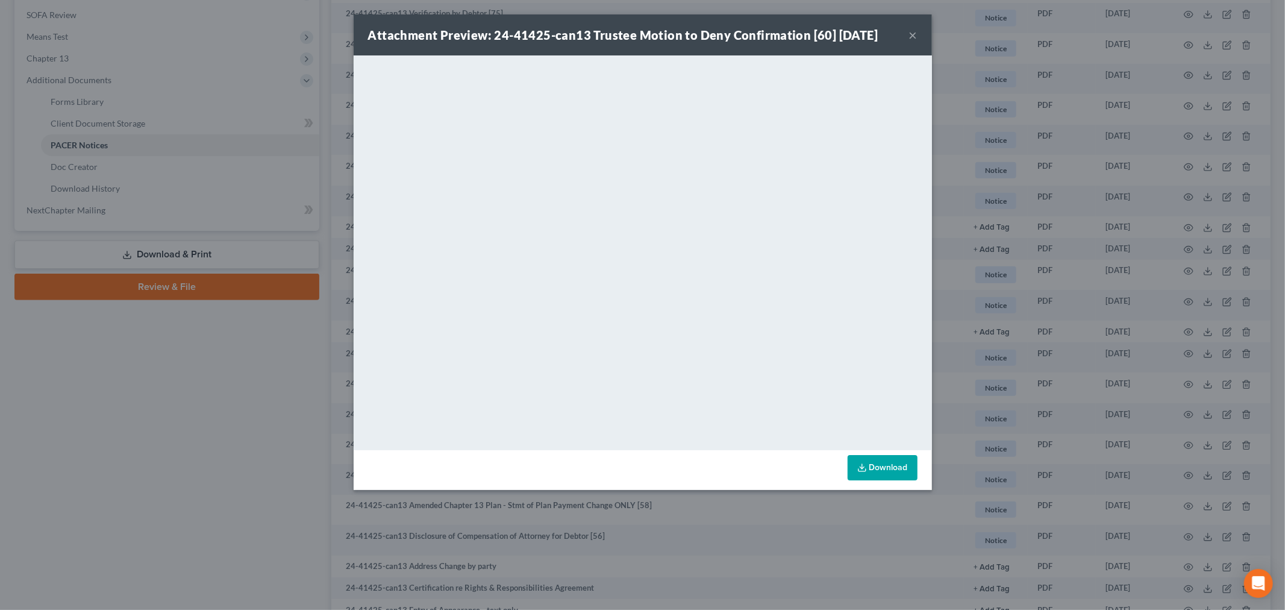
click at [913, 30] on button "×" at bounding box center [913, 35] width 8 height 14
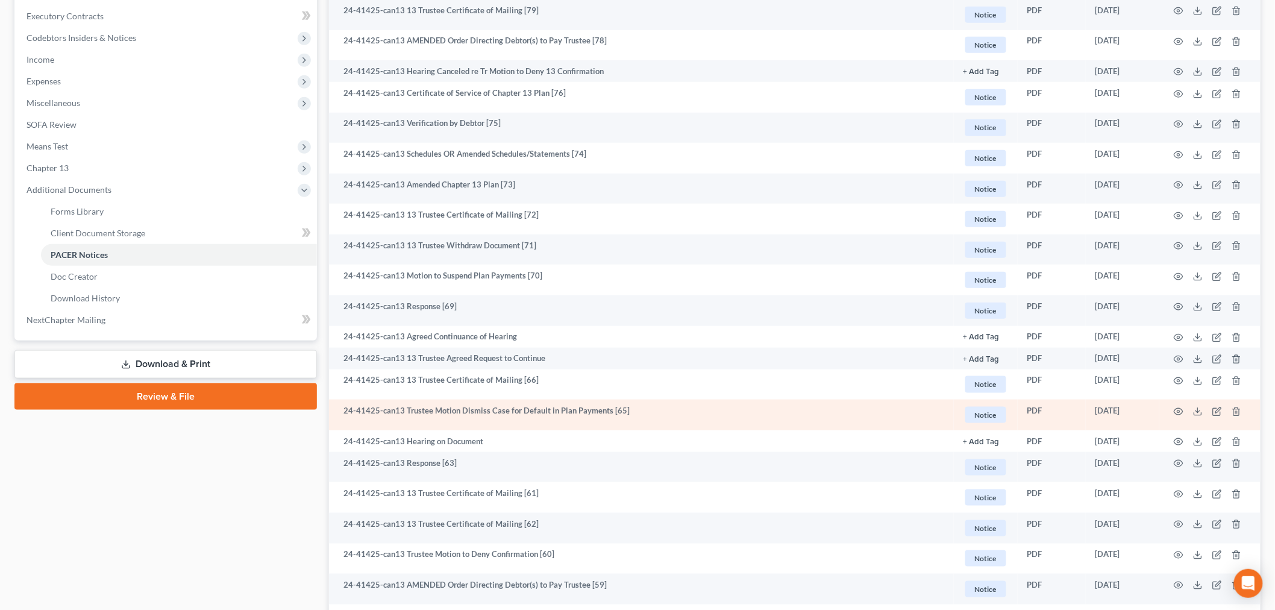
scroll to position [334, 0]
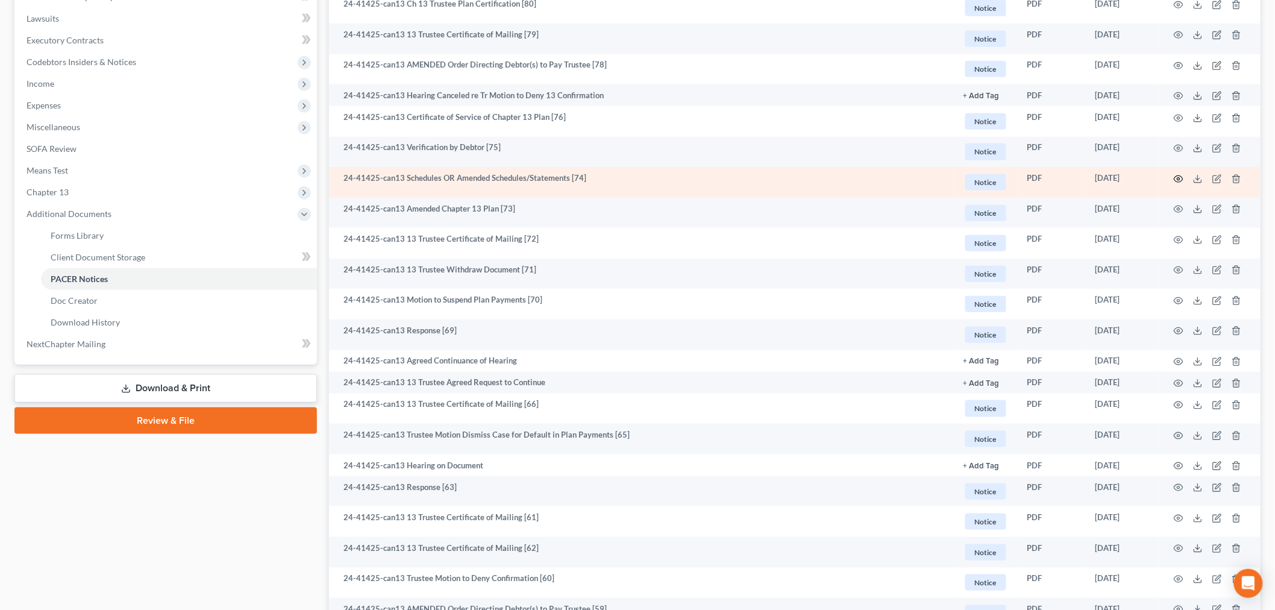
click at [1180, 177] on icon "button" at bounding box center [1179, 179] width 10 height 10
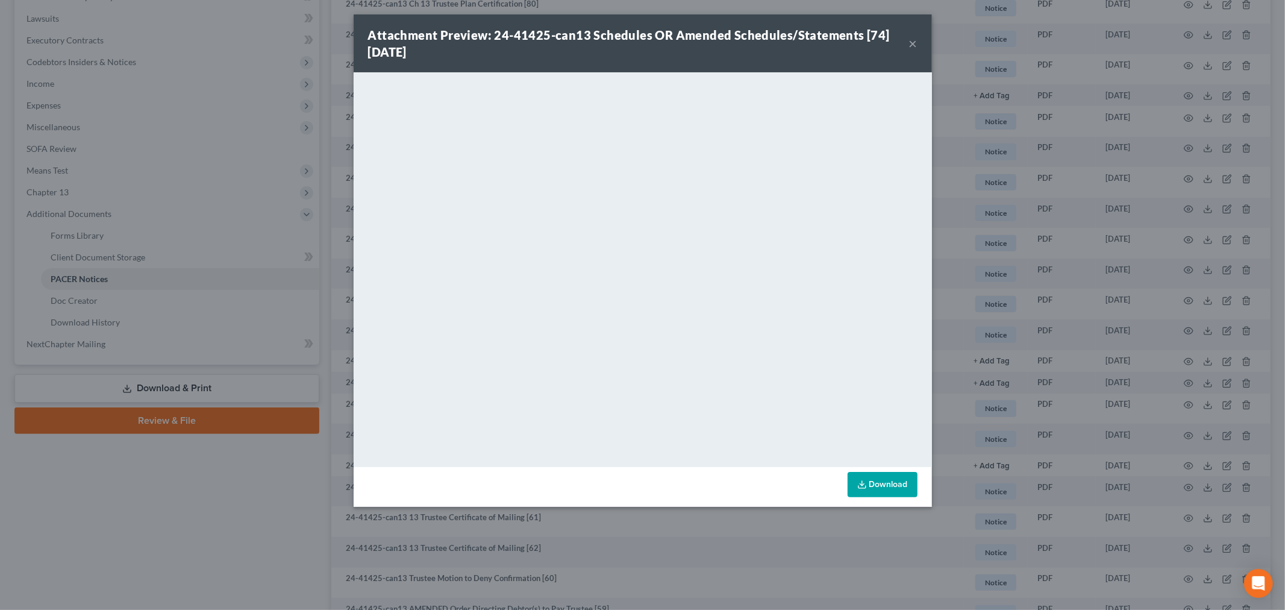
click at [914, 39] on button "×" at bounding box center [913, 43] width 8 height 14
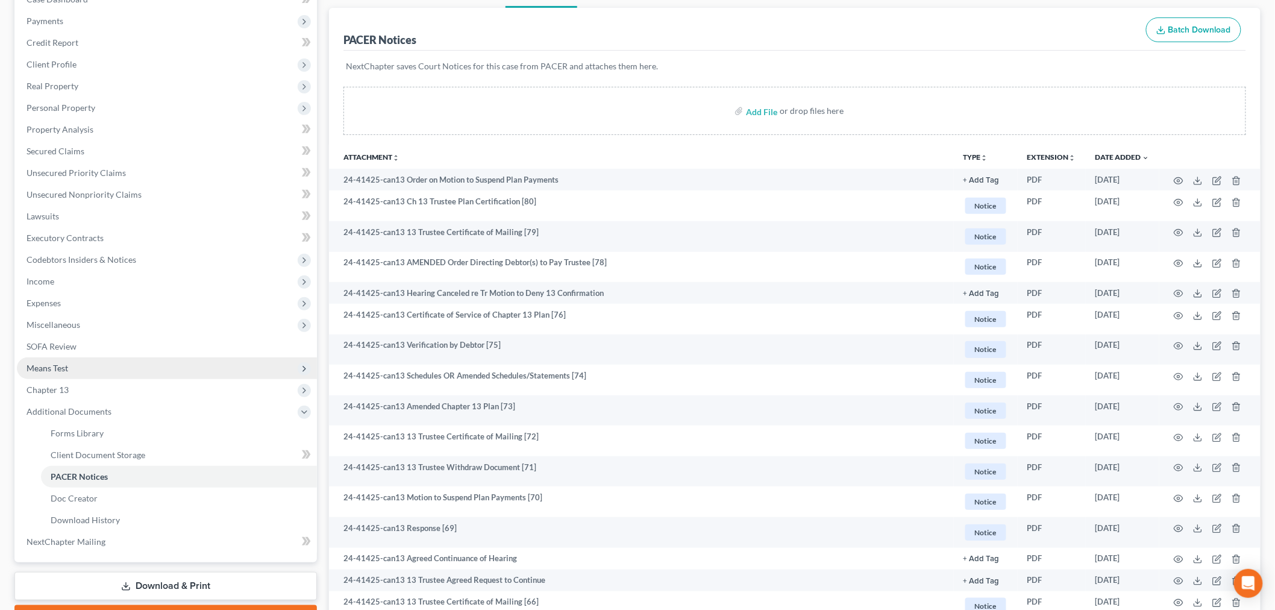
scroll to position [134, 0]
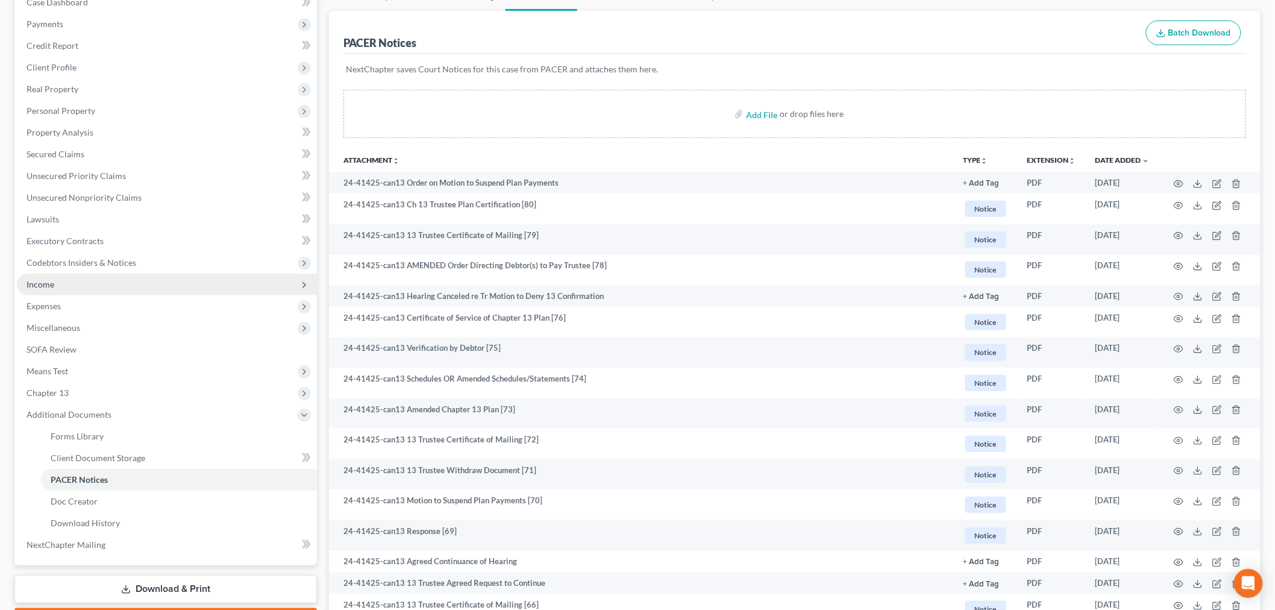
click at [93, 286] on span "Income" at bounding box center [167, 285] width 300 height 22
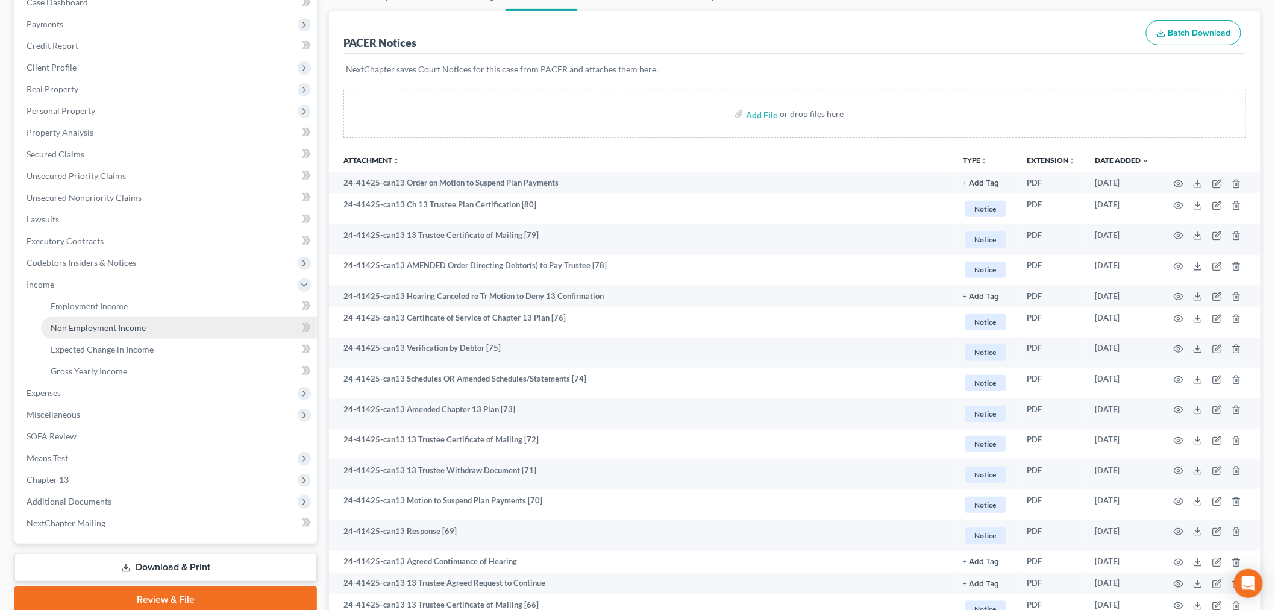
click at [104, 322] on span "Non Employment Income" at bounding box center [98, 327] width 95 height 10
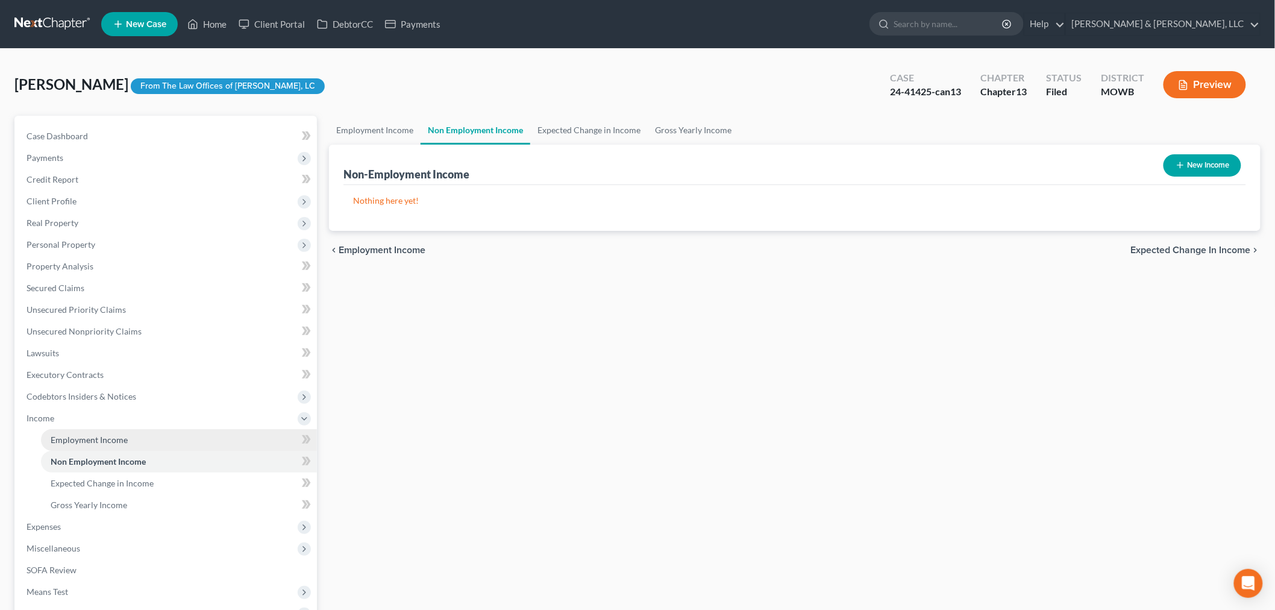
click at [111, 435] on span "Employment Income" at bounding box center [89, 440] width 77 height 10
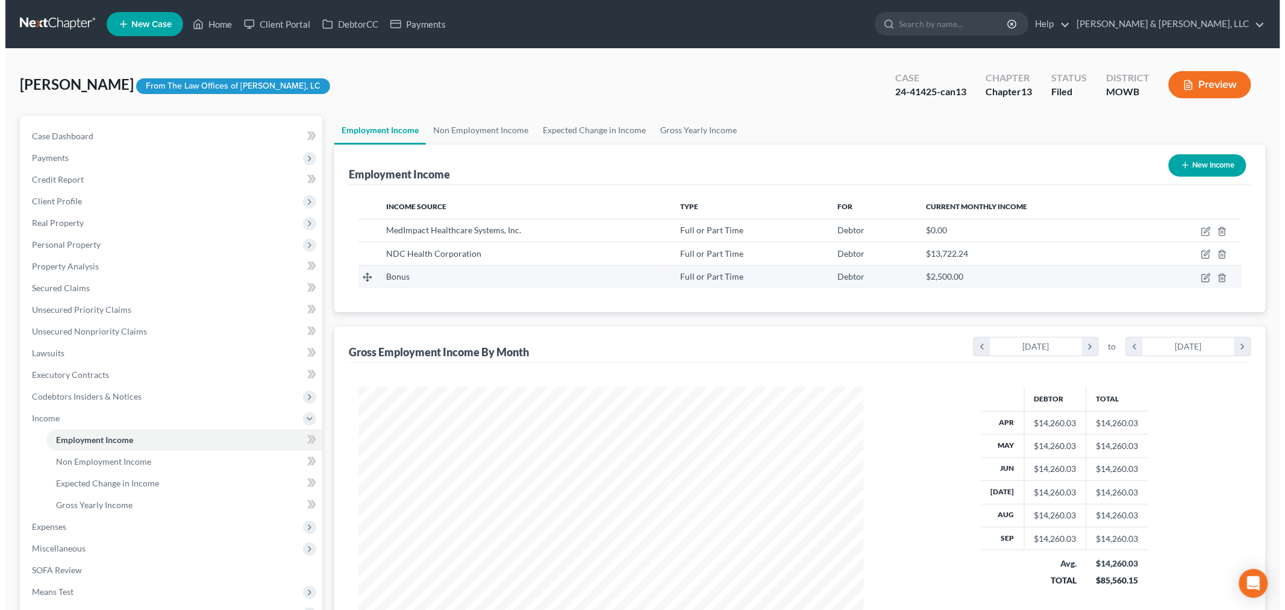
scroll to position [252, 529]
click at [1202, 277] on icon "button" at bounding box center [1201, 276] width 5 height 5
select select "0"
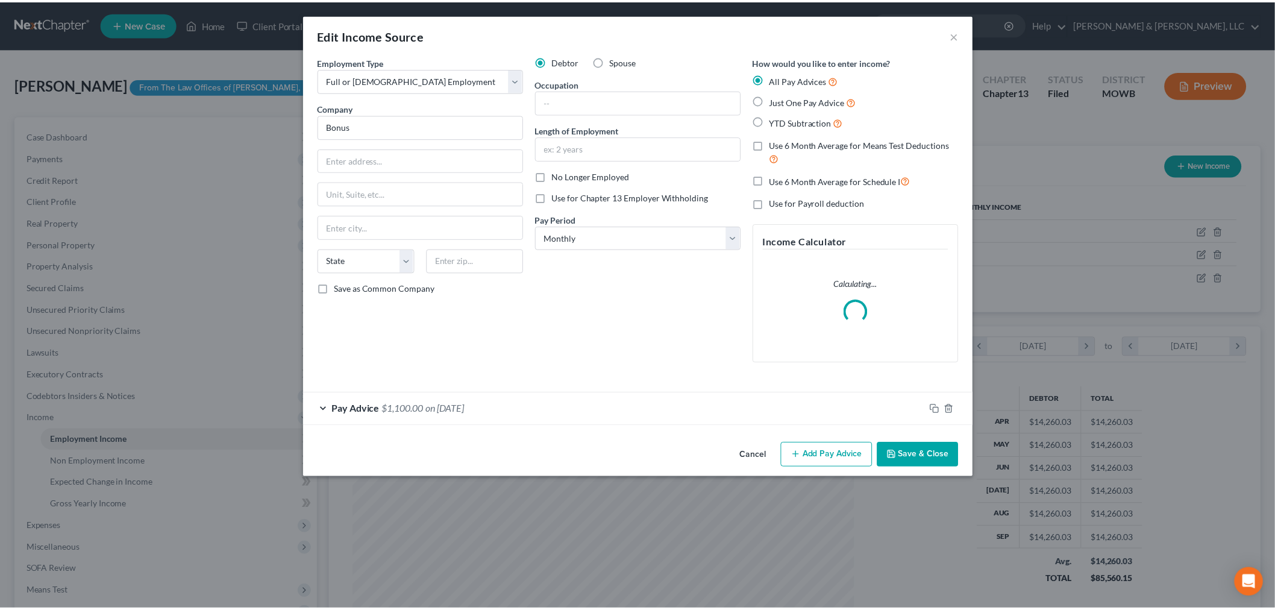
scroll to position [254, 534]
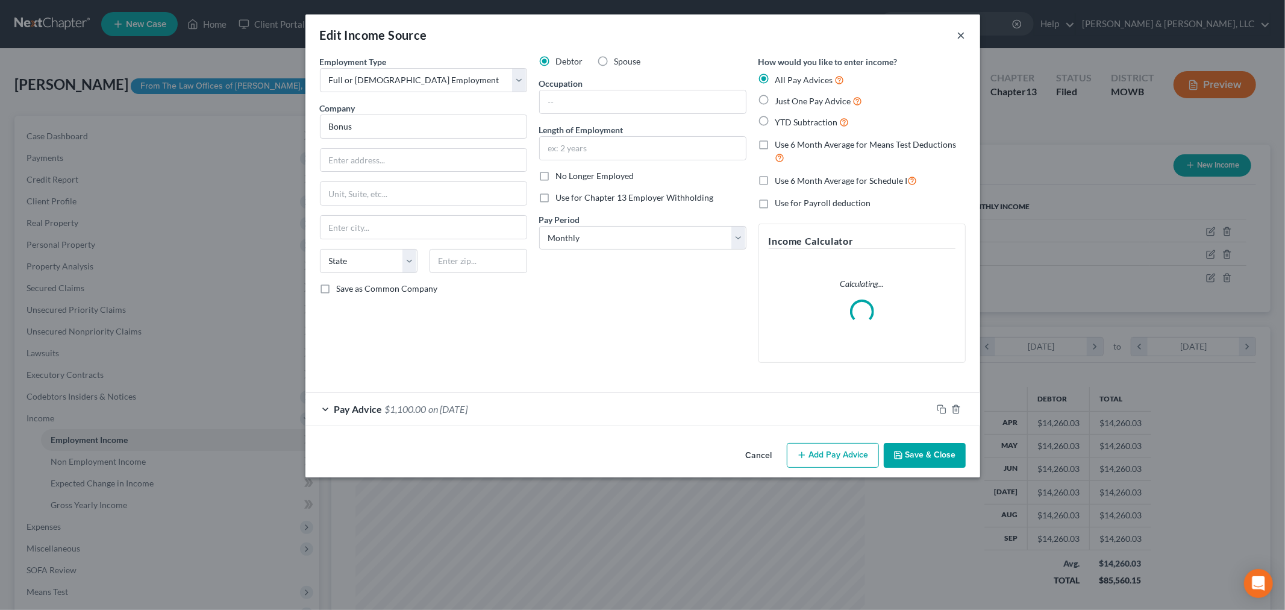
click at [959, 31] on button "×" at bounding box center [962, 35] width 8 height 14
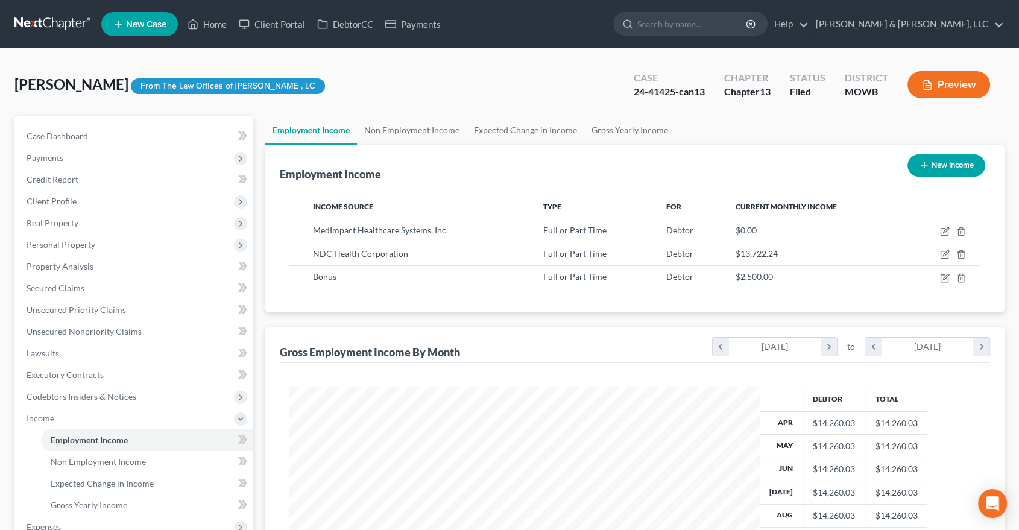
scroll to position [215, 416]
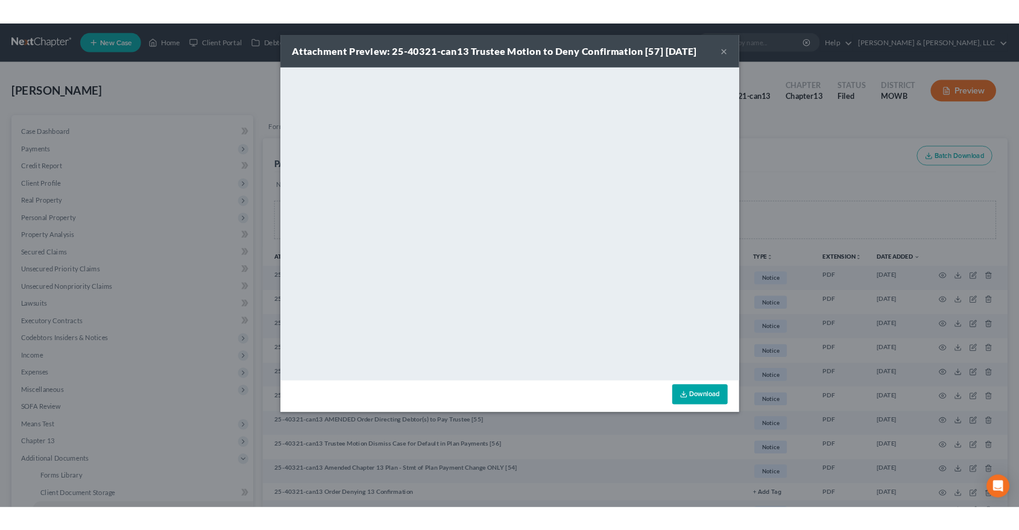
scroll to position [134, 0]
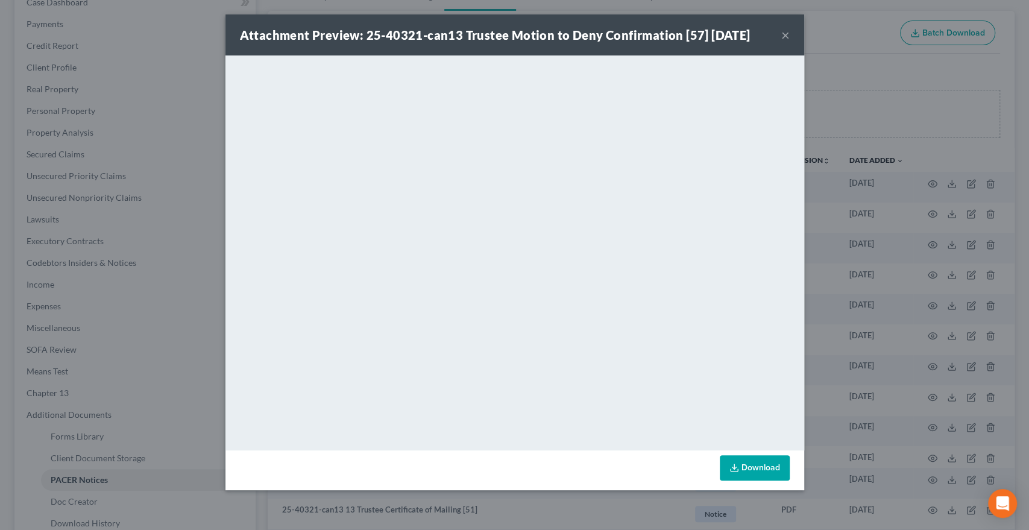
click at [785, 36] on button "×" at bounding box center [785, 35] width 8 height 14
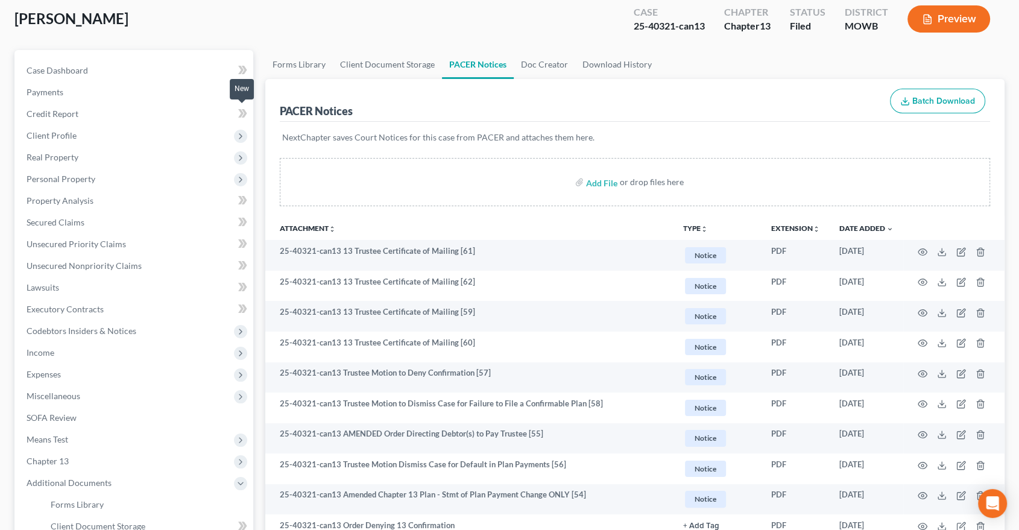
scroll to position [0, 0]
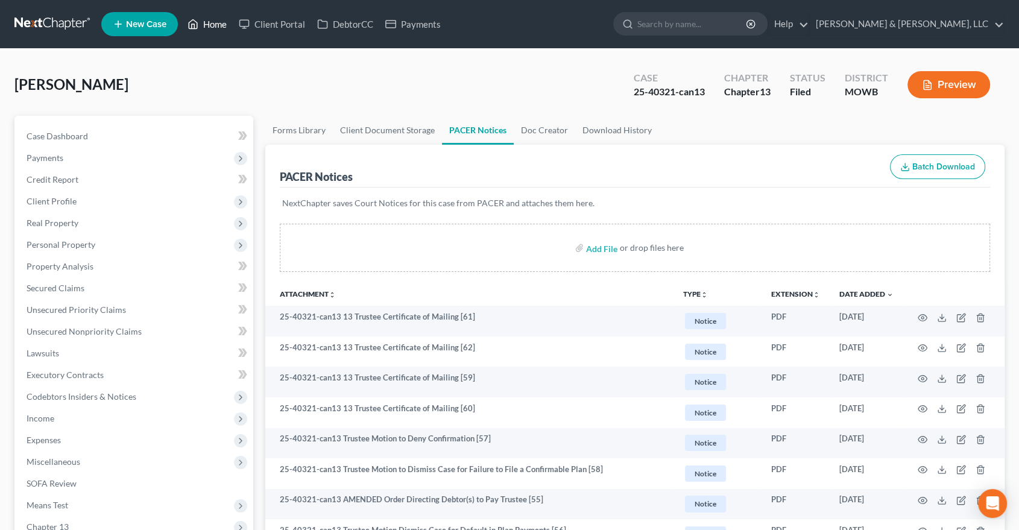
click at [208, 25] on link "Home" at bounding box center [206, 24] width 51 height 22
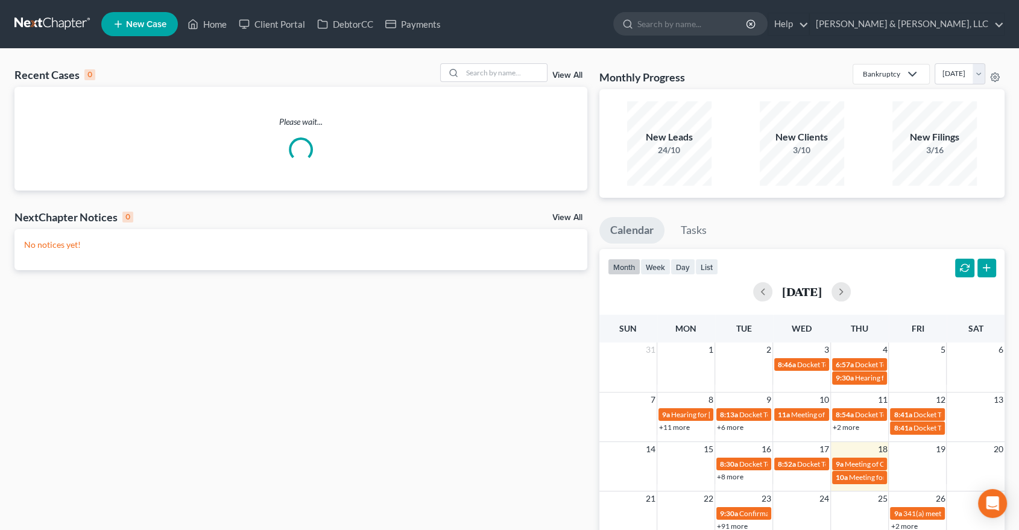
click at [492, 61] on div "Recent Cases 0 View All Please wait... NextChapter Notices 0 View All No notice…" at bounding box center [509, 362] width 1019 height 626
click at [485, 74] on input "search" at bounding box center [504, 72] width 84 height 17
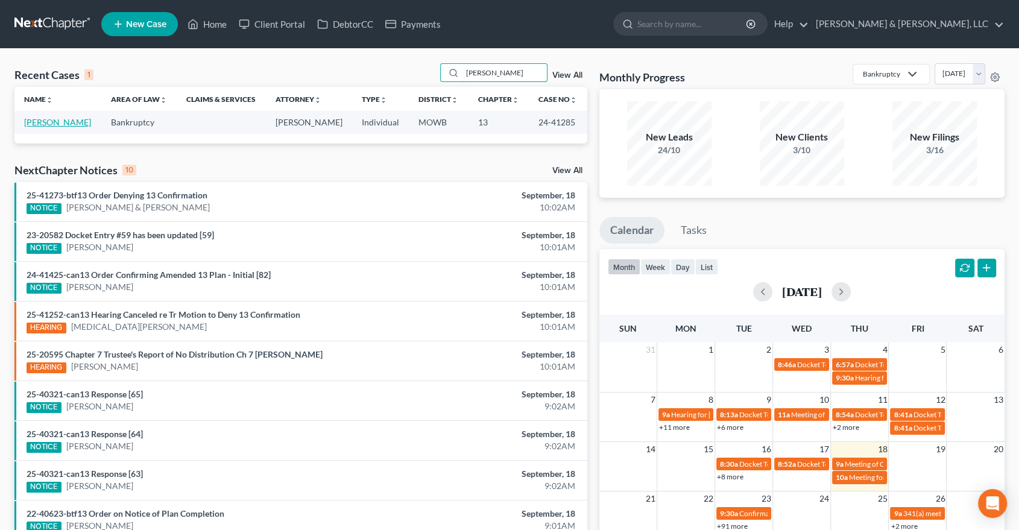
type input "[PERSON_NAME]"
click at [39, 121] on link "[PERSON_NAME]" at bounding box center [57, 122] width 67 height 10
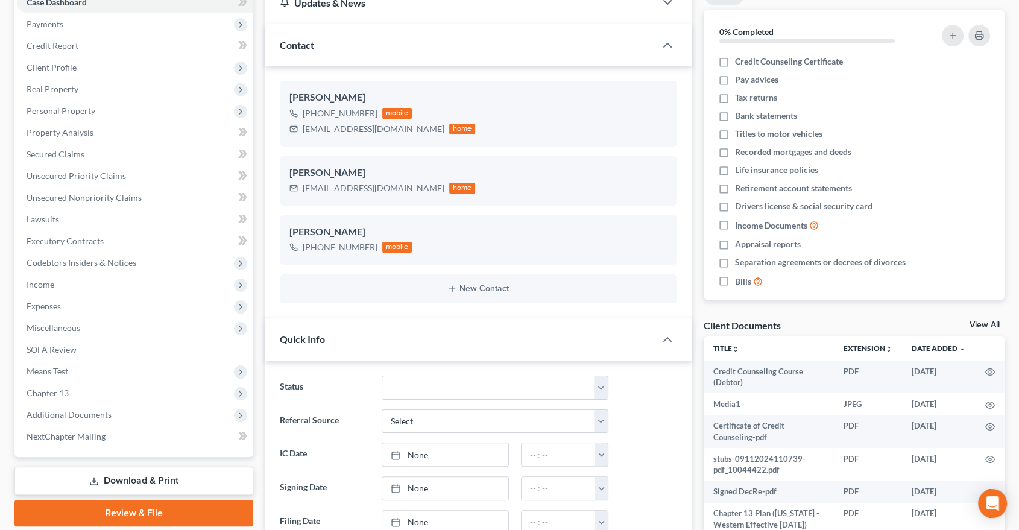
scroll to position [201, 0]
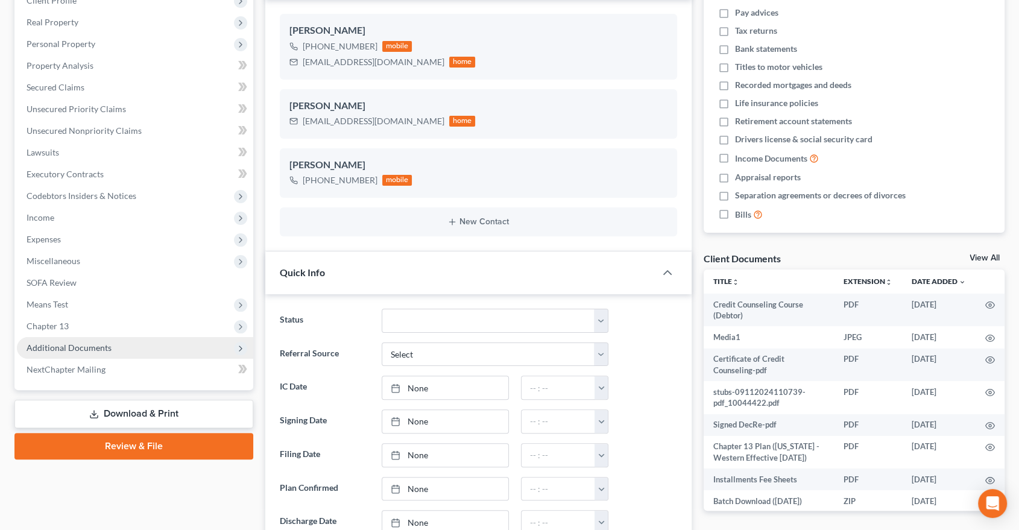
click at [72, 344] on span "Additional Documents" at bounding box center [69, 347] width 85 height 10
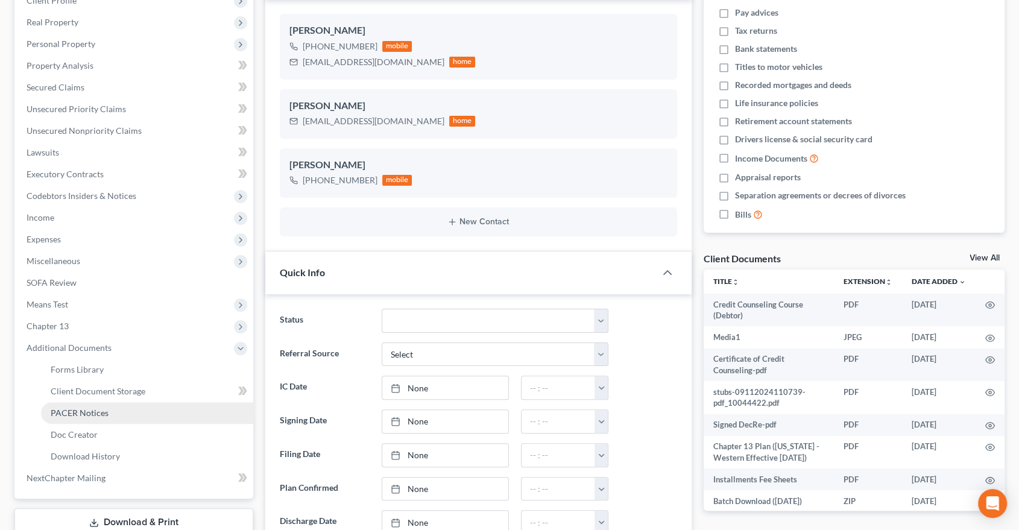
click at [80, 407] on span "PACER Notices" at bounding box center [80, 412] width 58 height 10
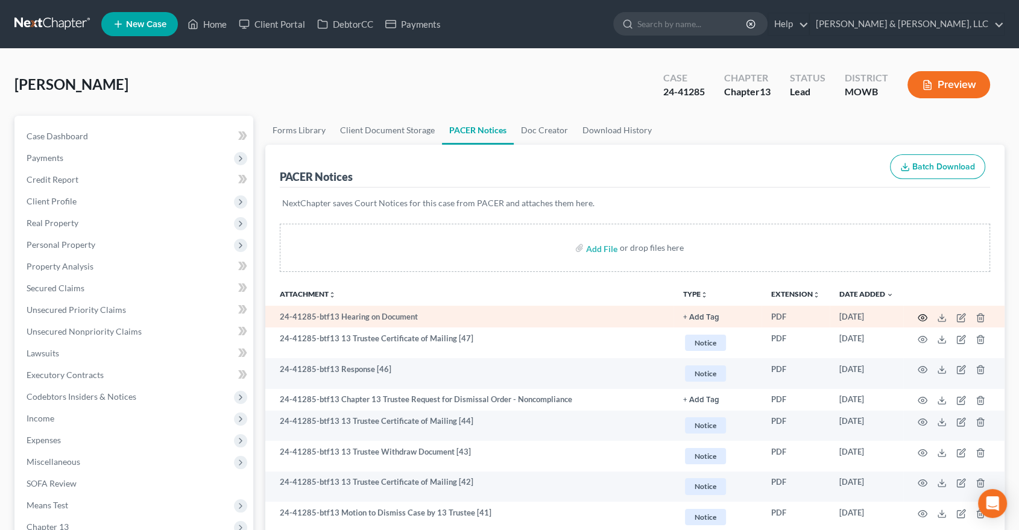
click at [921, 317] on circle "button" at bounding box center [922, 317] width 2 height 2
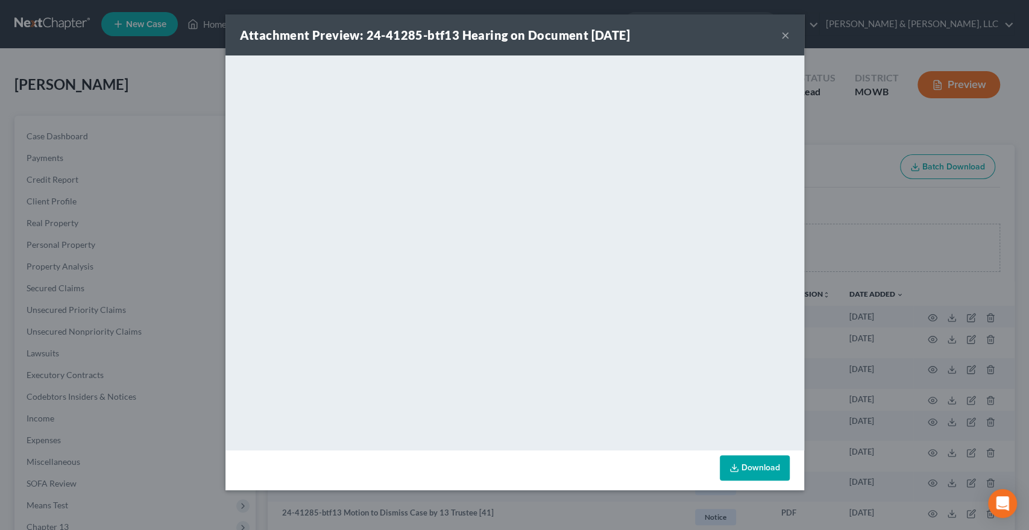
click at [786, 34] on button "×" at bounding box center [785, 35] width 8 height 14
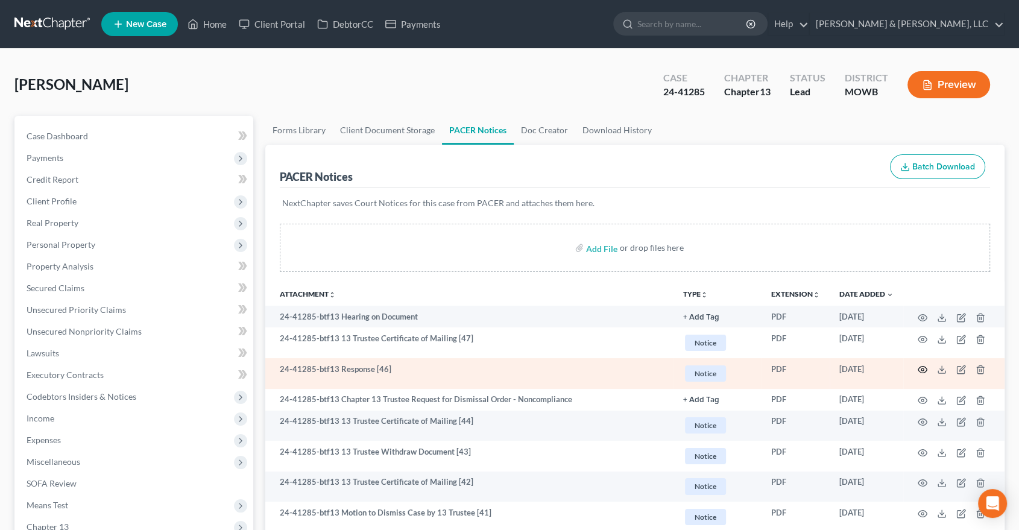
click at [921, 368] on icon "button" at bounding box center [922, 370] width 10 height 10
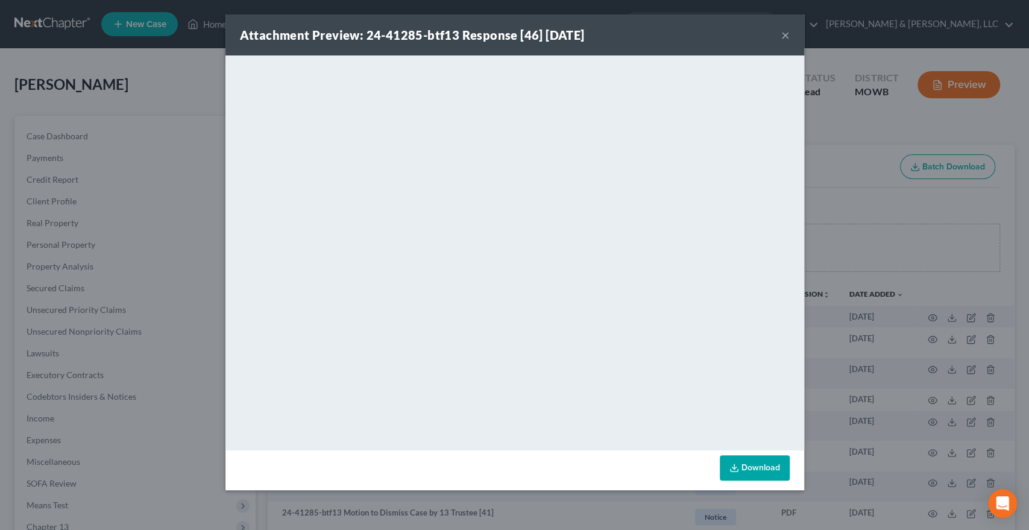
click at [785, 35] on button "×" at bounding box center [785, 35] width 8 height 14
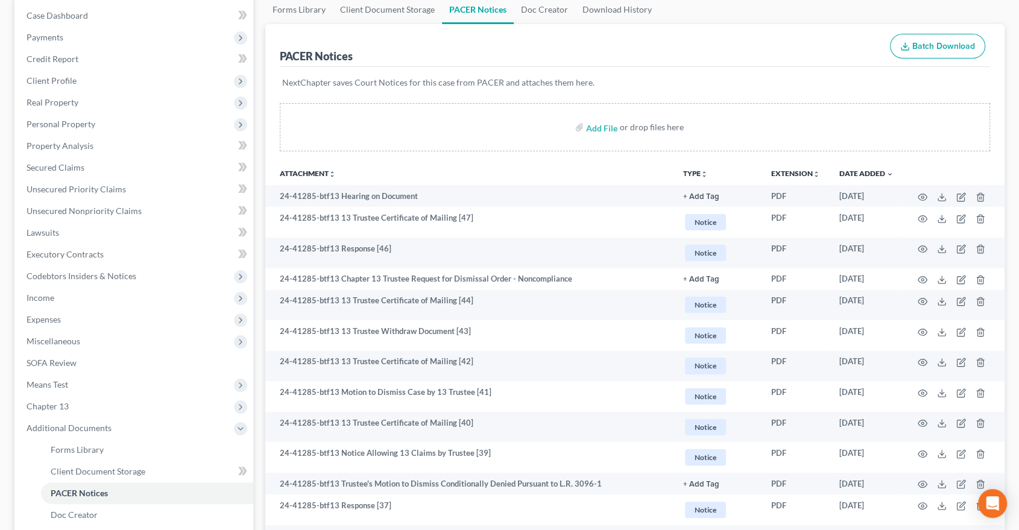
scroll to position [134, 0]
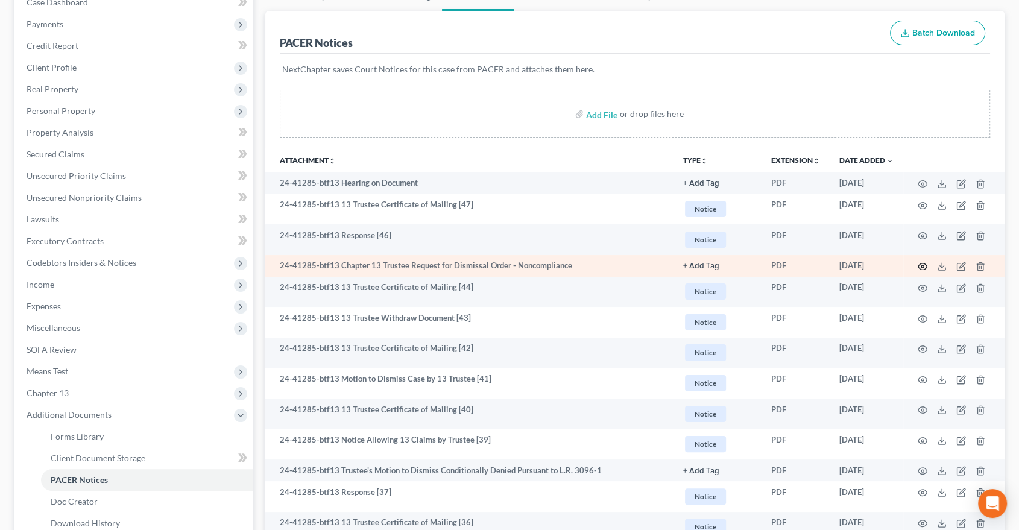
click at [921, 263] on icon "button" at bounding box center [922, 266] width 9 height 7
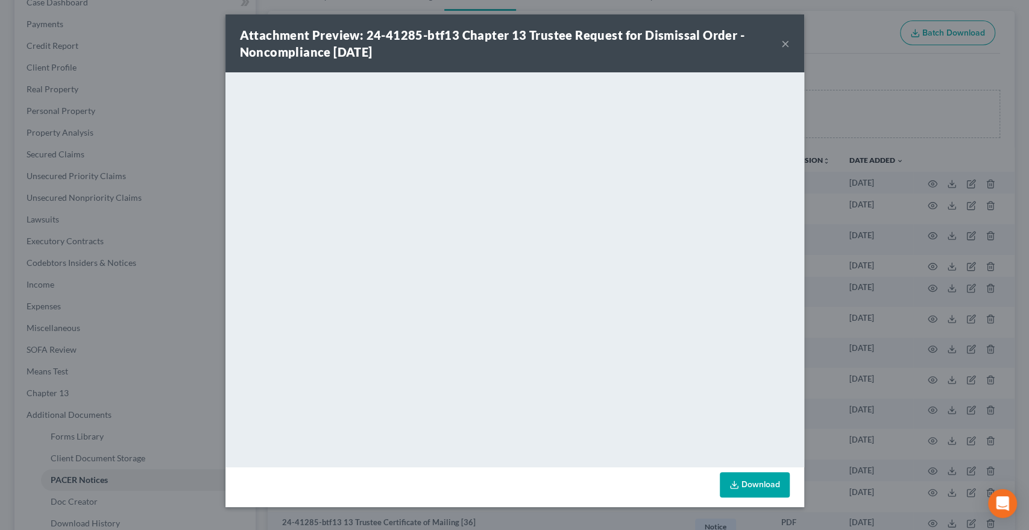
click at [783, 40] on button "×" at bounding box center [785, 43] width 8 height 14
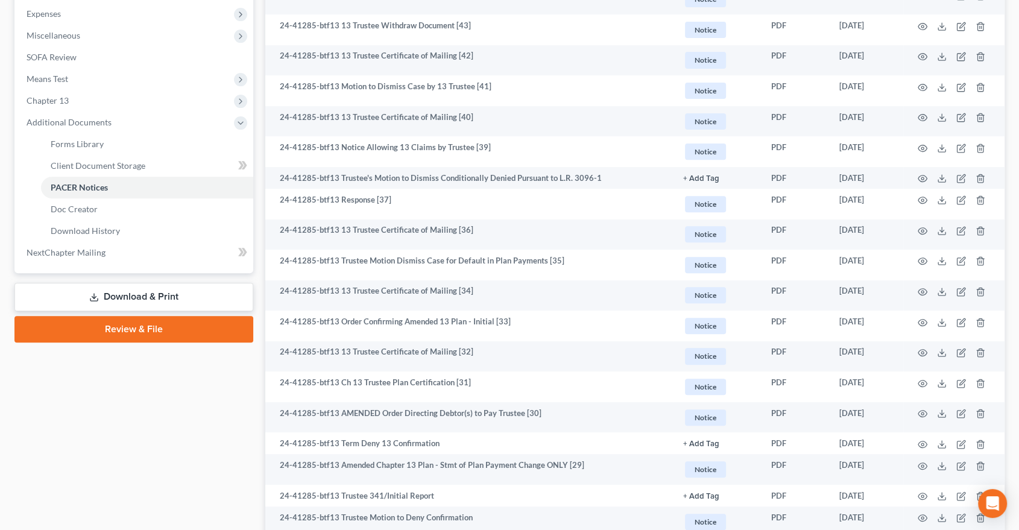
scroll to position [406, 0]
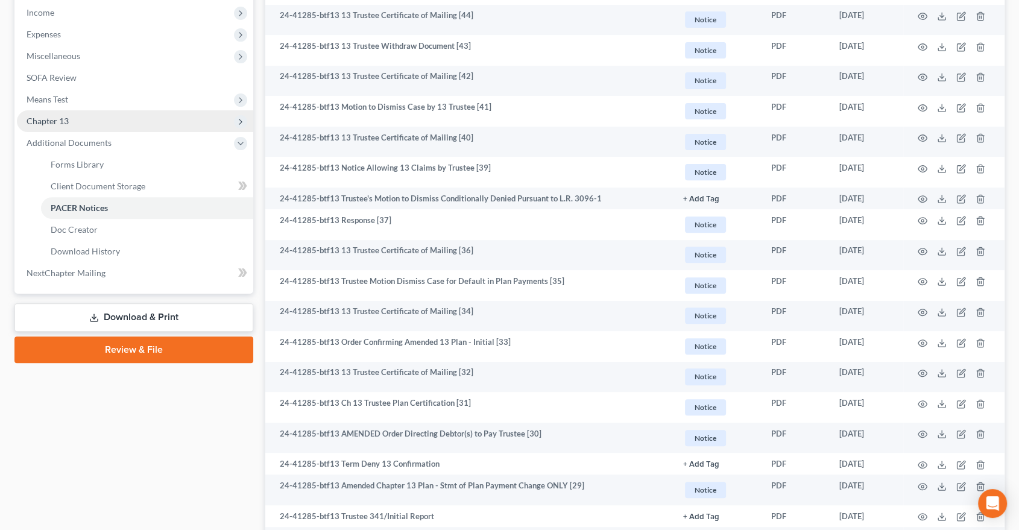
click at [53, 119] on span "Chapter 13" at bounding box center [48, 121] width 42 height 10
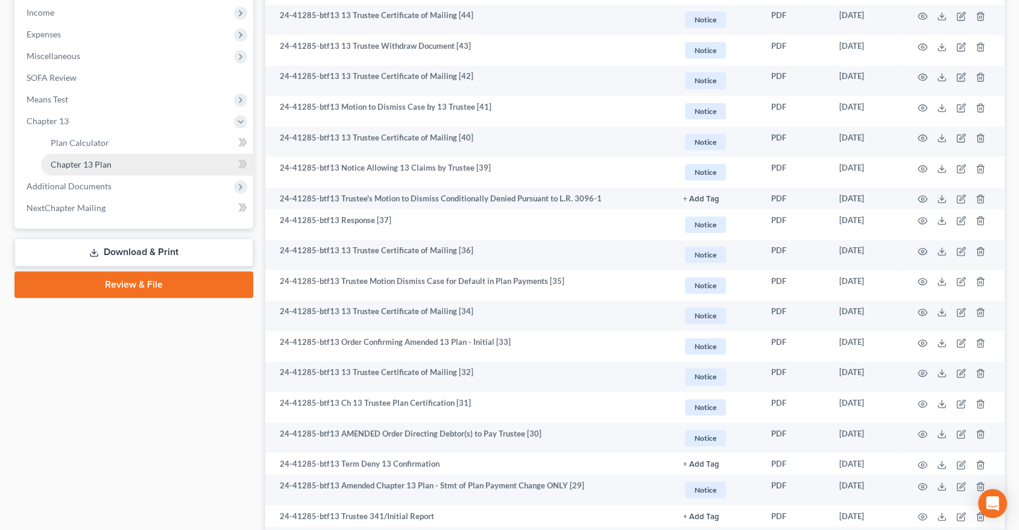
click at [72, 154] on link "Chapter 13 Plan" at bounding box center [147, 165] width 212 height 22
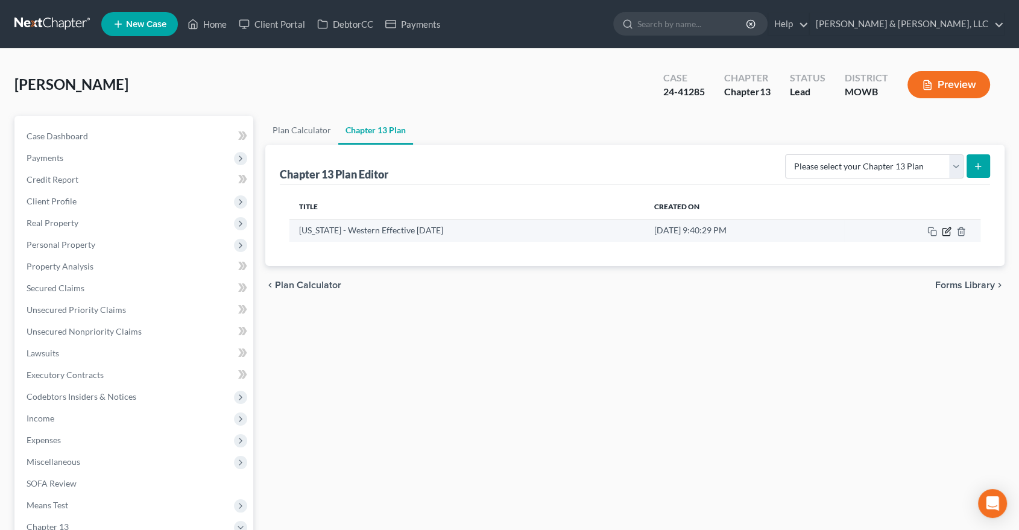
click at [947, 230] on icon "button" at bounding box center [946, 229] width 5 height 5
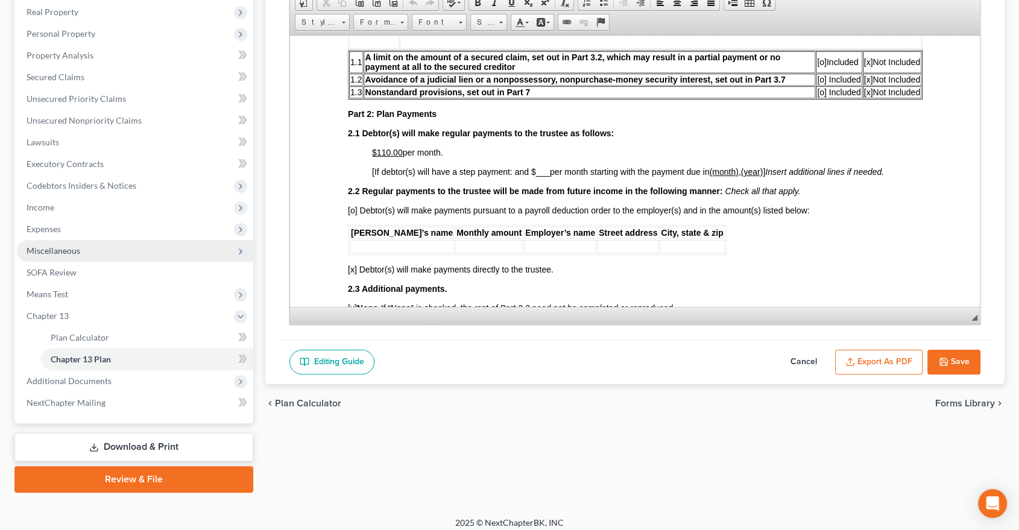
scroll to position [218, 0]
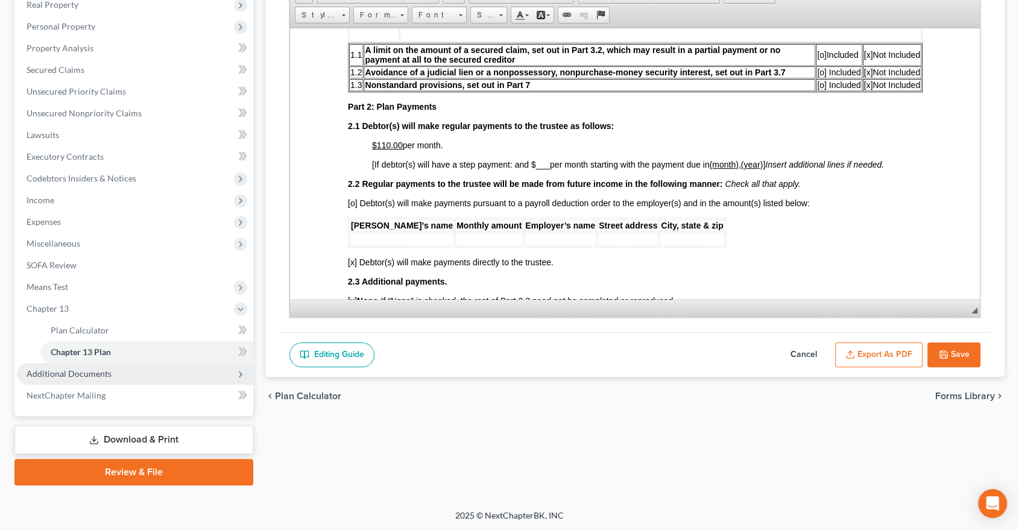
click at [71, 375] on span "Additional Documents" at bounding box center [69, 373] width 85 height 10
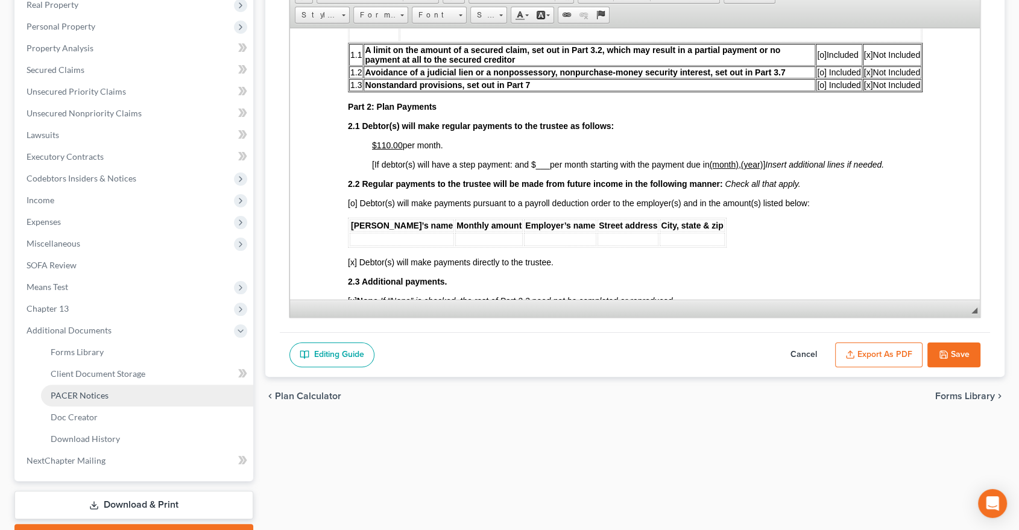
click at [82, 398] on span "PACER Notices" at bounding box center [80, 395] width 58 height 10
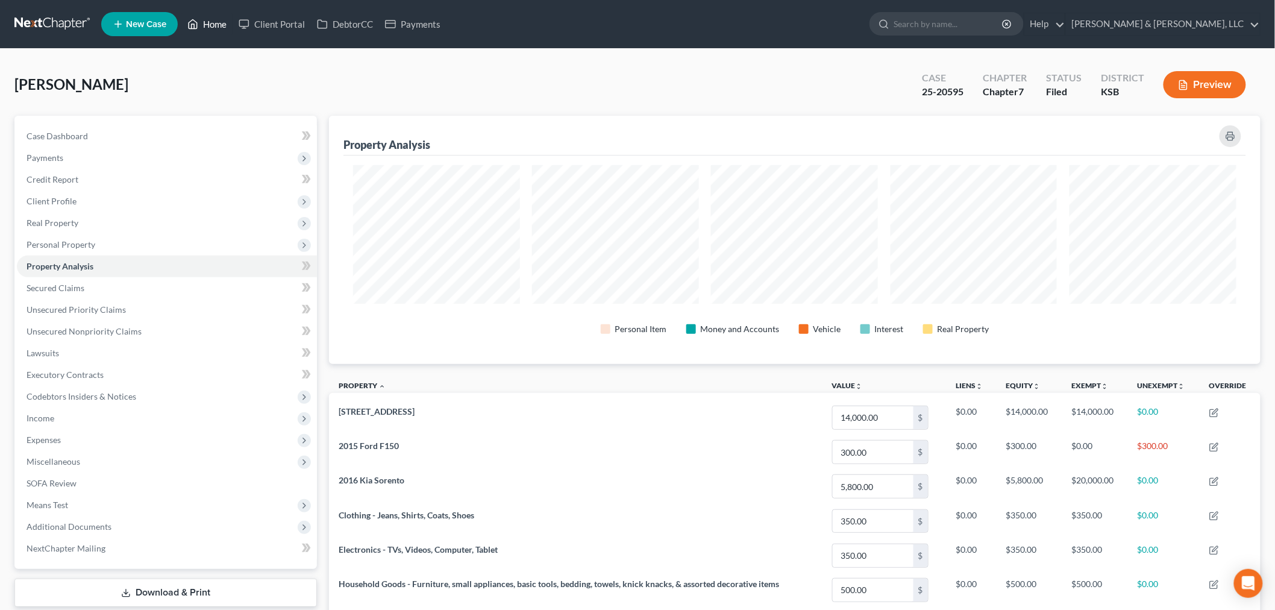
click at [221, 23] on link "Home" at bounding box center [206, 24] width 51 height 22
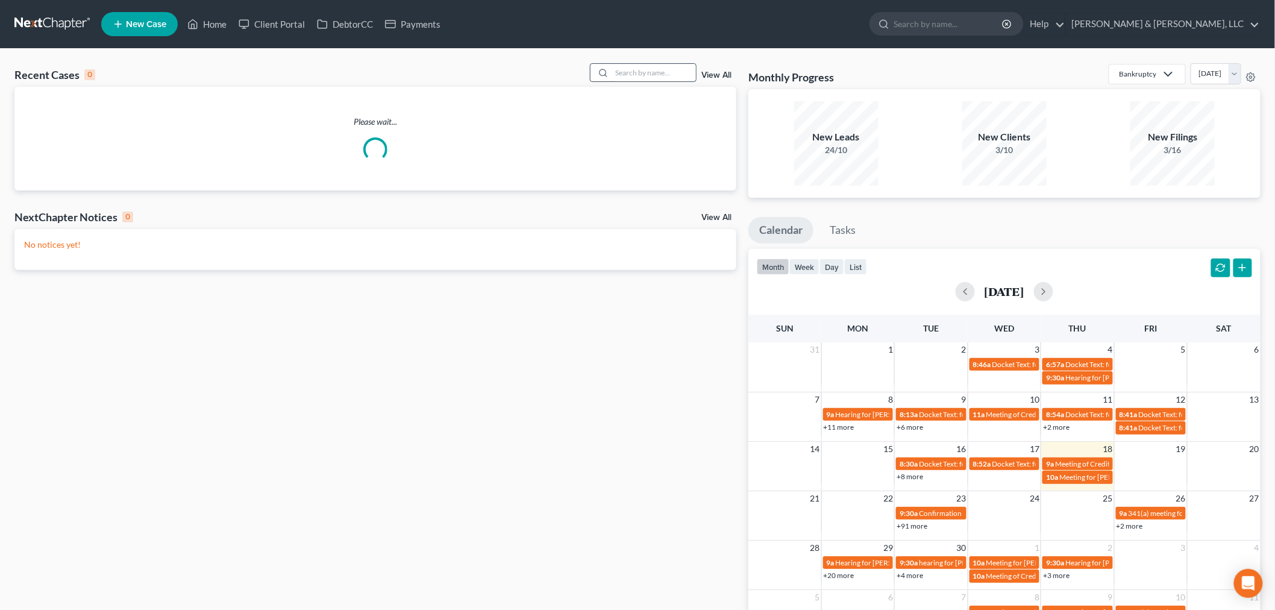
click at [670, 64] on input "search" at bounding box center [654, 72] width 84 height 17
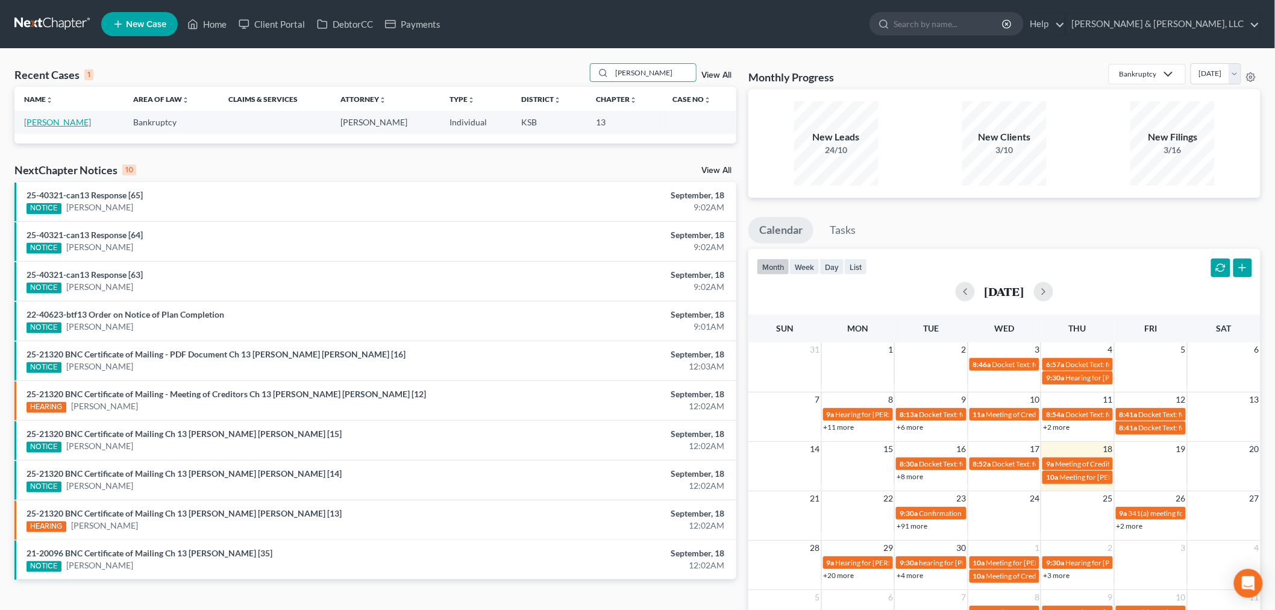
type input "[PERSON_NAME]"
click at [65, 122] on link "[PERSON_NAME]" at bounding box center [57, 122] width 67 height 10
select select "2"
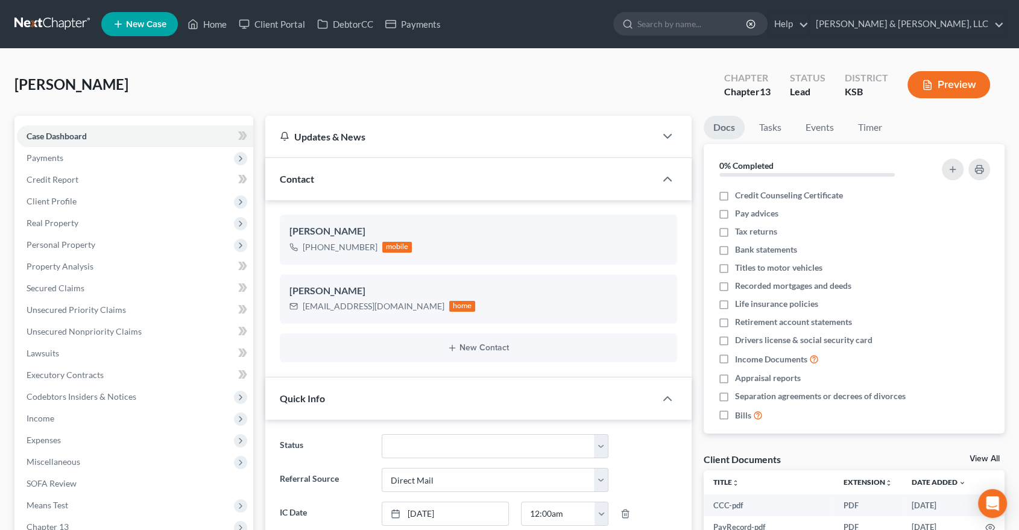
scroll to position [688, 0]
click at [216, 27] on link "Home" at bounding box center [206, 24] width 51 height 22
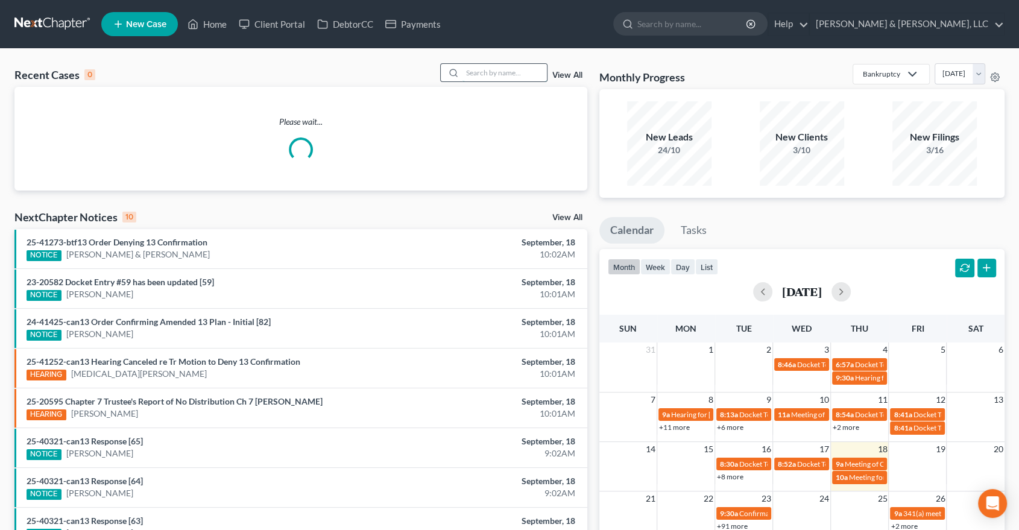
click at [497, 69] on input "search" at bounding box center [504, 72] width 84 height 17
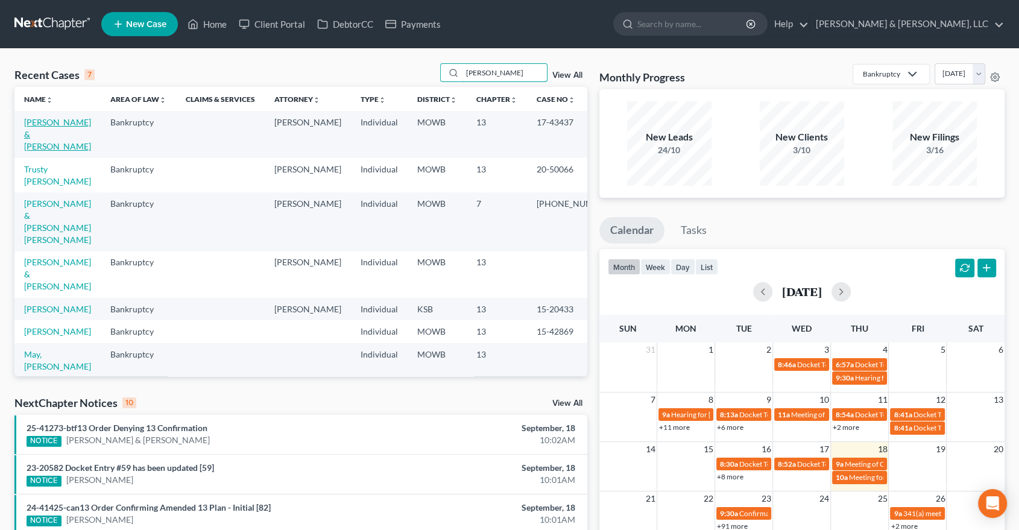
type input "[PERSON_NAME]"
click at [43, 132] on link "[PERSON_NAME] & [PERSON_NAME]" at bounding box center [57, 134] width 67 height 34
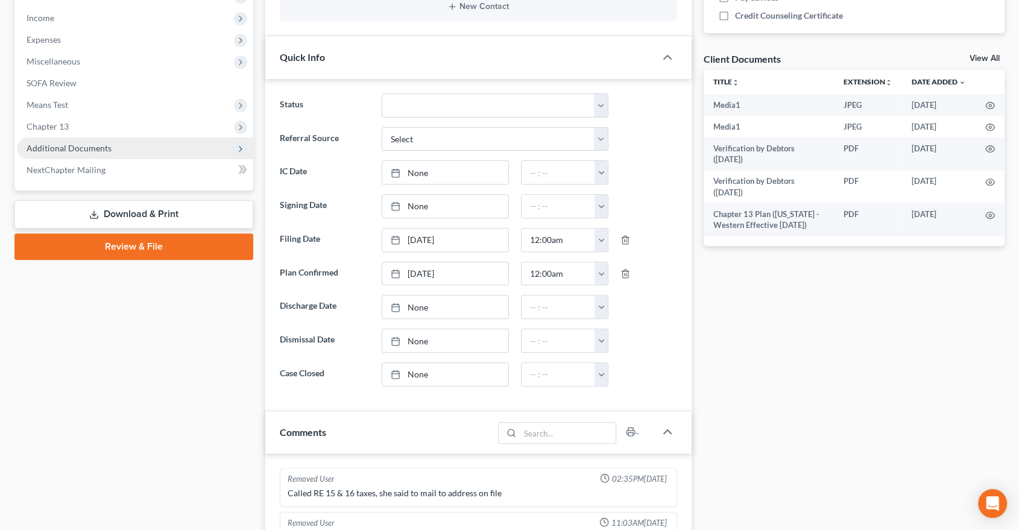
click at [67, 139] on span "Additional Documents" at bounding box center [135, 148] width 236 height 22
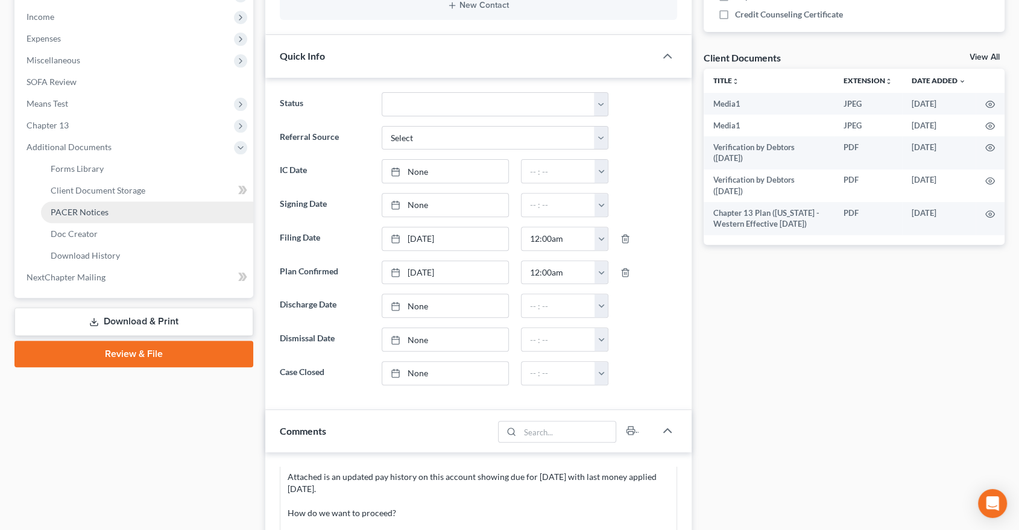
scroll to position [2159, 0]
click at [60, 212] on span "PACER Notices" at bounding box center [80, 212] width 58 height 10
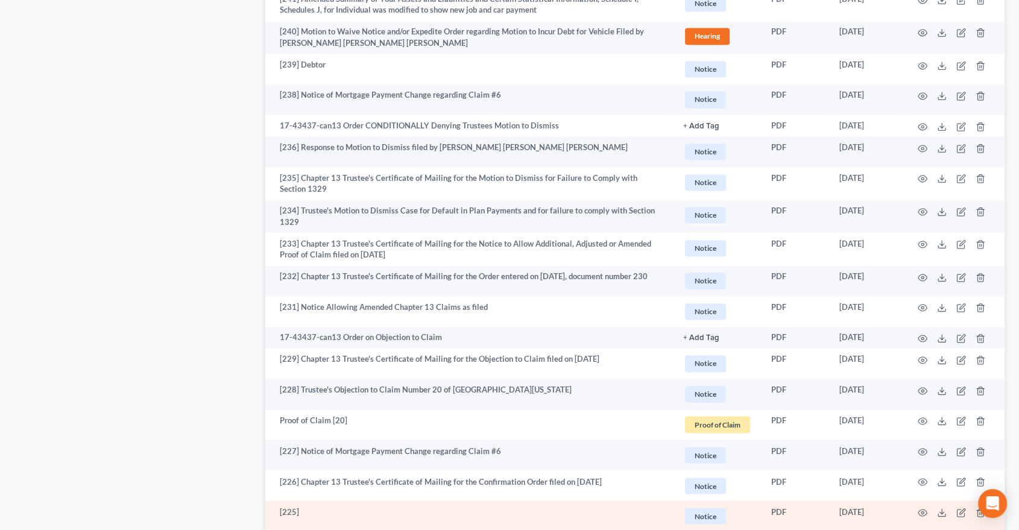
scroll to position [2017, 0]
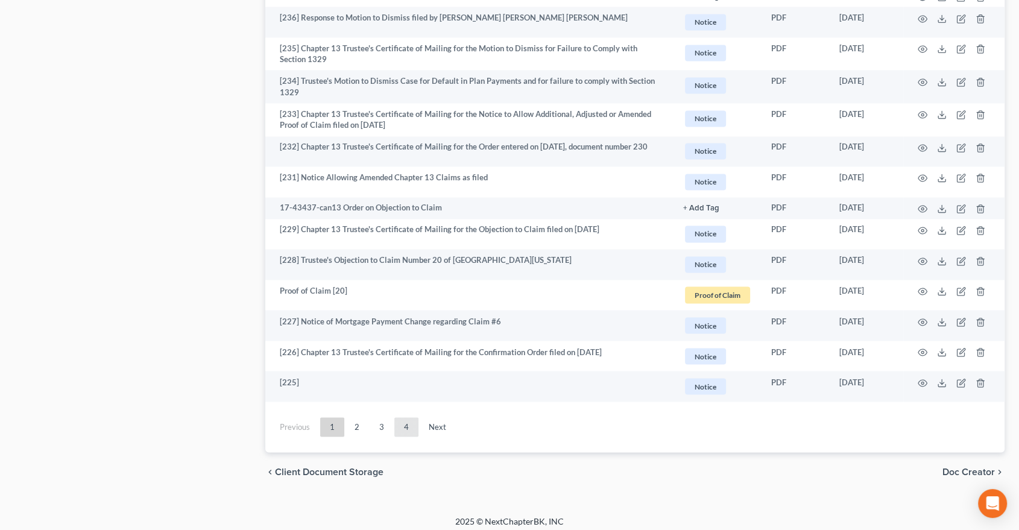
click at [395, 417] on link "4" at bounding box center [406, 426] width 24 height 19
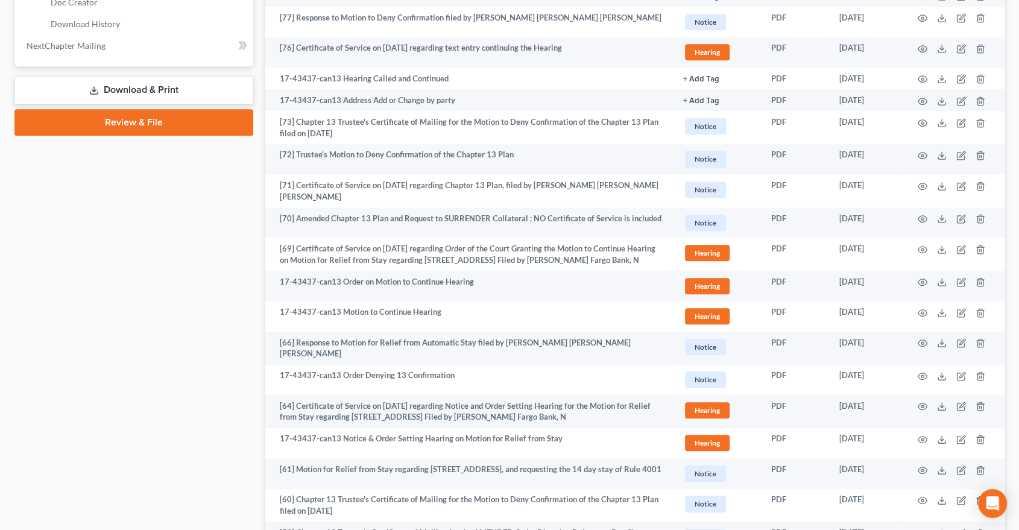
scroll to position [609, 0]
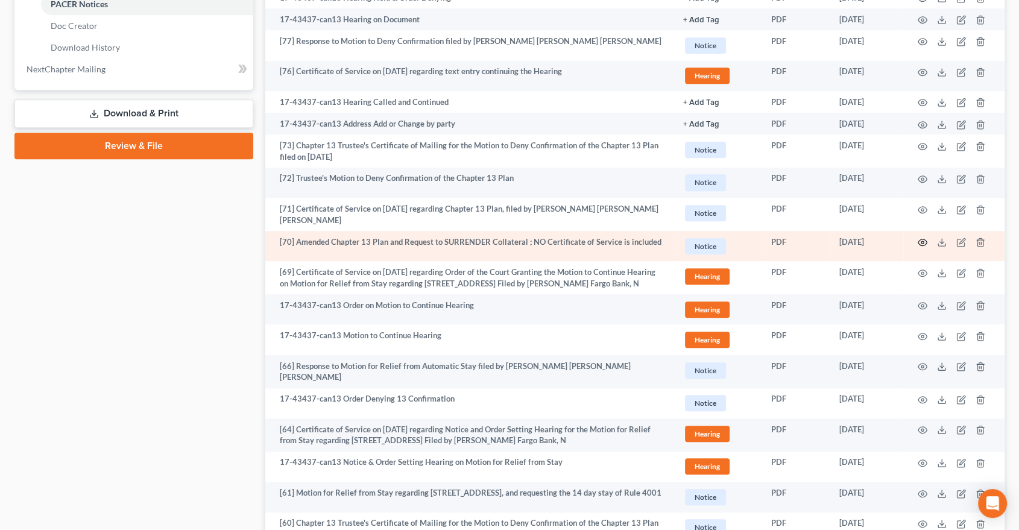
click at [922, 238] on icon "button" at bounding box center [922, 242] width 10 height 10
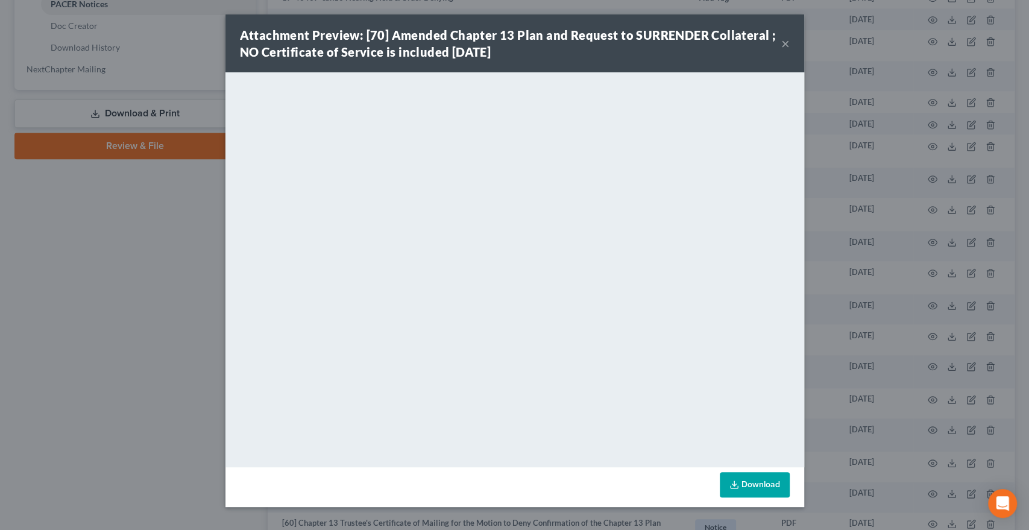
click at [1028, 124] on div "Attachment Preview: [70] Amended Chapter 13 Plan and Request to SURRENDER Colla…" at bounding box center [514, 265] width 1029 height 530
click at [785, 42] on button "×" at bounding box center [785, 43] width 8 height 14
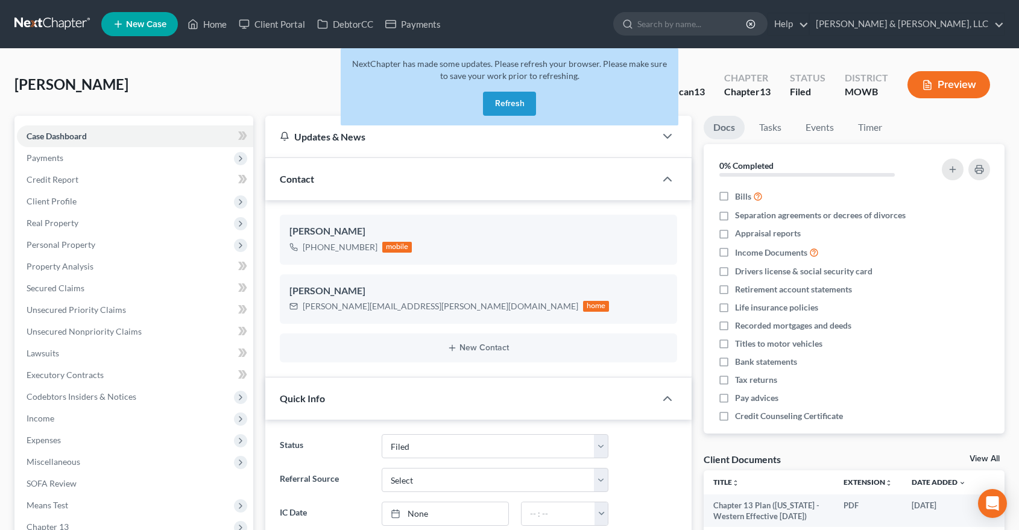
select select "6"
select select "0"
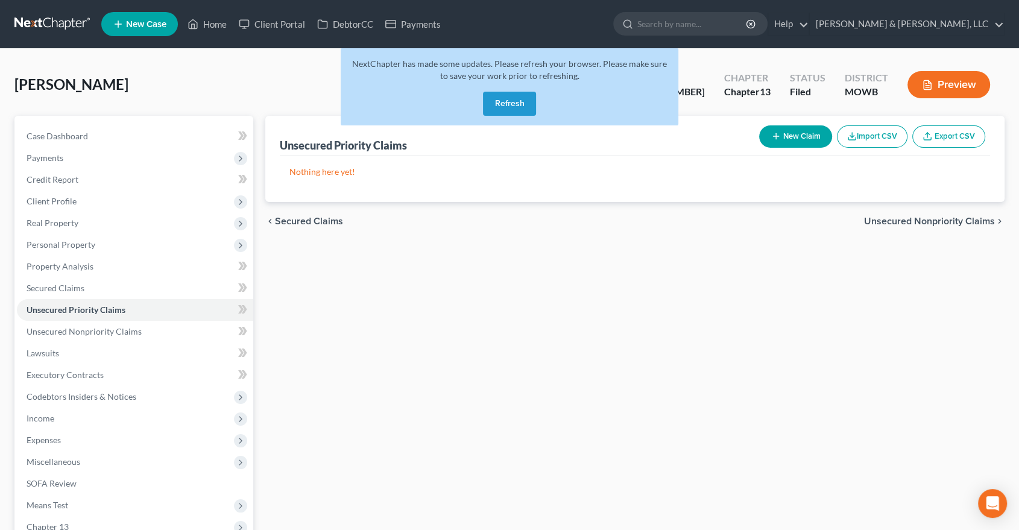
drag, startPoint x: 511, startPoint y: 89, endPoint x: 503, endPoint y: 100, distance: 14.2
click at [509, 93] on div "NextChapter has made some updates. Please refresh your browser. Please make sur…" at bounding box center [509, 86] width 337 height 77
click at [503, 100] on button "Refresh" at bounding box center [509, 104] width 53 height 24
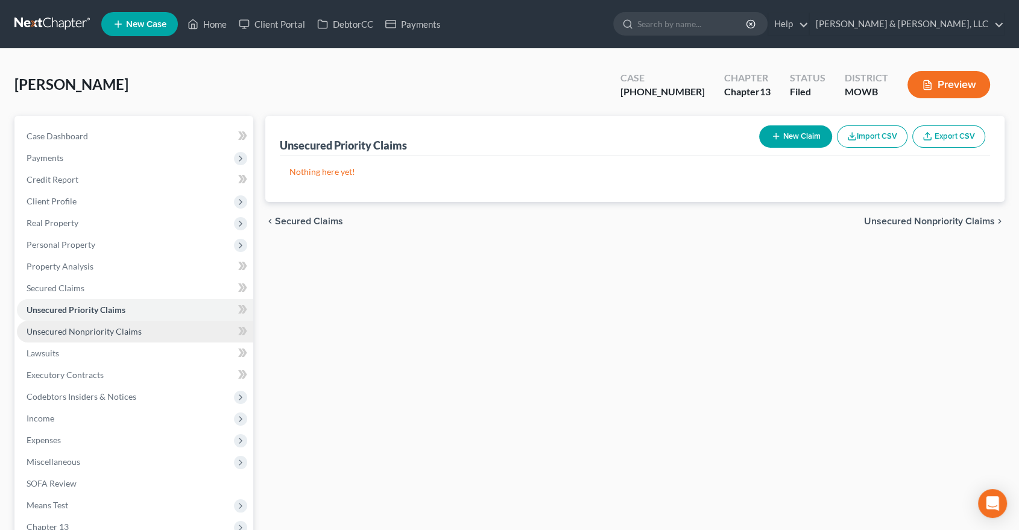
click at [99, 337] on link "Unsecured Nonpriority Claims" at bounding box center [135, 332] width 236 height 22
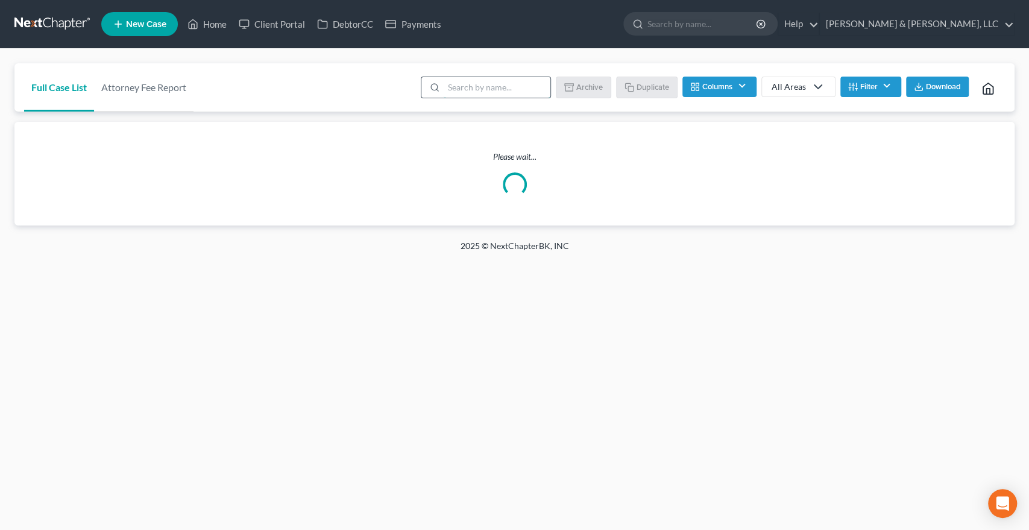
click at [509, 95] on input "search" at bounding box center [497, 87] width 107 height 20
type input "i"
type input "[PERSON_NAME]"
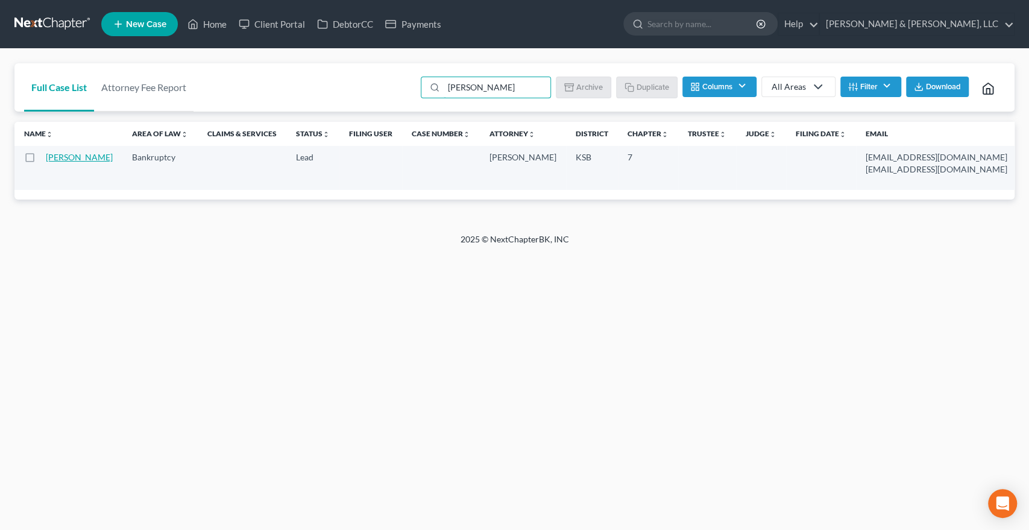
click at [60, 157] on link "Biggerstaff, Jason" at bounding box center [79, 157] width 67 height 10
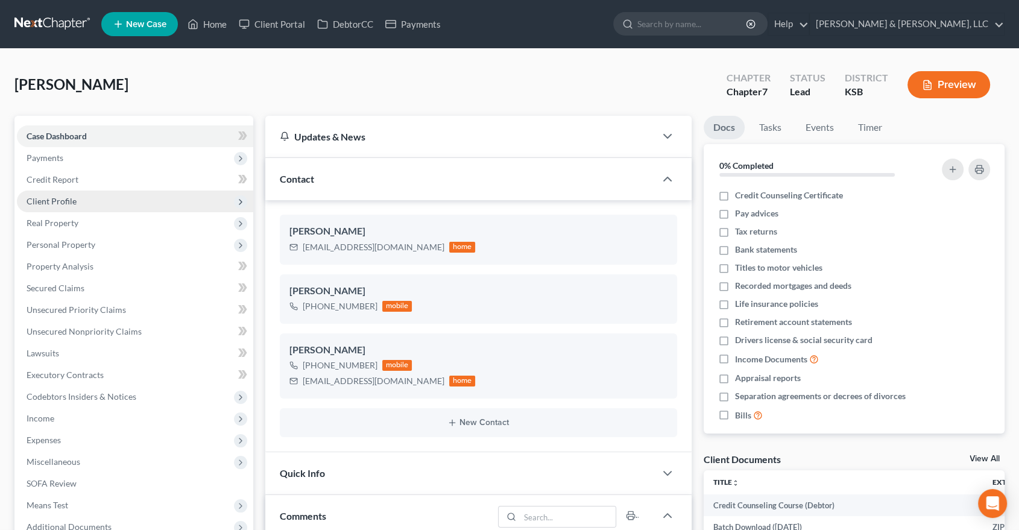
click at [56, 196] on span "Client Profile" at bounding box center [52, 201] width 50 height 10
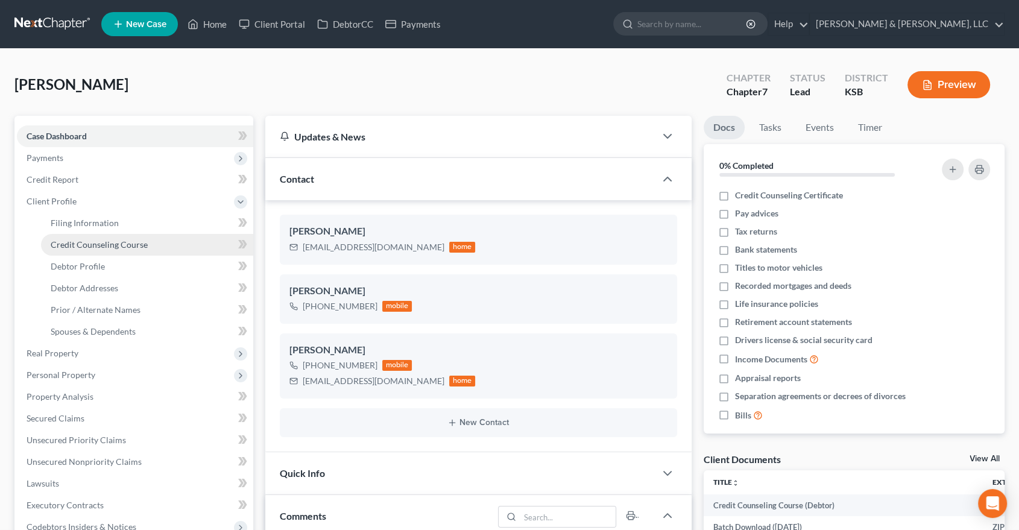
click at [79, 240] on span "Credit Counseling Course" at bounding box center [99, 244] width 97 height 10
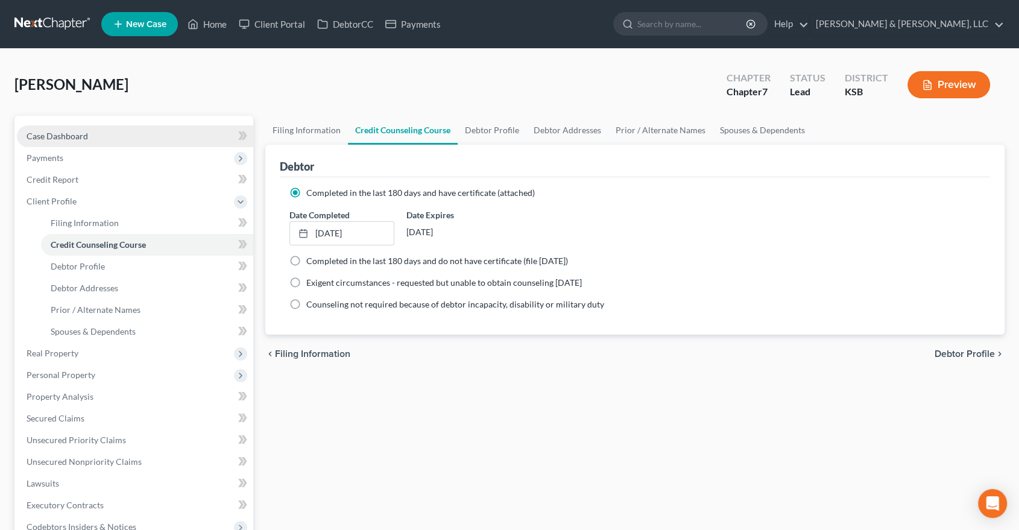
click at [86, 134] on span "Case Dashboard" at bounding box center [57, 136] width 61 height 10
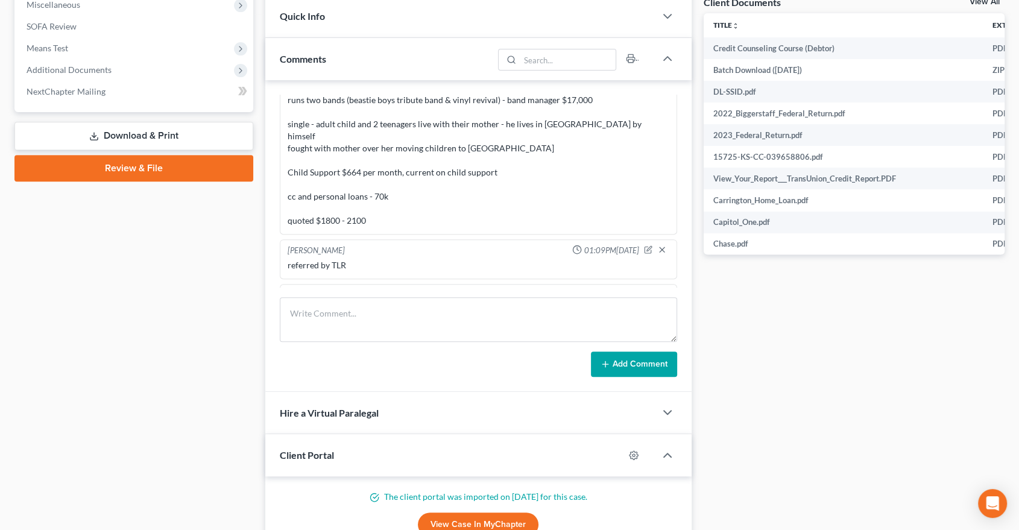
scroll to position [858, 0]
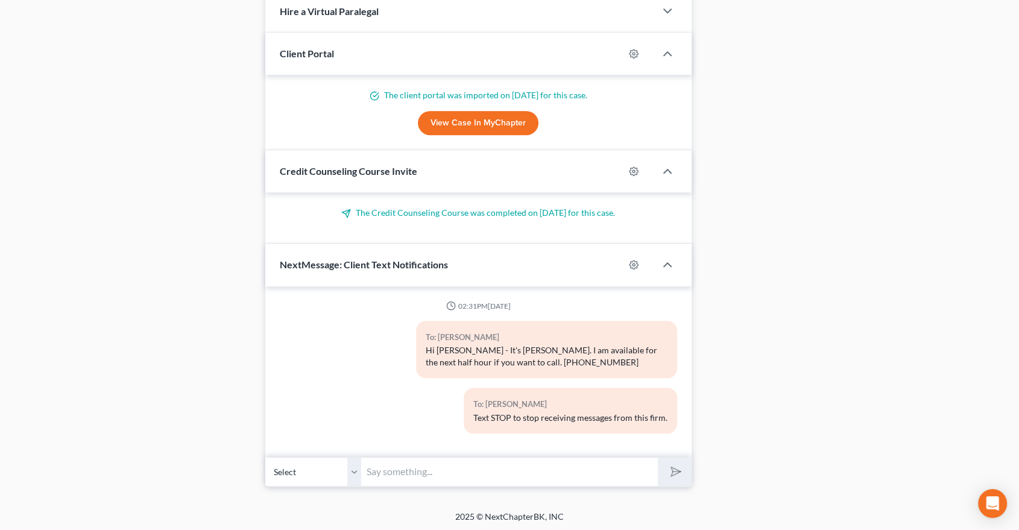
click at [436, 466] on input "text" at bounding box center [510, 472] width 297 height 30
type input "[EMAIL_ADDRESS][DOMAIN_NAME]"
click at [679, 471] on icon "submit" at bounding box center [673, 471] width 17 height 17
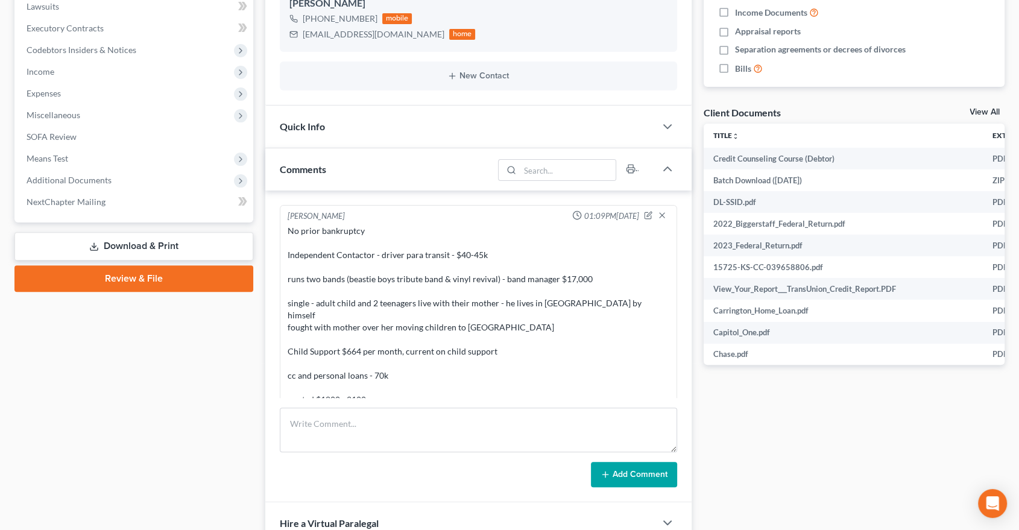
scroll to position [323, 0]
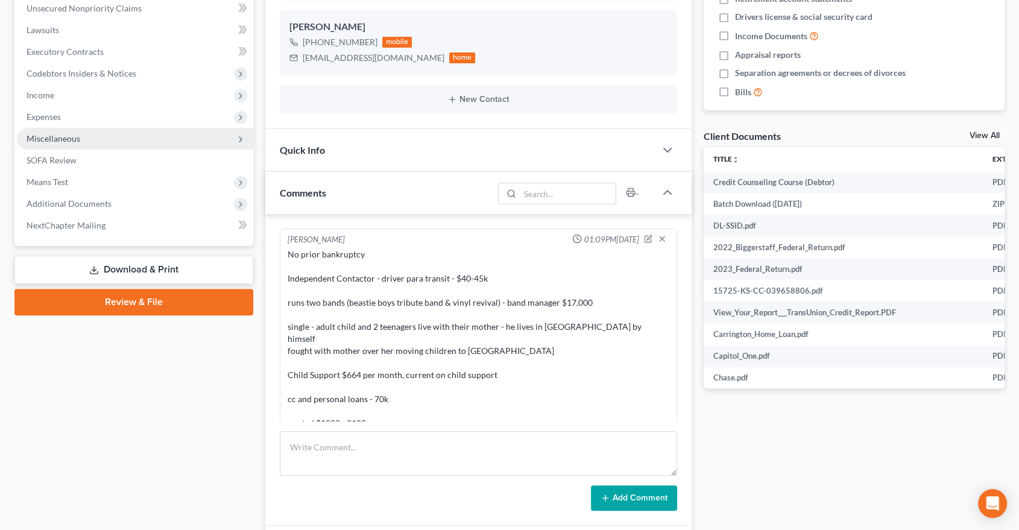
click at [42, 140] on span "Miscellaneous" at bounding box center [54, 138] width 54 height 10
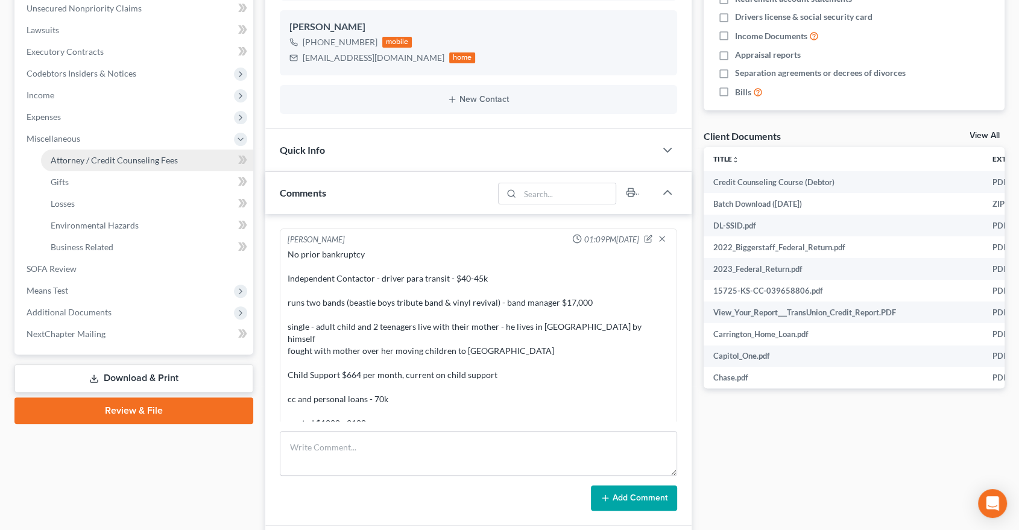
click at [67, 156] on span "Attorney / Credit Counseling Fees" at bounding box center [114, 160] width 127 height 10
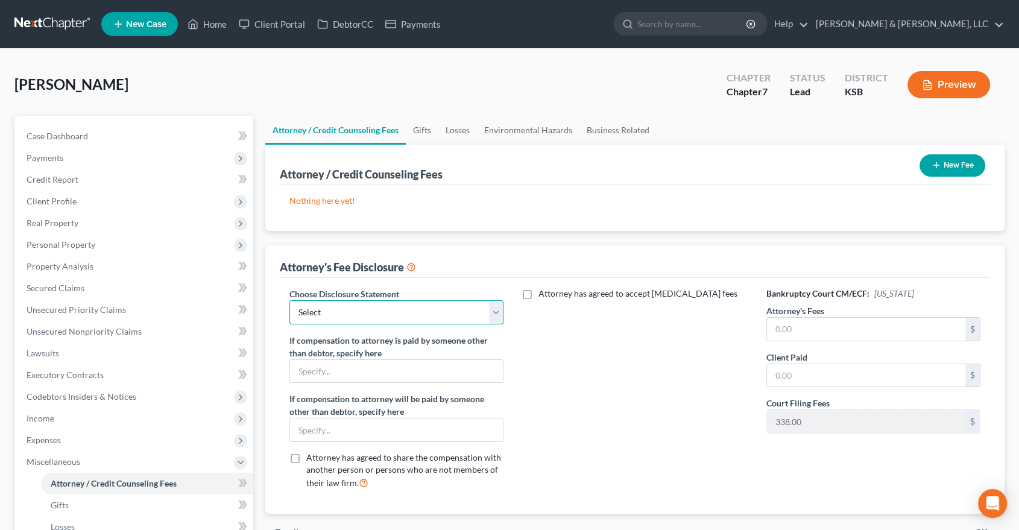
click at [490, 321] on select "Select Attorney Disclosure of Compensation Statement" at bounding box center [396, 312] width 215 height 24
select select "0"
click at [289, 300] on select "Select Attorney Disclosure of Compensation Statement" at bounding box center [396, 312] width 215 height 24
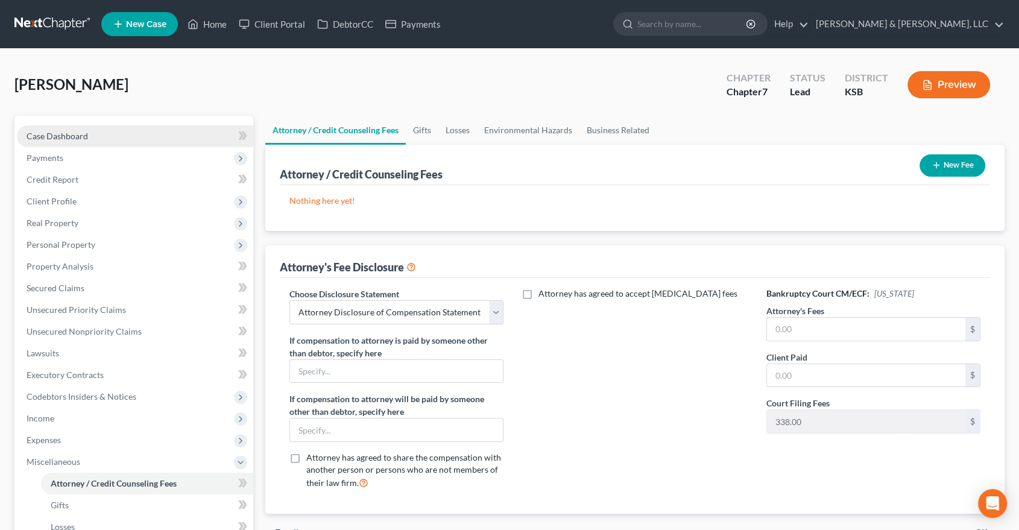
click at [52, 131] on span "Case Dashboard" at bounding box center [57, 136] width 61 height 10
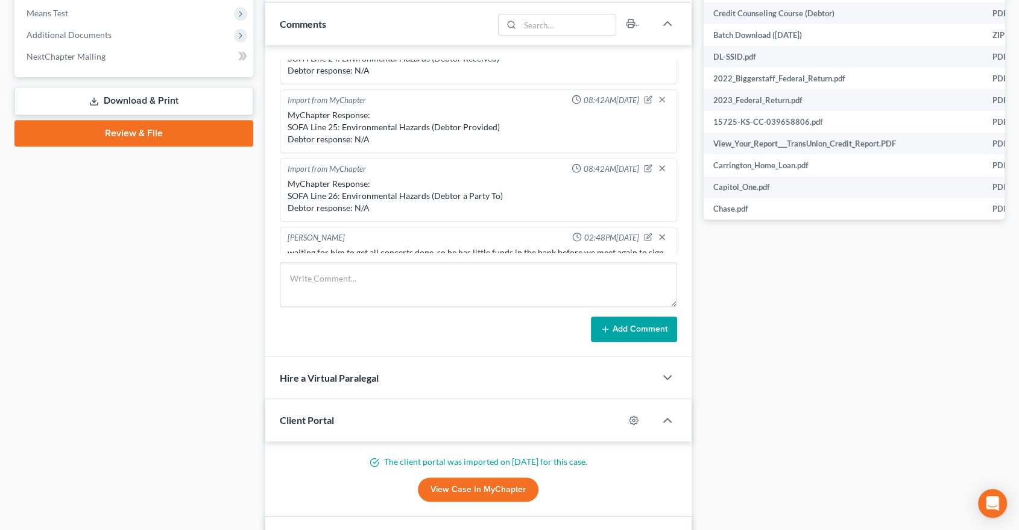
scroll to position [535, 0]
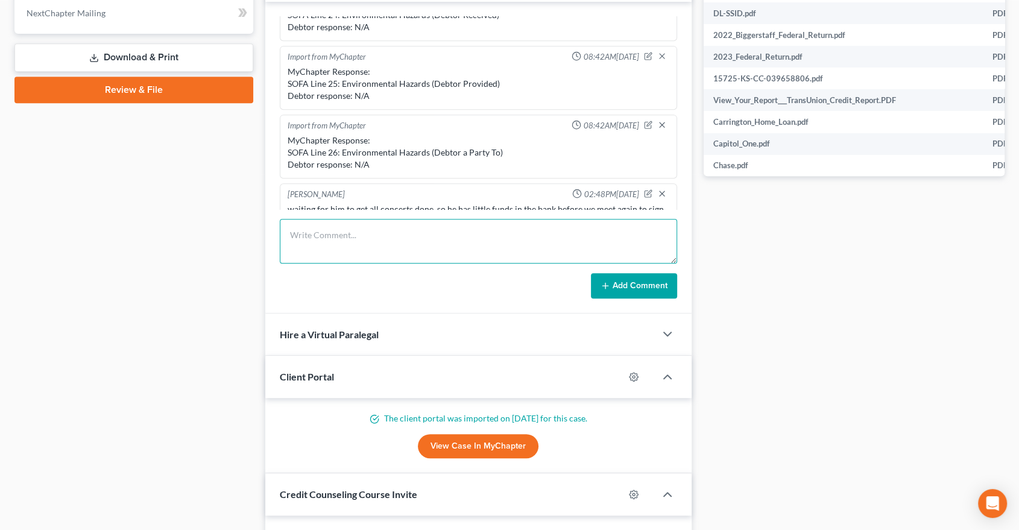
click at [319, 251] on textarea at bounding box center [478, 241] width 397 height 45
type textarea "$2000 attorney $338 filing fees"
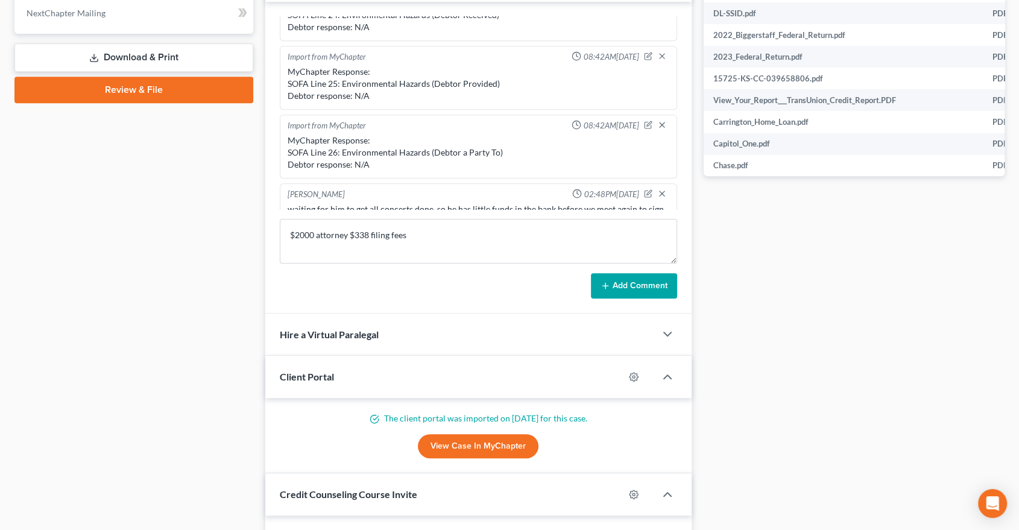
click at [642, 274] on button "Add Comment" at bounding box center [634, 285] width 86 height 25
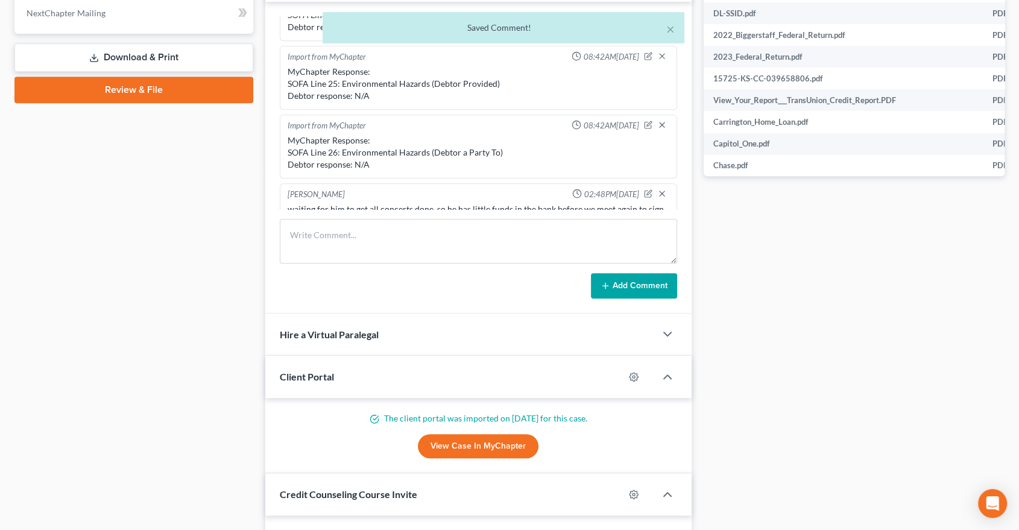
scroll to position [649, 0]
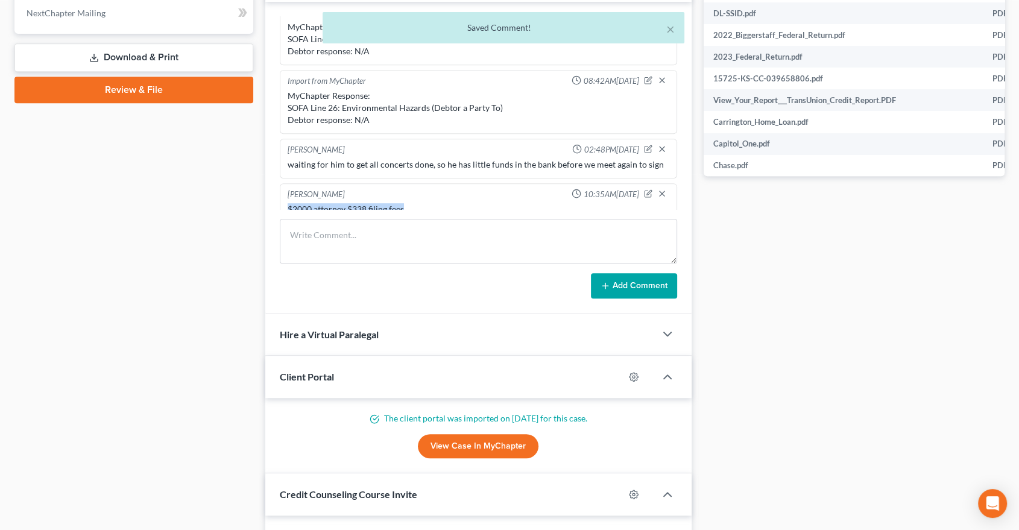
drag, startPoint x: 441, startPoint y: 193, endPoint x: 275, endPoint y: 199, distance: 165.8
click at [275, 199] on div "David Dean 01:09PM, 02/11/2025 No prior bankruptcy Independent Contactor - driv…" at bounding box center [478, 158] width 426 height 312
copy div "$2000 attorney $338 filing fees"
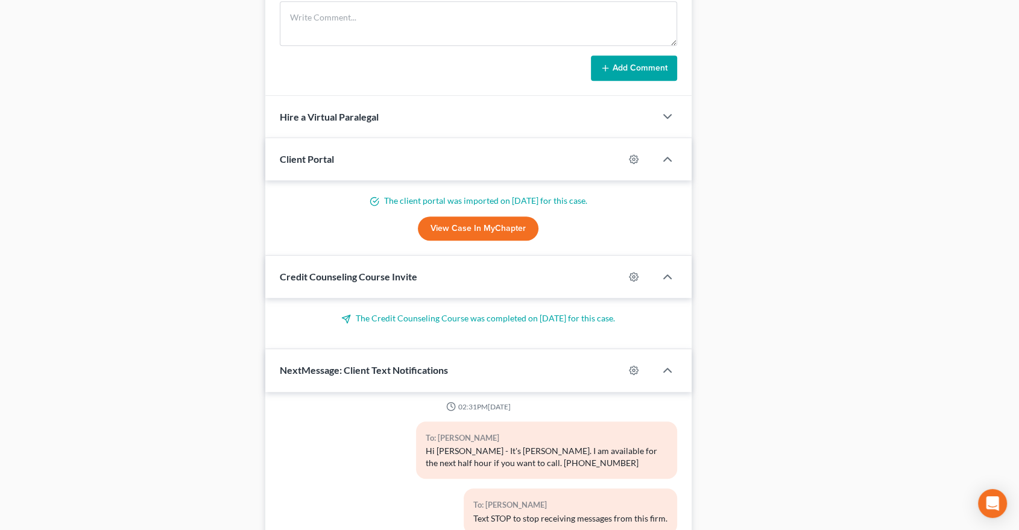
scroll to position [929, 0]
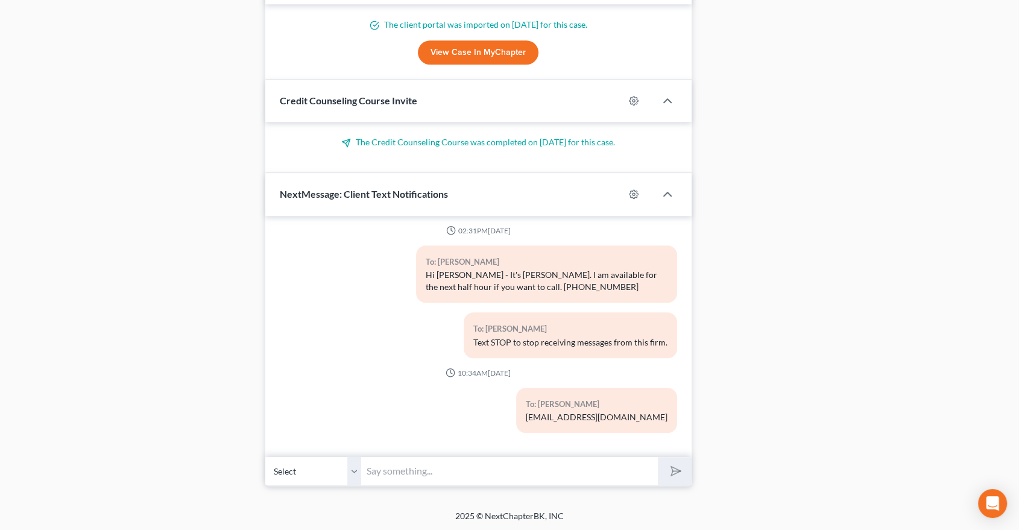
click at [385, 473] on input "text" at bounding box center [510, 471] width 297 height 30
paste input "$2000 attorney $338 filing fees"
click at [434, 466] on input "$2000 attorney $338 filing fees" at bounding box center [510, 471] width 297 height 30
click at [532, 471] on input "$2000 attorney + $338 filing fees" at bounding box center [510, 471] width 297 height 30
type input "$2000 attorney + $338 filing fees = $2338"
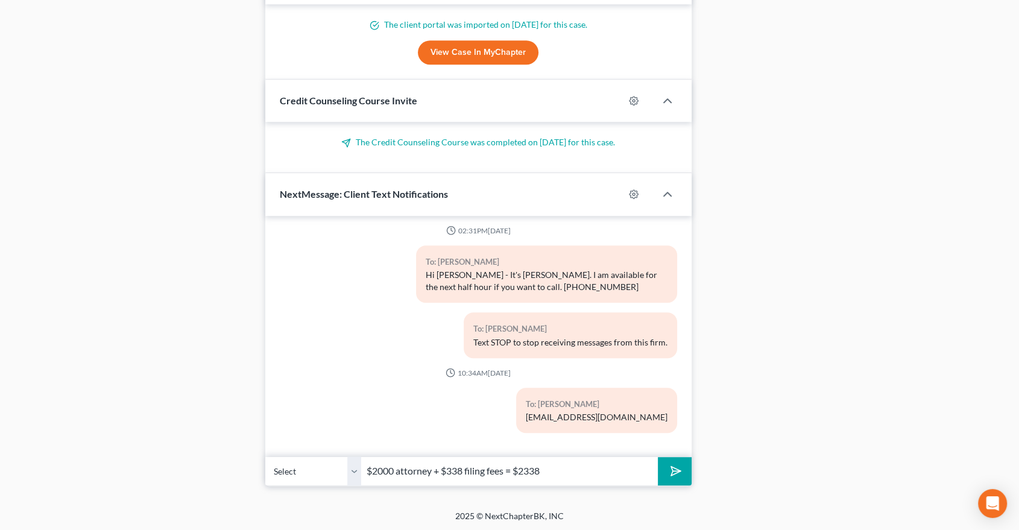
drag, startPoint x: 683, startPoint y: 470, endPoint x: 673, endPoint y: 475, distance: 11.3
click at [682, 470] on button "submit" at bounding box center [674, 471] width 33 height 28
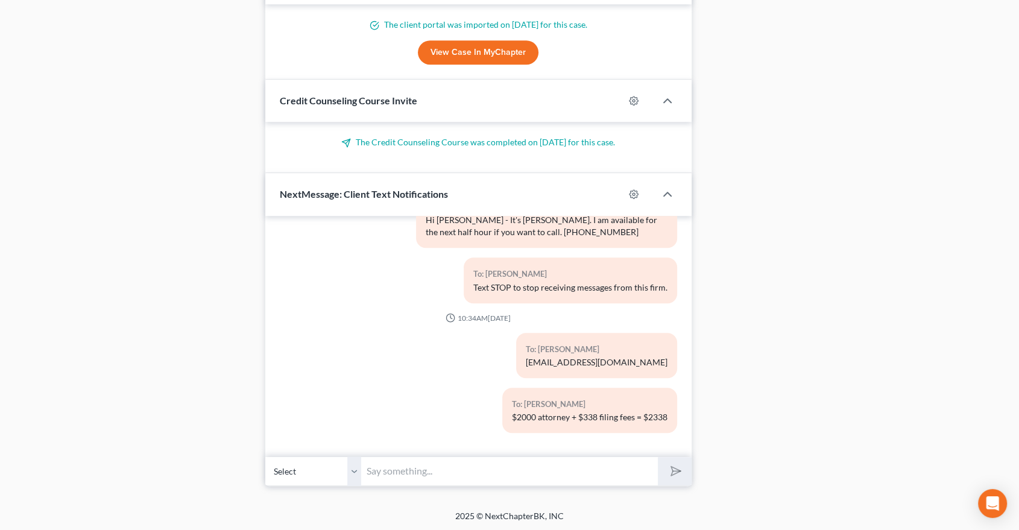
click at [424, 475] on input "text" at bounding box center [510, 471] width 297 height 30
type input "9:30 appointment Wednesday Sept 24"
click at [678, 474] on icon "submit" at bounding box center [673, 471] width 12 height 12
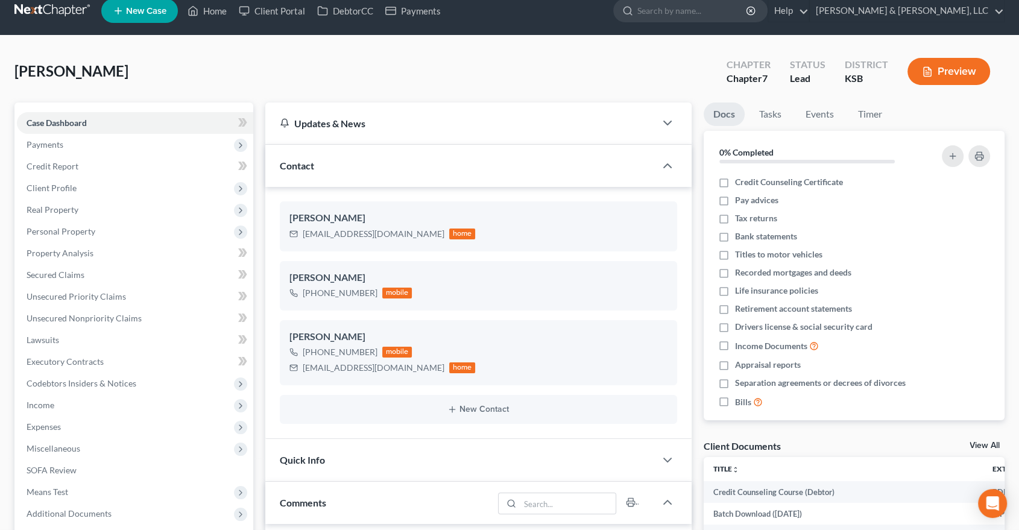
scroll to position [0, 0]
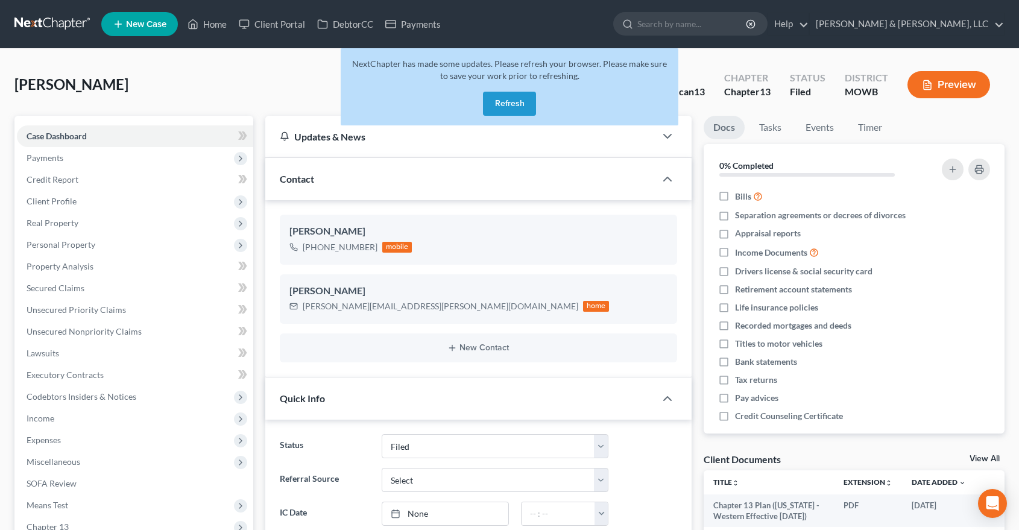
select select "6"
select select "0"
click at [506, 100] on button "Refresh" at bounding box center [509, 104] width 53 height 24
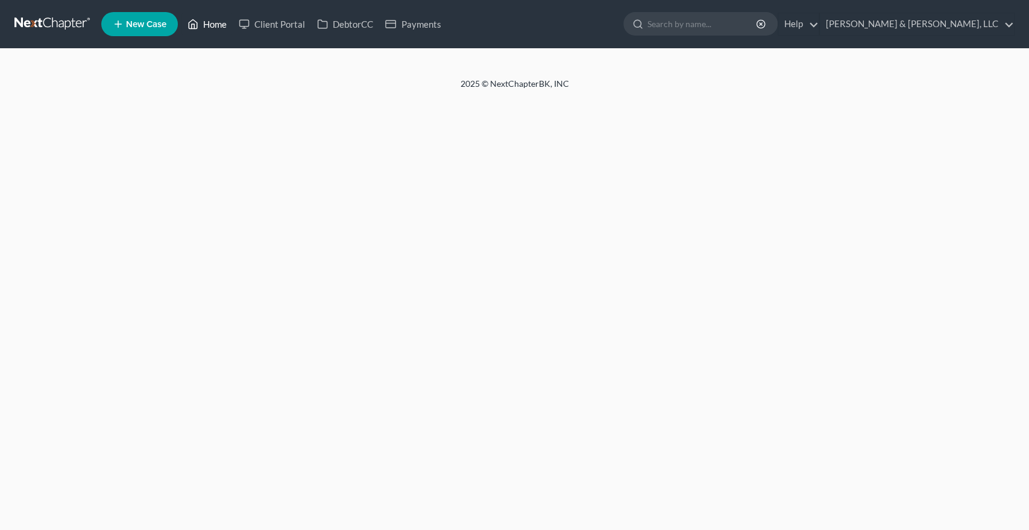
drag, startPoint x: 0, startPoint y: 0, endPoint x: 216, endPoint y: 27, distance: 218.1
click at [216, 27] on link "Home" at bounding box center [206, 24] width 51 height 22
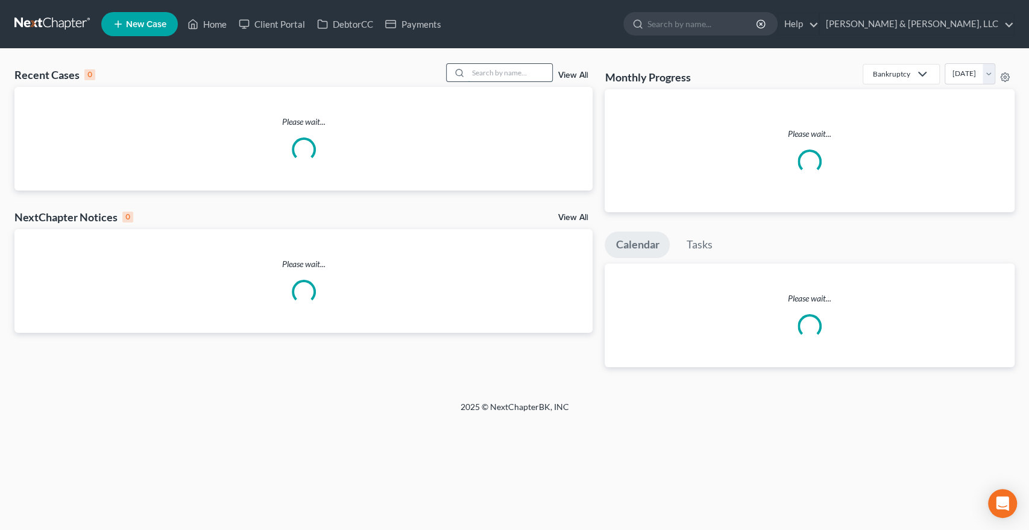
click at [501, 78] on input "search" at bounding box center [510, 72] width 84 height 17
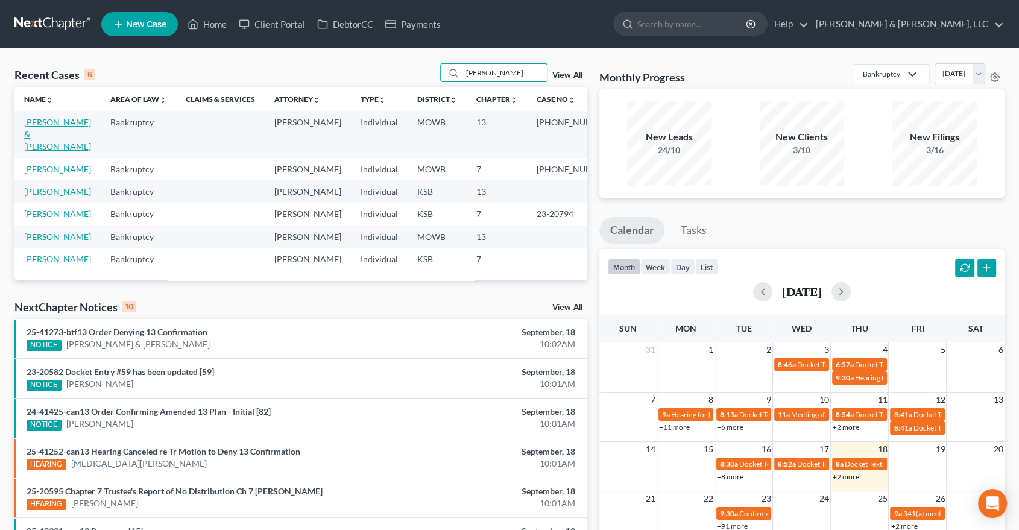
type input "[PERSON_NAME]"
click at [34, 137] on link "[PERSON_NAME] & [PERSON_NAME]" at bounding box center [57, 134] width 67 height 34
select select "6"
